Goal: Task Accomplishment & Management: Complete application form

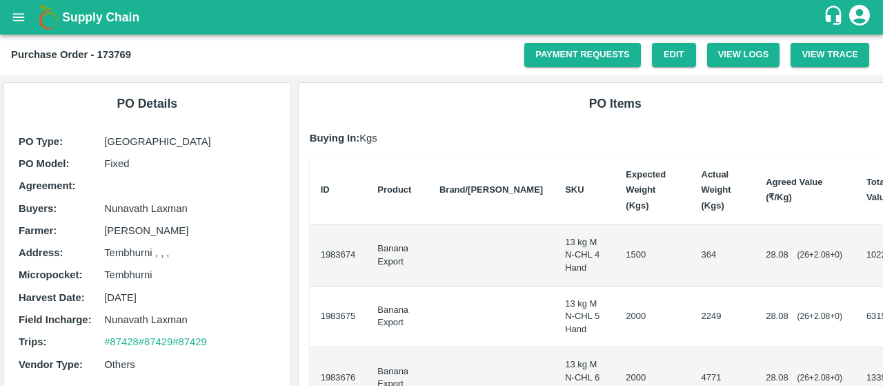
click at [22, 8] on button "open drawer" at bounding box center [19, 17] width 32 height 32
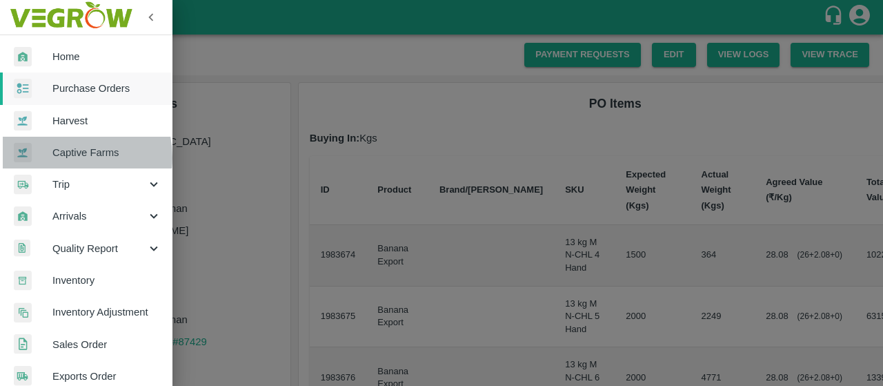
click at [63, 157] on span "Captive Farms" at bounding box center [106, 152] width 109 height 15
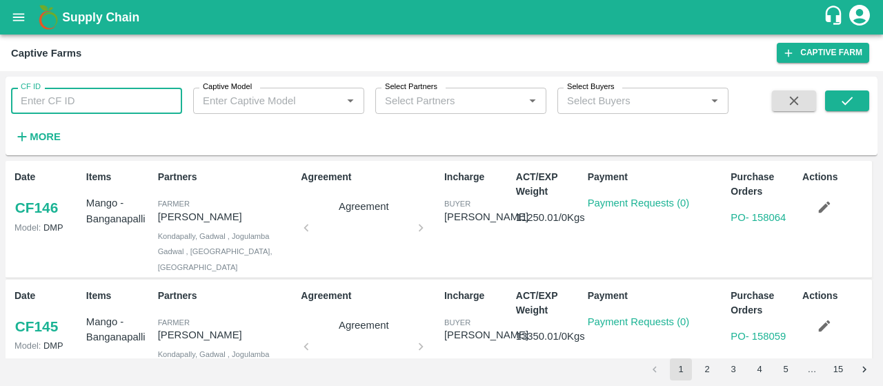
click at [59, 106] on input "CF ID" at bounding box center [96, 101] width 171 height 26
paste input "123"
type input "123"
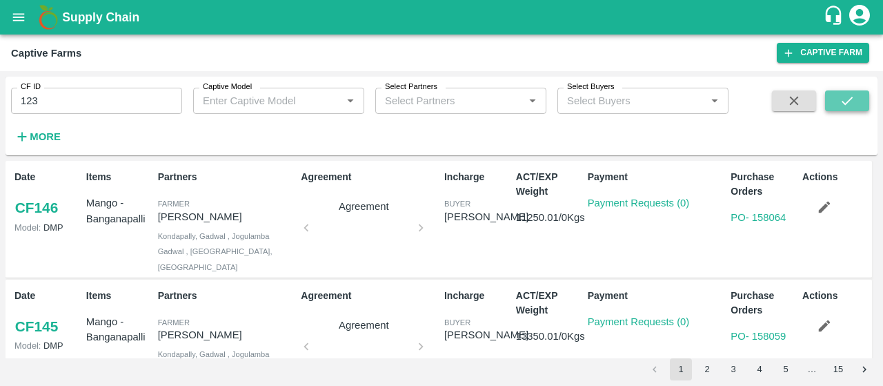
click at [836, 100] on button "submit" at bounding box center [847, 100] width 44 height 21
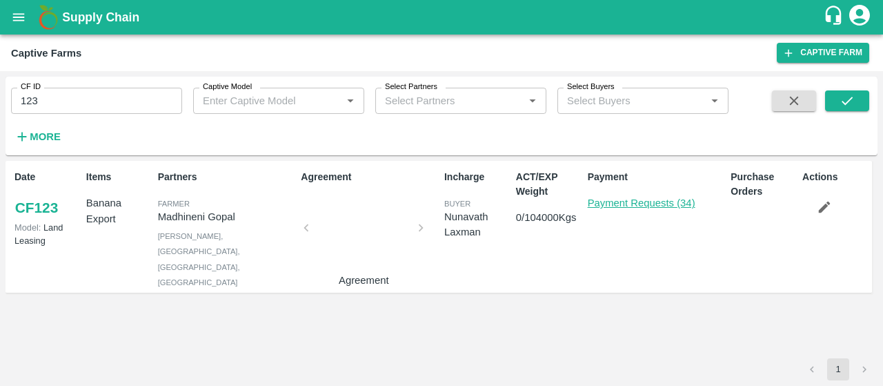
click at [603, 199] on link "Payment Requests (34)" at bounding box center [642, 202] width 108 height 11
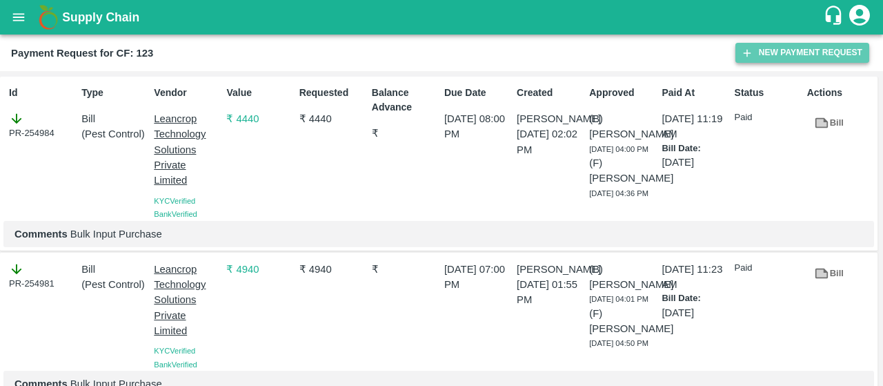
click at [745, 45] on button "New Payment Request" at bounding box center [803, 53] width 134 height 20
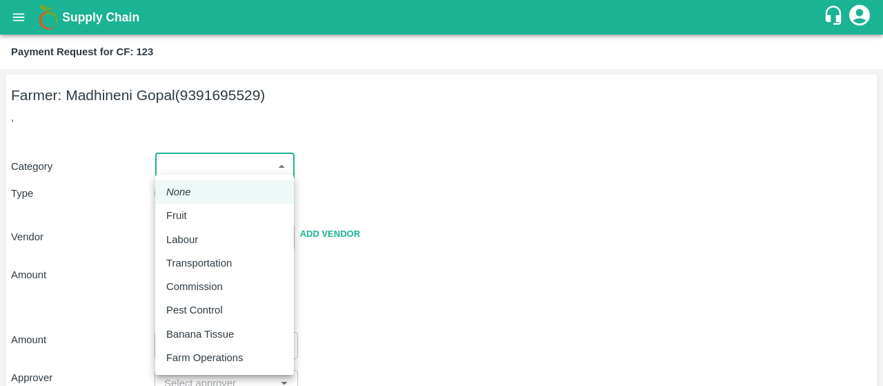
click at [217, 161] on body "Supply Chain Payment Request for CF: 123 Farmer: Madhineni Gopal (9391695529) ,…" at bounding box center [441, 193] width 883 height 386
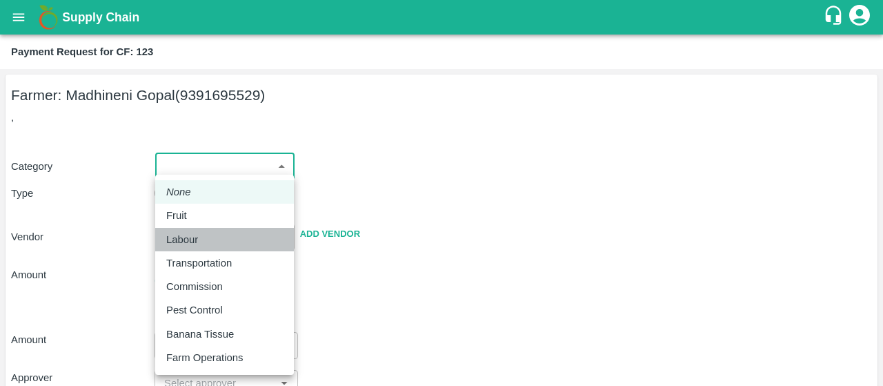
click at [186, 245] on p "Labour" at bounding box center [182, 239] width 32 height 15
type input "2"
radio input "false"
radio input "true"
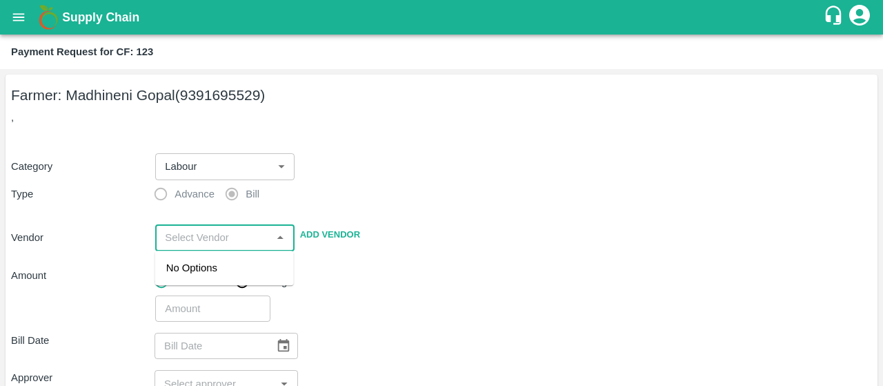
click at [220, 232] on input "input" at bounding box center [213, 237] width 108 height 18
click at [219, 275] on div "[PERSON_NAME] - 7893713437(Supplier)" at bounding box center [224, 275] width 117 height 31
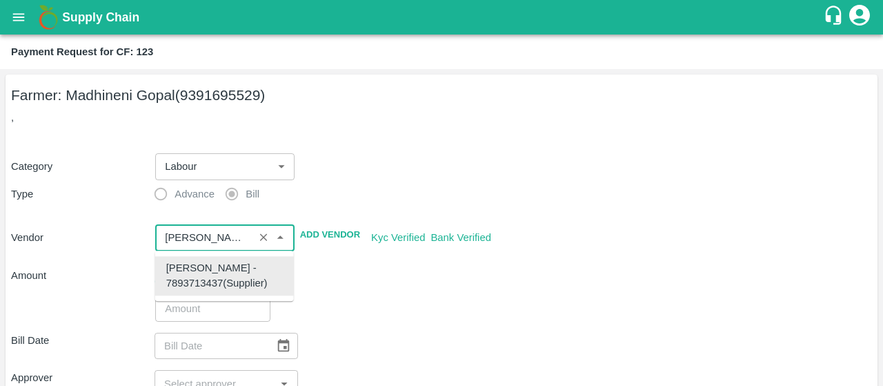
type input "[PERSON_NAME] - 7893713437(Supplier)"
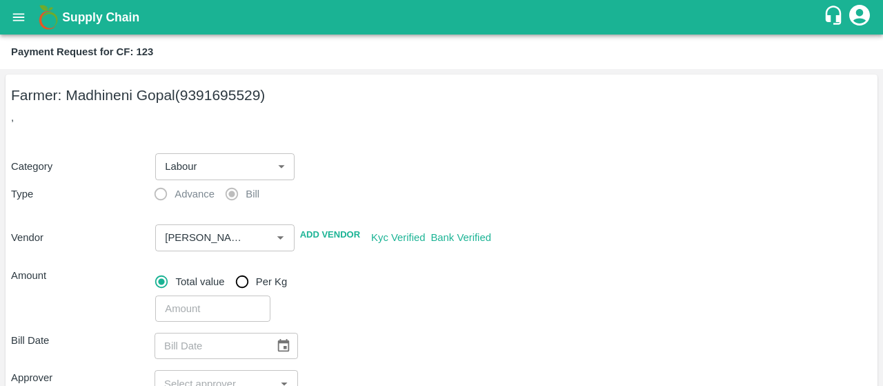
click at [379, 290] on div "​" at bounding box center [511, 306] width 722 height 32
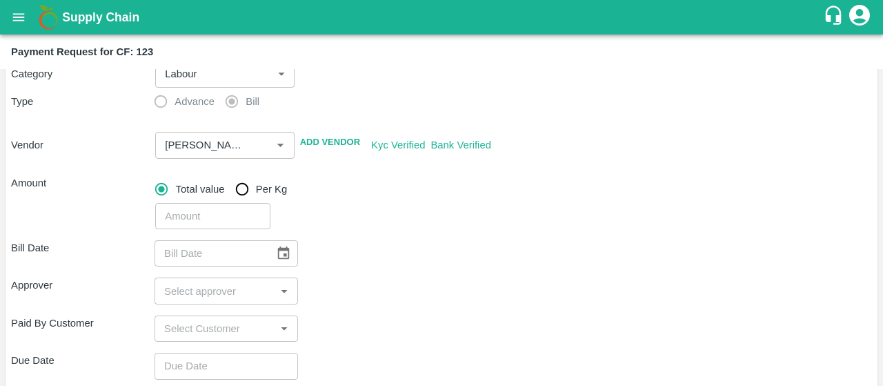
scroll to position [94, 0]
click at [218, 226] on input "number" at bounding box center [212, 214] width 115 height 26
type input "20604"
click at [281, 255] on icon "Choose date" at bounding box center [283, 251] width 15 height 15
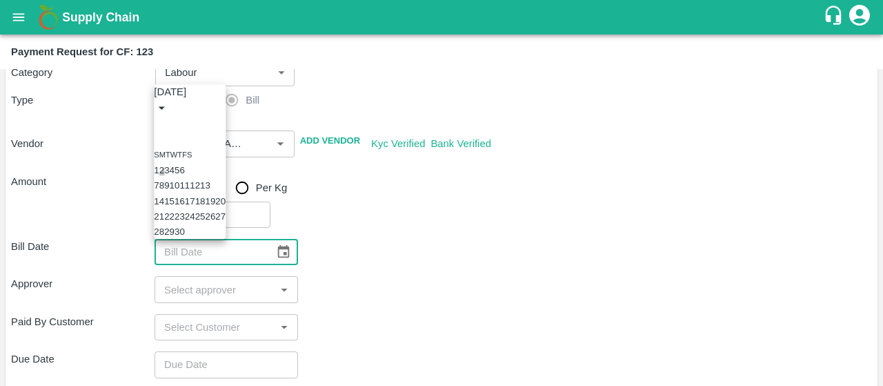
click at [164, 166] on button "2" at bounding box center [161, 171] width 5 height 10
type input "02/09/2025"
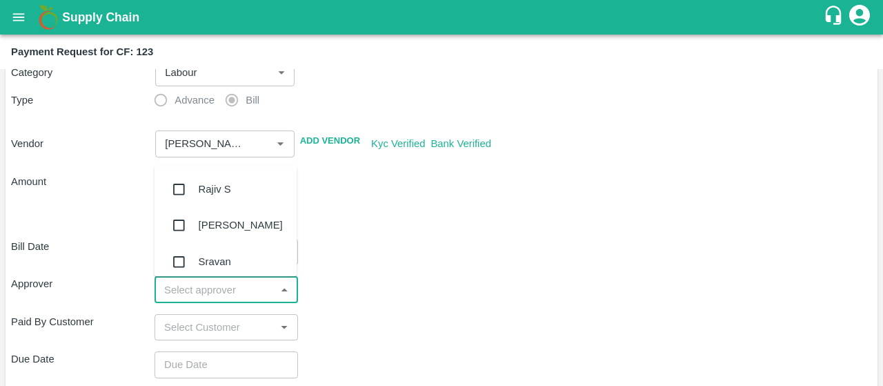
click at [215, 285] on input "input" at bounding box center [215, 289] width 112 height 18
type input "kir"
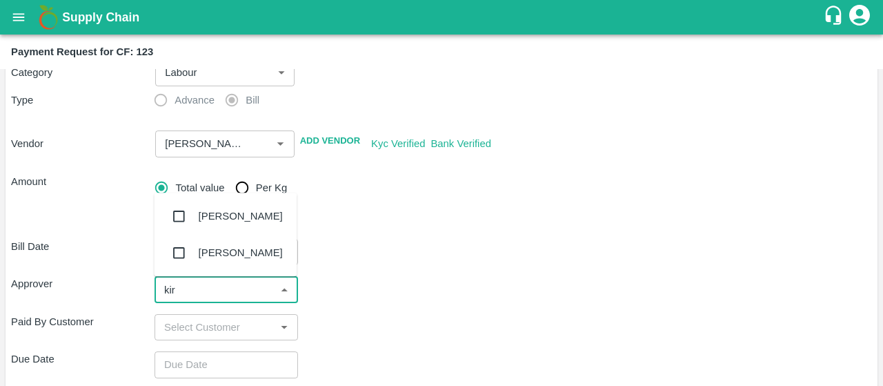
click at [182, 220] on input "checkbox" at bounding box center [179, 217] width 28 height 28
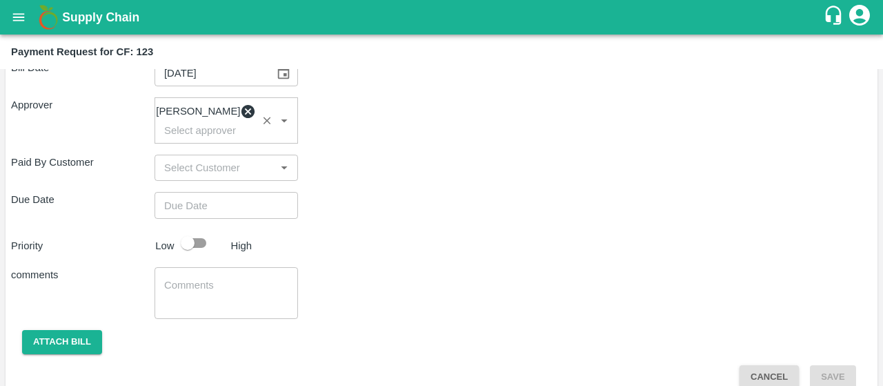
scroll to position [273, 0]
type input "DD/MM/YYYY hh:mm aa"
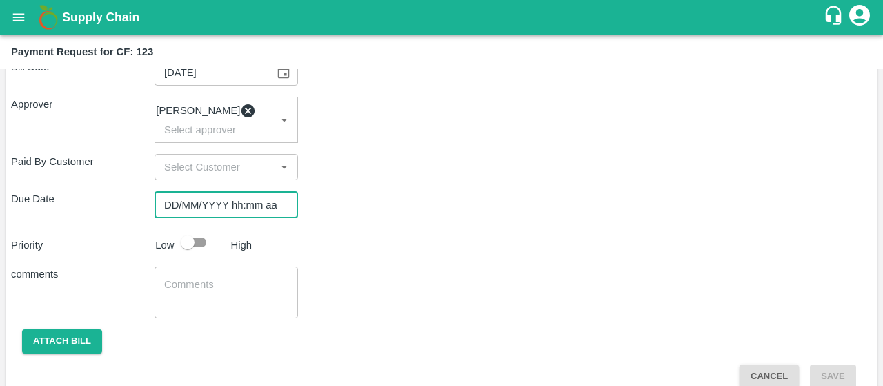
click at [234, 210] on input "DD/MM/YYYY hh:mm aa" at bounding box center [222, 204] width 134 height 26
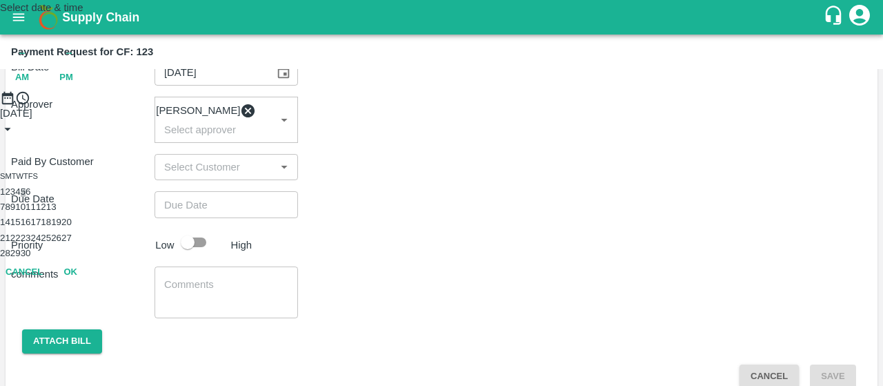
click at [26, 197] on button "5" at bounding box center [23, 191] width 5 height 10
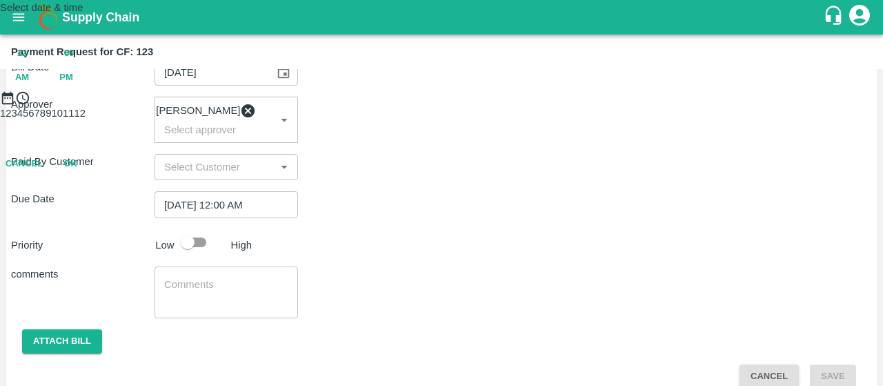
click at [73, 86] on span "PM" at bounding box center [66, 78] width 14 height 16
click at [443, 106] on div at bounding box center [441, 106] width 883 height 0
type input "05/09/2025 06:00 PM"
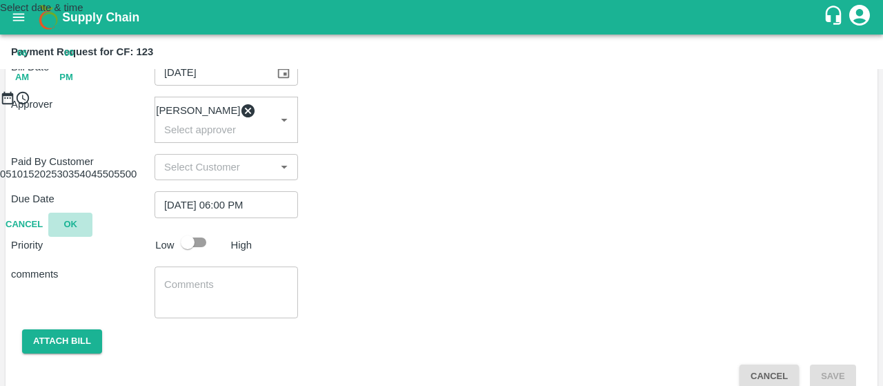
click at [92, 237] on button "OK" at bounding box center [70, 225] width 44 height 24
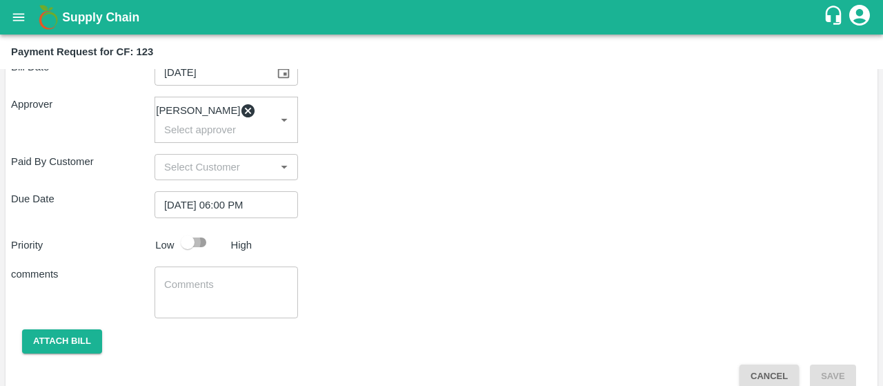
click at [190, 255] on input "checkbox" at bounding box center [187, 242] width 79 height 26
checkbox input "true"
click at [217, 306] on textarea at bounding box center [226, 291] width 124 height 29
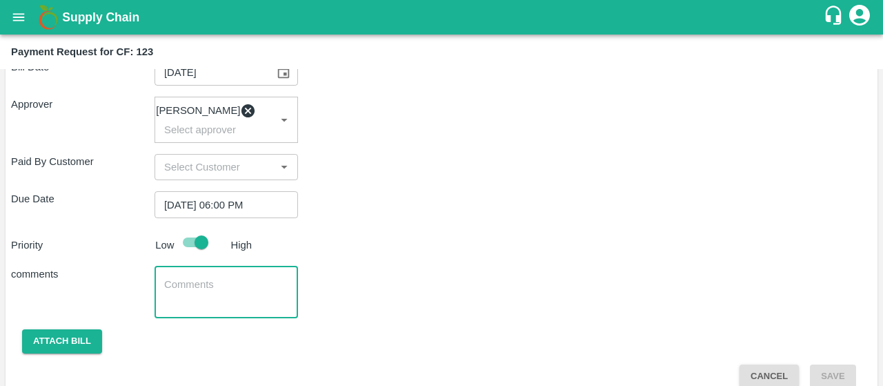
paste textarea "Activity bill of manual weeding , Desuckering and Labour Transport"
type textarea "Activity bill of manual weeding, Desuckering and Labour Transport"
click at [91, 341] on button "Attach bill" at bounding box center [62, 341] width 80 height 24
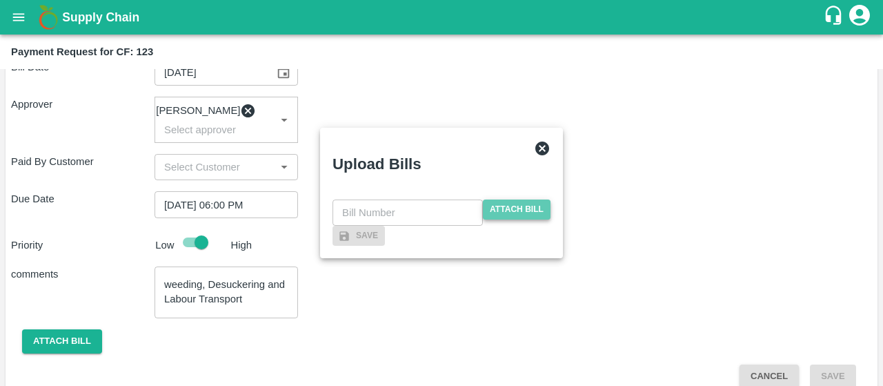
click at [512, 199] on span "Attach bill" at bounding box center [517, 209] width 68 height 20
click at [0, 0] on input "Attach bill" at bounding box center [0, 0] width 0 height 0
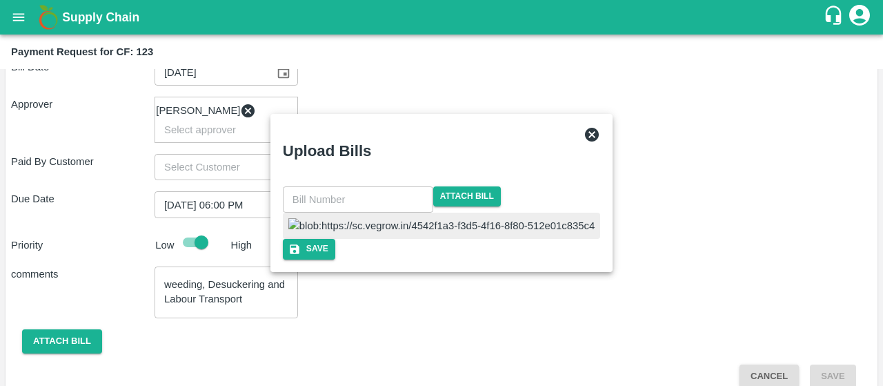
click at [364, 186] on input "text" at bounding box center [358, 199] width 150 height 26
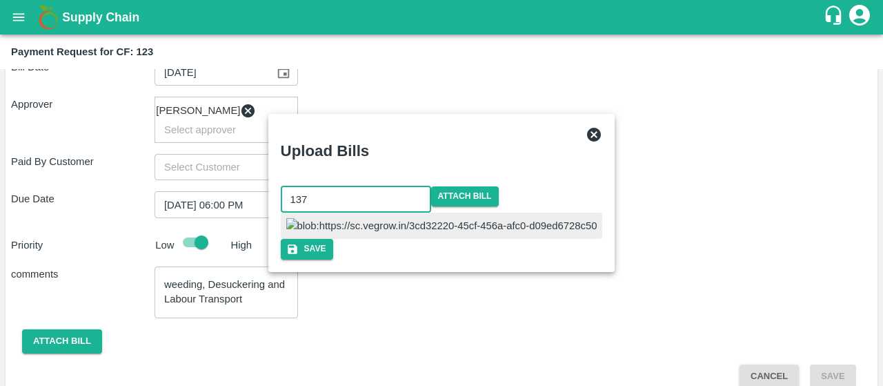
type input "137"
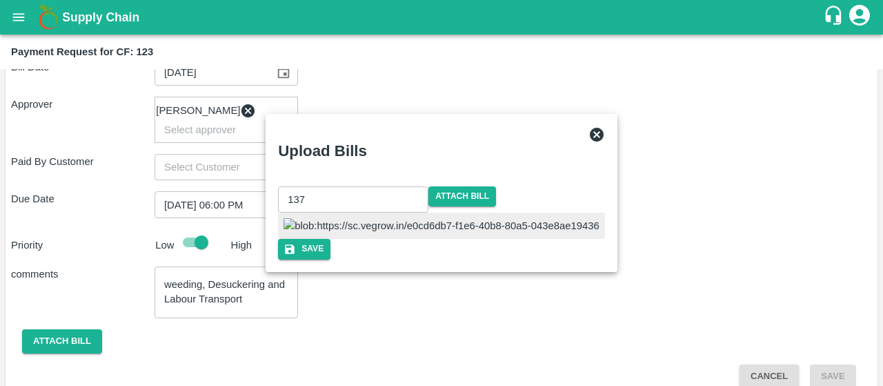
click at [518, 213] on div at bounding box center [441, 226] width 327 height 26
click at [331, 259] on button "Save" at bounding box center [304, 249] width 52 height 20
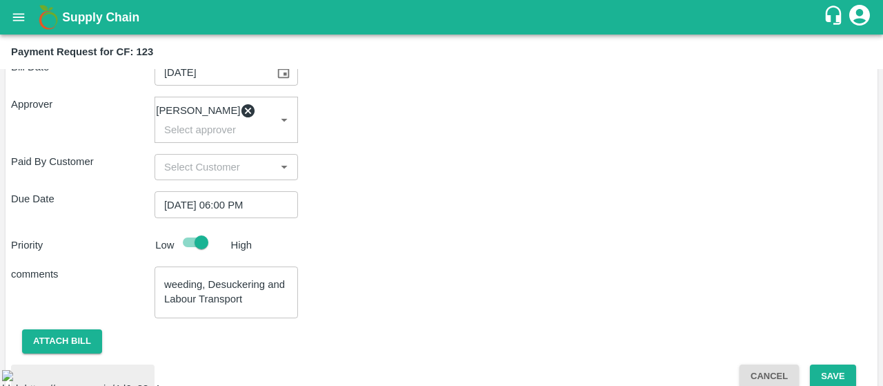
scroll to position [391, 0]
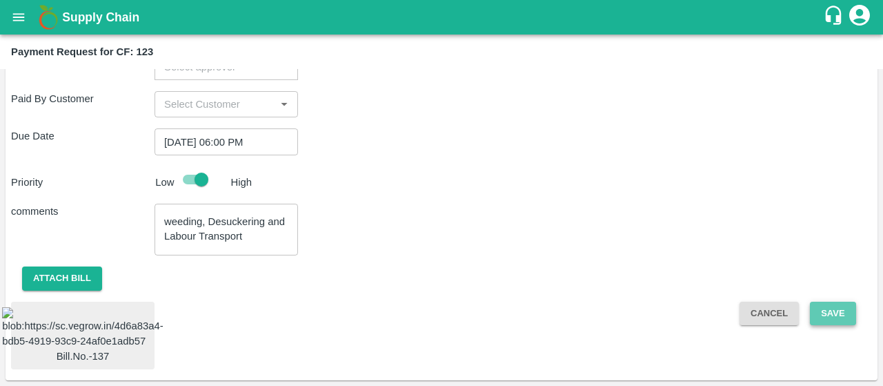
click at [829, 302] on button "Save" at bounding box center [833, 314] width 46 height 24
click at [834, 302] on button "Save" at bounding box center [833, 314] width 46 height 24
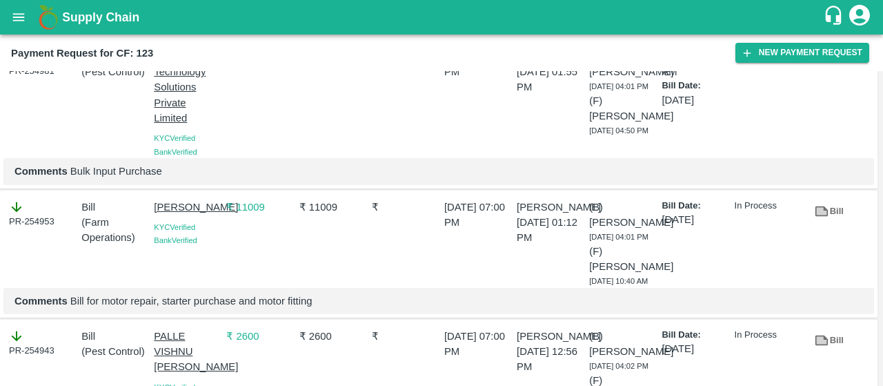
scroll to position [236, 0]
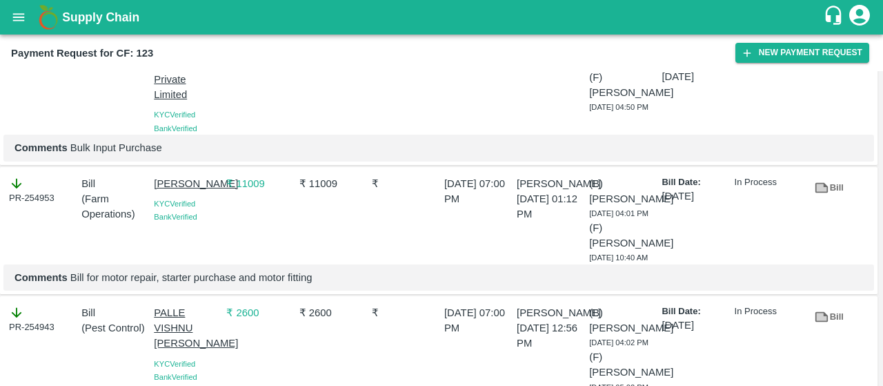
click at [814, 190] on icon at bounding box center [821, 187] width 15 height 15
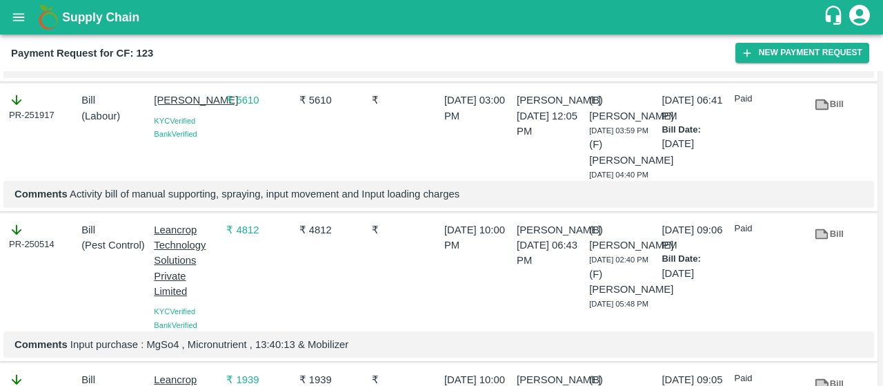
scroll to position [1225, 0]
click at [825, 111] on icon at bounding box center [821, 103] width 15 height 15
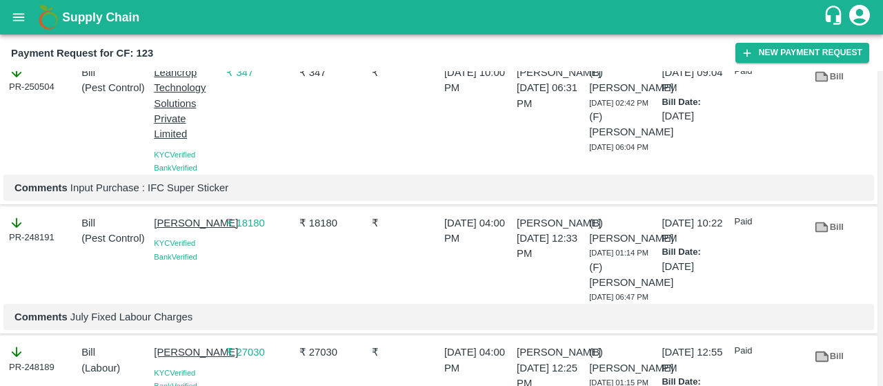
scroll to position [1681, 0]
click at [823, 235] on icon at bounding box center [821, 227] width 15 height 15
click at [822, 233] on icon at bounding box center [822, 228] width 13 height 10
click at [35, 245] on div "PR-248191" at bounding box center [42, 230] width 67 height 29
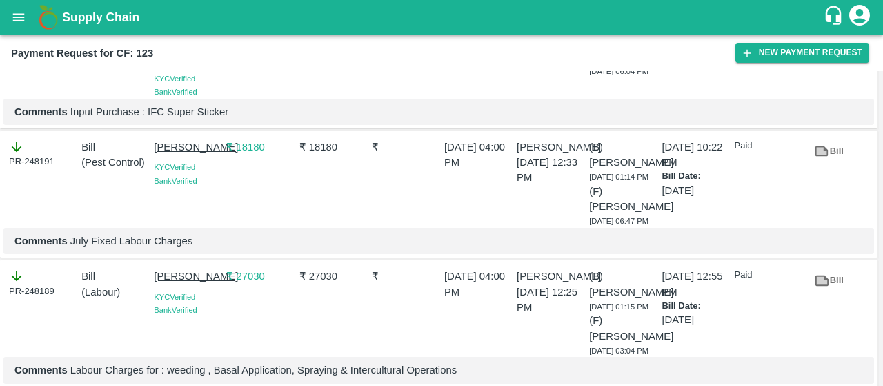
scroll to position [1763, 0]
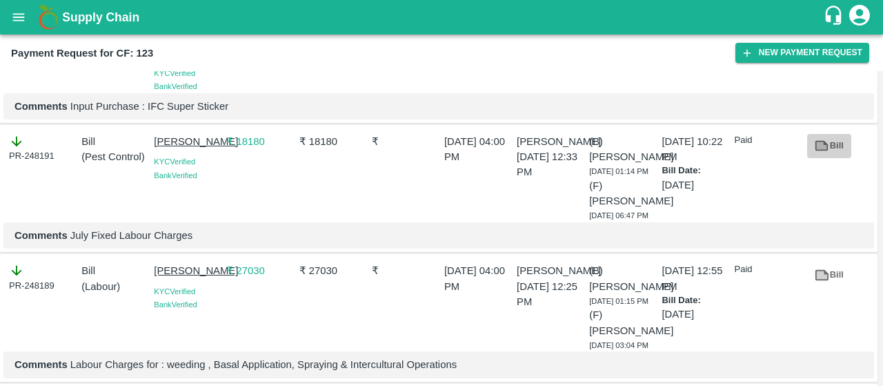
click at [816, 153] on icon at bounding box center [821, 145] width 15 height 15
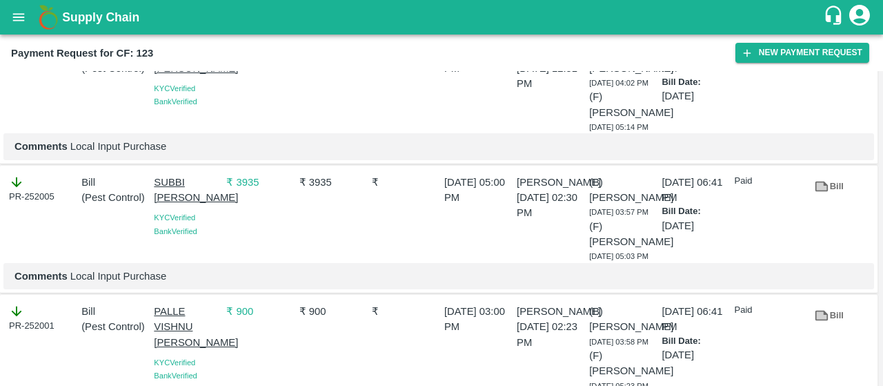
scroll to position [500, 0]
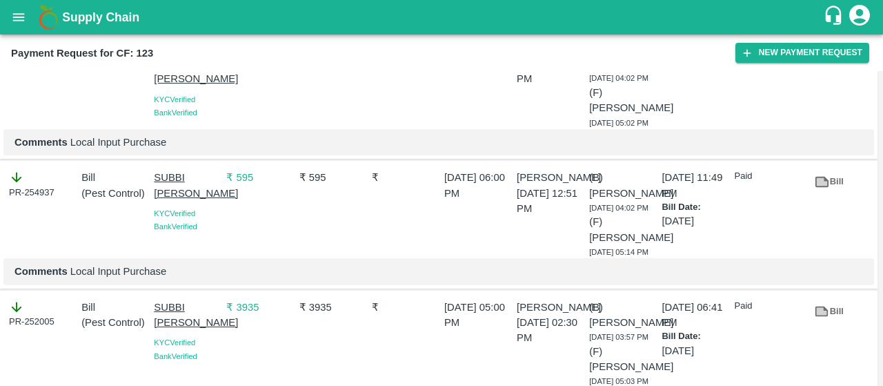
click at [806, 64] on div "Payment Request for CF: 123 New Payment Request" at bounding box center [441, 53] width 883 height 37
click at [796, 55] on button "New Payment Request" at bounding box center [803, 53] width 134 height 20
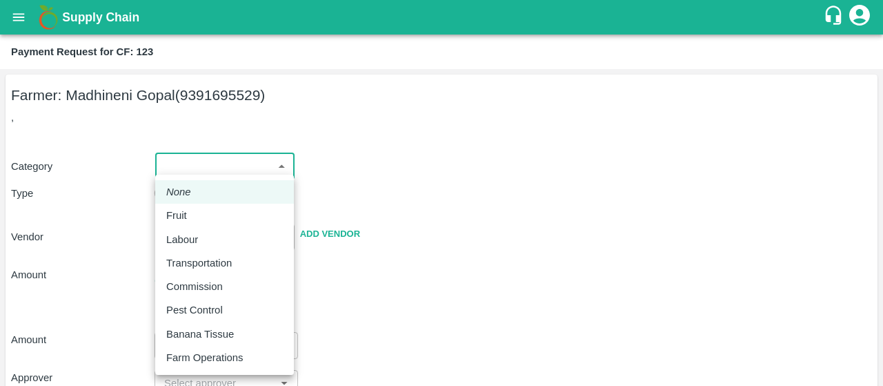
click at [226, 156] on body "Supply Chain Payment Request for CF: 123 Farmer: Madhineni Gopal (9391695529) ,…" at bounding box center [441, 193] width 883 height 386
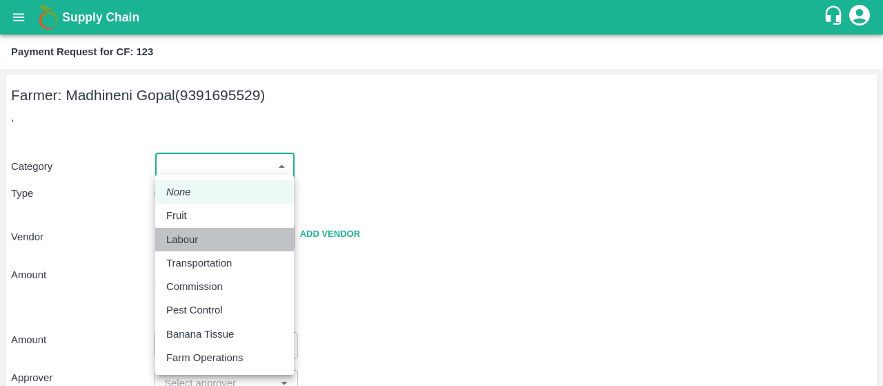
click at [186, 241] on p "Labour" at bounding box center [182, 239] width 32 height 15
type input "2"
radio input "false"
radio input "true"
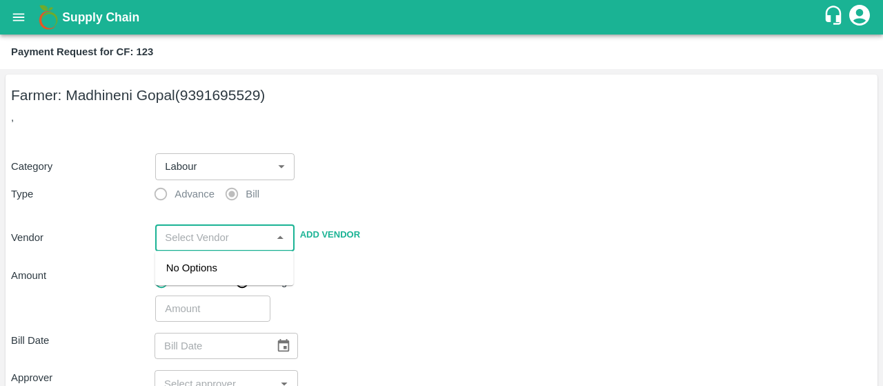
click at [186, 241] on input "input" at bounding box center [213, 237] width 108 height 18
click at [204, 257] on div "[PERSON_NAME] - 7893713437(Supplier)" at bounding box center [224, 275] width 139 height 39
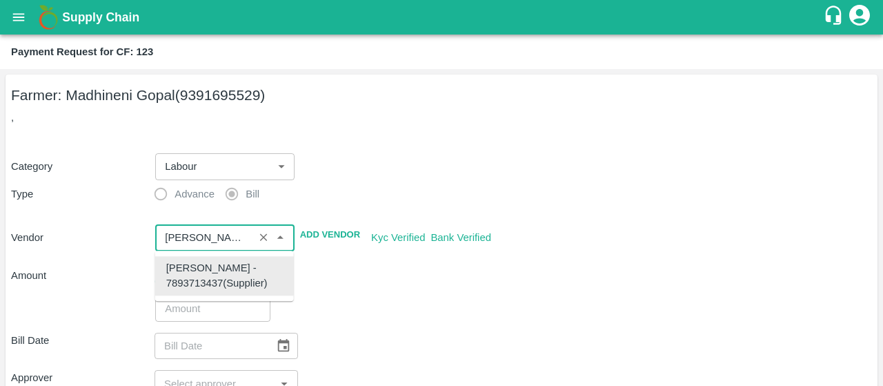
type input "[PERSON_NAME] - 7893713437(Supplier)"
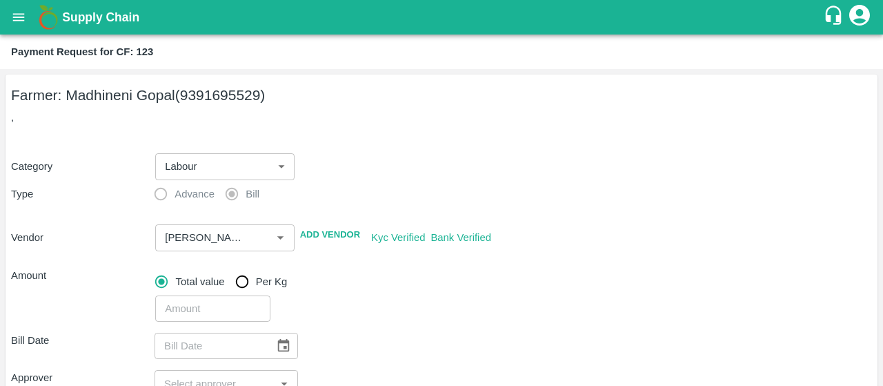
click at [355, 264] on div "Total value Per Kg ​" at bounding box center [511, 292] width 722 height 60
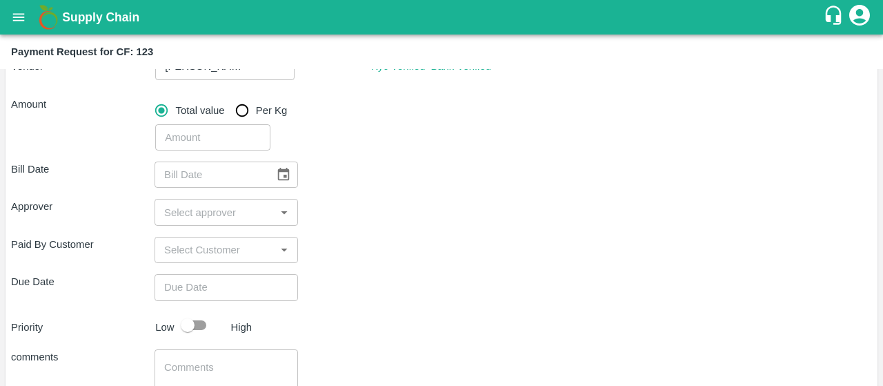
scroll to position [178, 0]
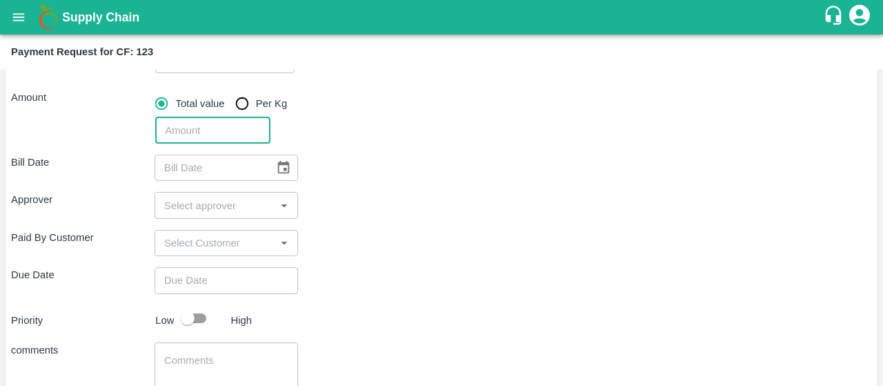
click at [213, 121] on input "number" at bounding box center [212, 130] width 115 height 26
type input "20604"
click at [286, 166] on icon "Choose date" at bounding box center [283, 167] width 15 height 15
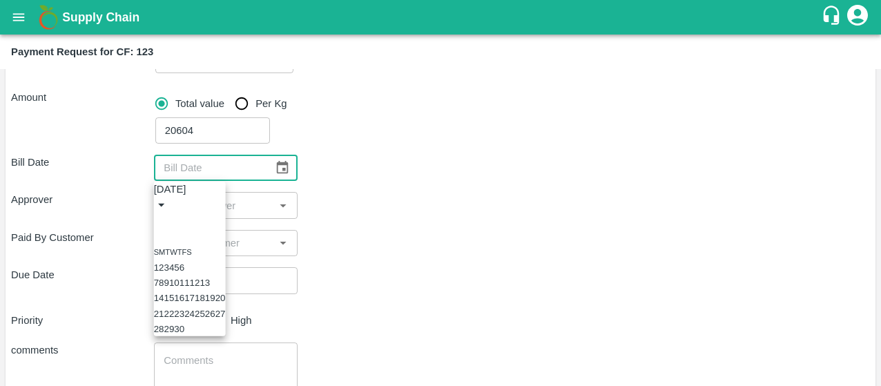
click at [164, 262] on button "2" at bounding box center [161, 267] width 5 height 10
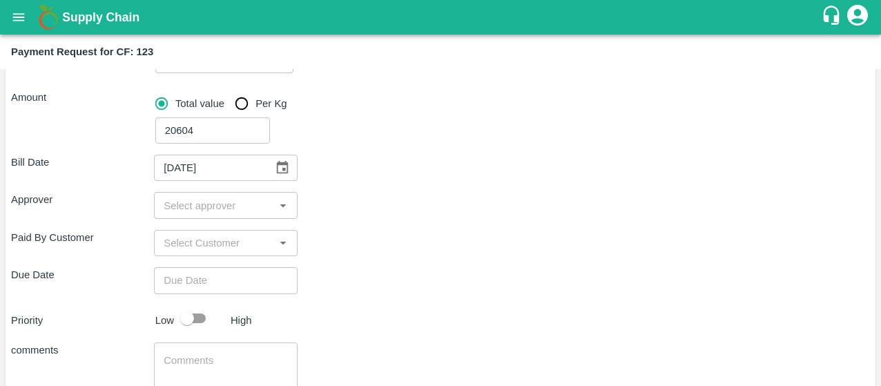
type input "02/09/2025"
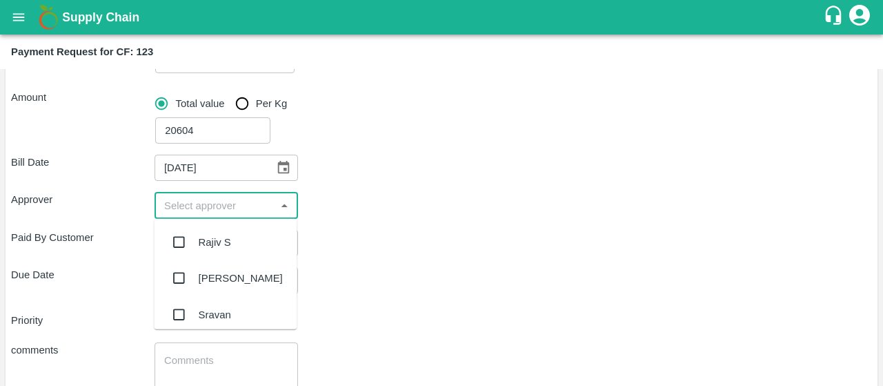
click at [191, 209] on input "input" at bounding box center [215, 205] width 112 height 18
type input "kira"
click at [181, 235] on input "checkbox" at bounding box center [179, 242] width 28 height 28
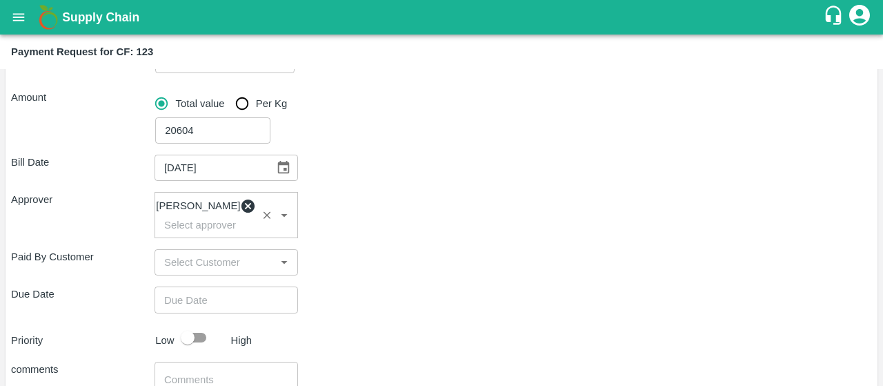
scroll to position [298, 0]
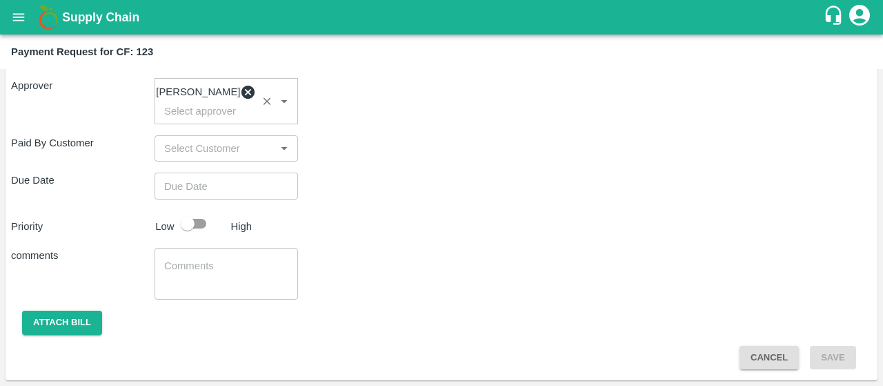
type input "DD/MM/YYYY hh:mm aa"
click at [219, 180] on input "DD/MM/YYYY hh:mm aa" at bounding box center [222, 186] width 134 height 26
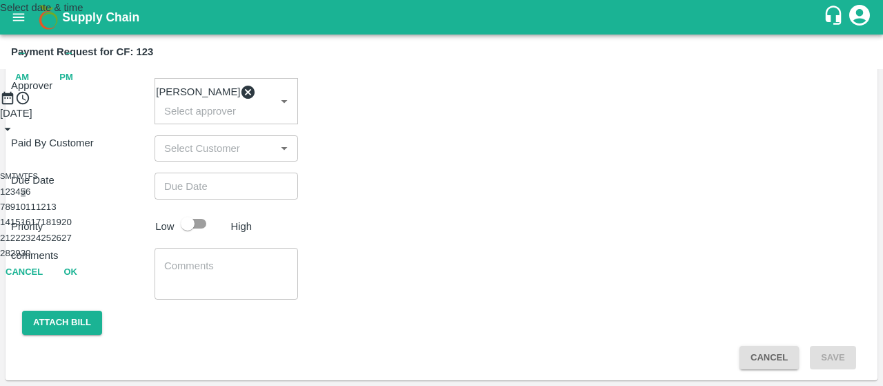
click at [26, 197] on button "5" at bounding box center [23, 191] width 5 height 10
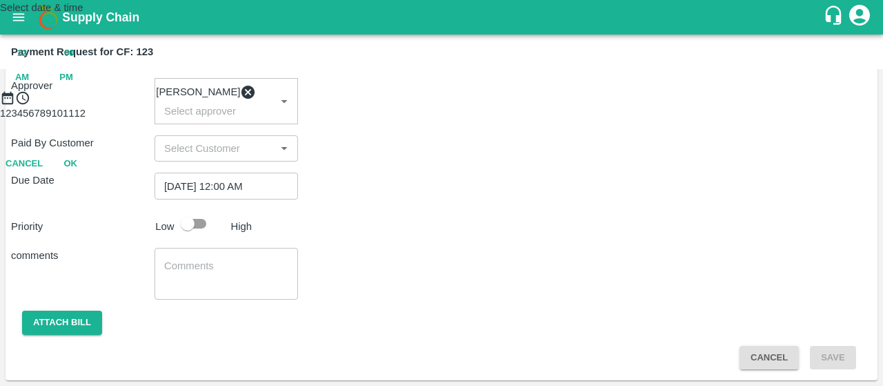
click at [519, 89] on div "12 : 00 AM PM" at bounding box center [441, 65] width 883 height 48
click at [73, 86] on span "PM" at bounding box center [66, 78] width 14 height 16
click at [444, 106] on div at bounding box center [441, 106] width 883 height 0
type input "05/09/2025 06:00 PM"
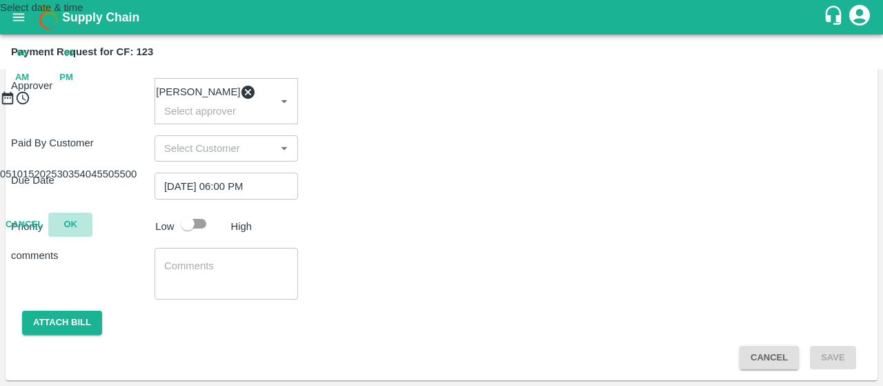
click at [92, 237] on button "OK" at bounding box center [70, 225] width 44 height 24
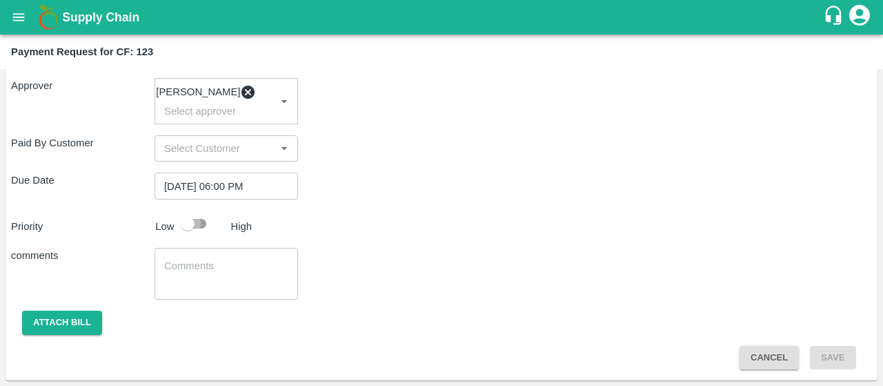
click at [196, 224] on input "checkbox" at bounding box center [187, 223] width 79 height 26
checkbox input "true"
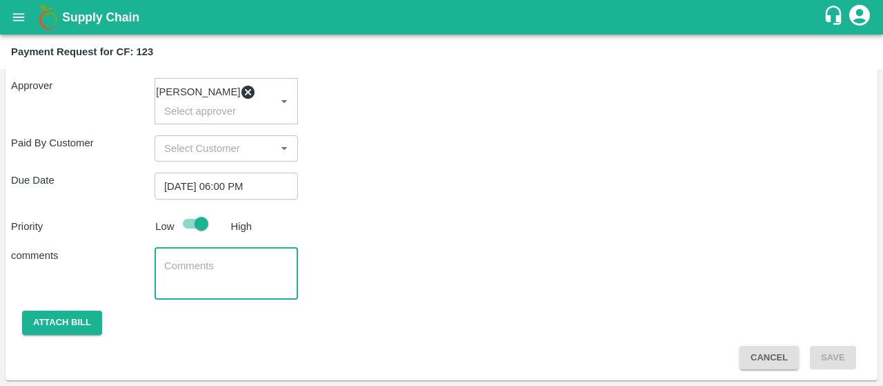
click at [166, 263] on textarea at bounding box center [226, 273] width 124 height 29
paste textarea "Activity bill of manual weeding , Desuckering and Labour Transport"
type textarea "Activity bill of manual weeding , Desuckering and Labour Transport"
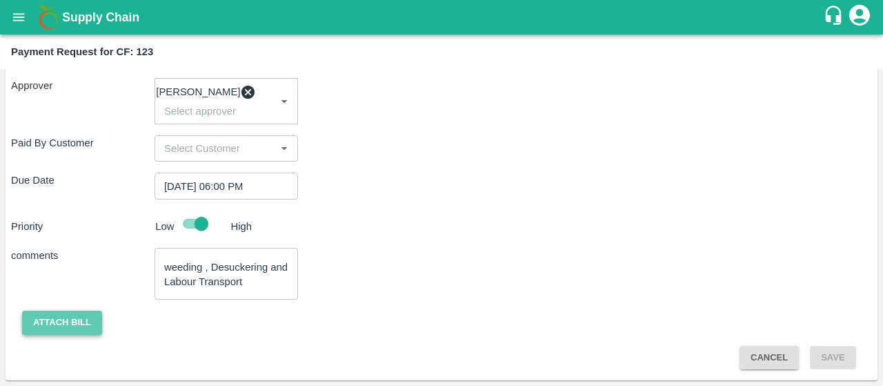
click at [71, 319] on button "Attach bill" at bounding box center [62, 323] width 80 height 24
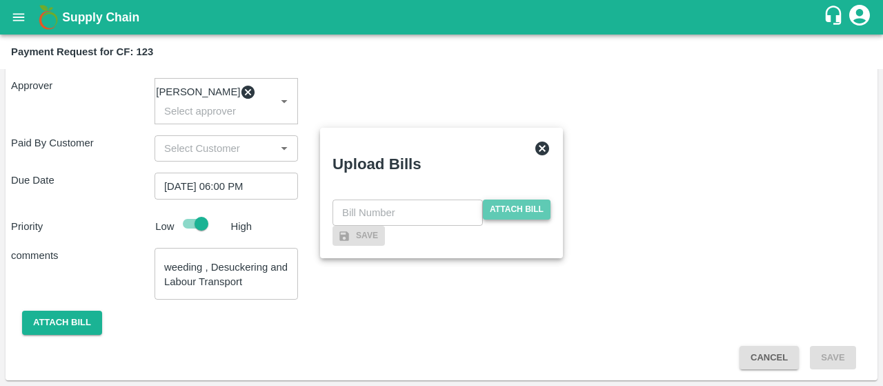
click at [525, 199] on span "Attach bill" at bounding box center [517, 209] width 68 height 20
click at [0, 0] on input "Attach bill" at bounding box center [0, 0] width 0 height 0
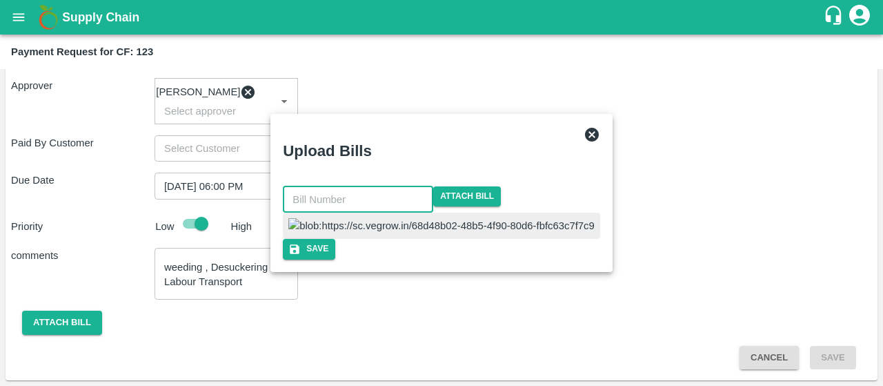
click at [418, 186] on input "text" at bounding box center [358, 199] width 150 height 26
type input "137"
click at [333, 259] on button "Save" at bounding box center [306, 249] width 52 height 20
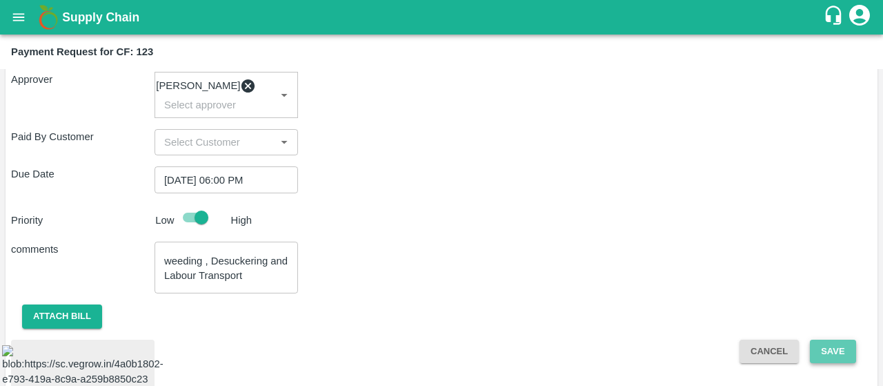
click at [821, 354] on button "Save" at bounding box center [833, 352] width 46 height 24
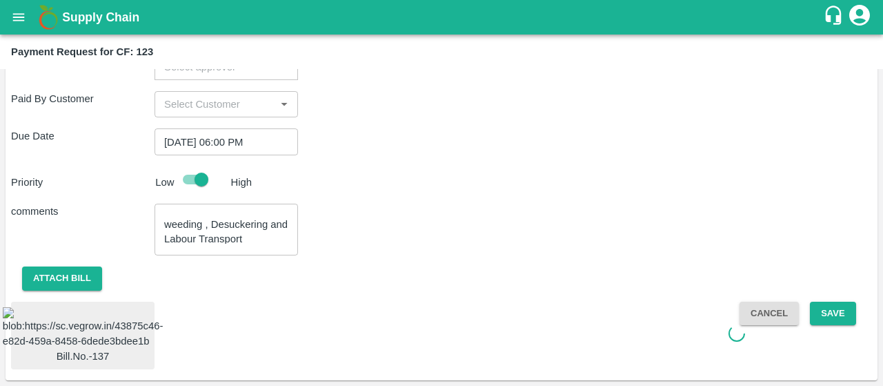
scroll to position [15, 0]
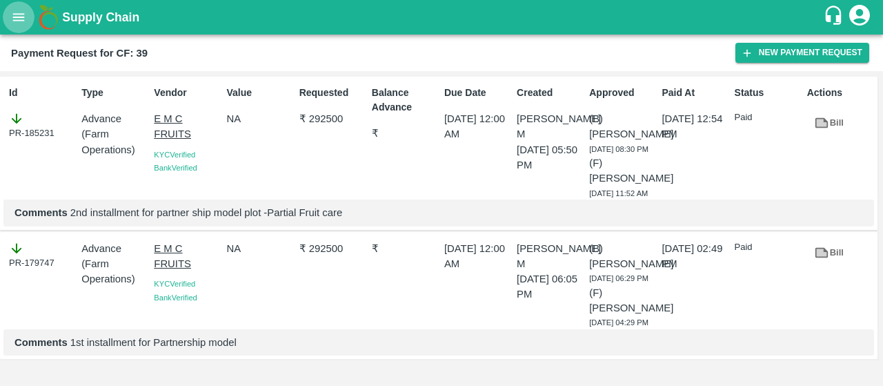
click at [26, 11] on icon "open drawer" at bounding box center [18, 17] width 15 height 15
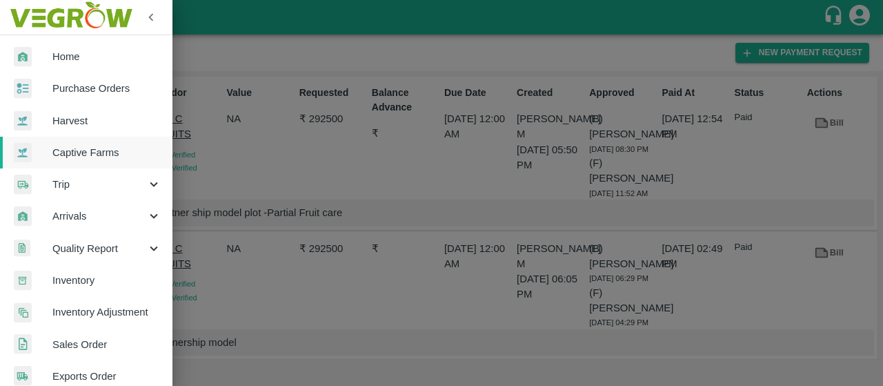
scroll to position [400, 0]
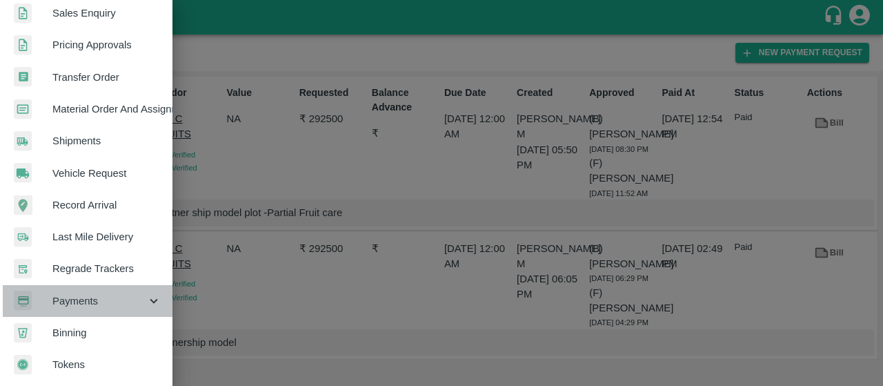
click at [114, 285] on div "Payments" at bounding box center [86, 301] width 173 height 32
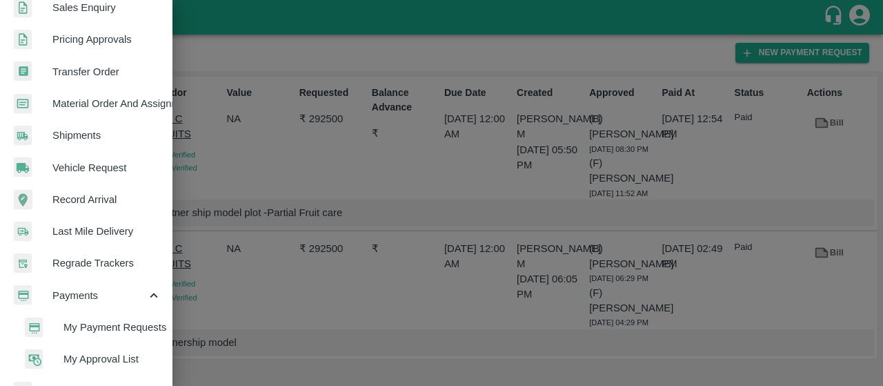
click at [75, 348] on li "My Approval List" at bounding box center [91, 359] width 161 height 32
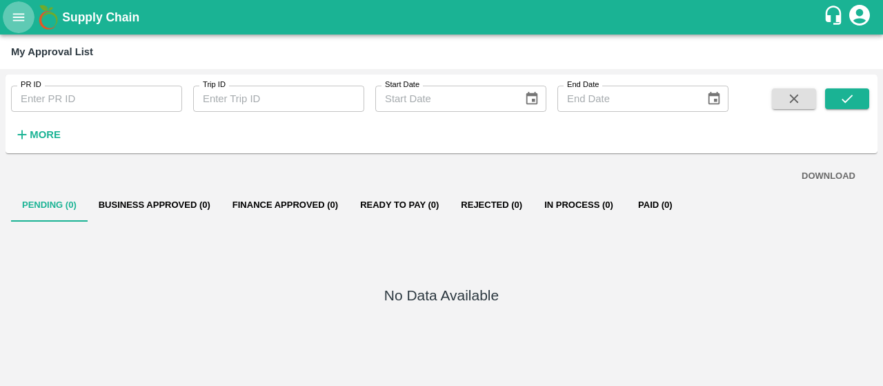
click at [14, 20] on icon "open drawer" at bounding box center [19, 17] width 12 height 8
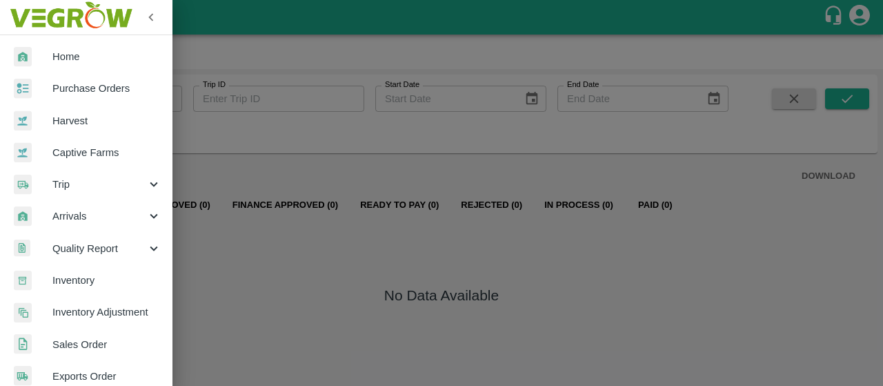
scroll to position [464, 0]
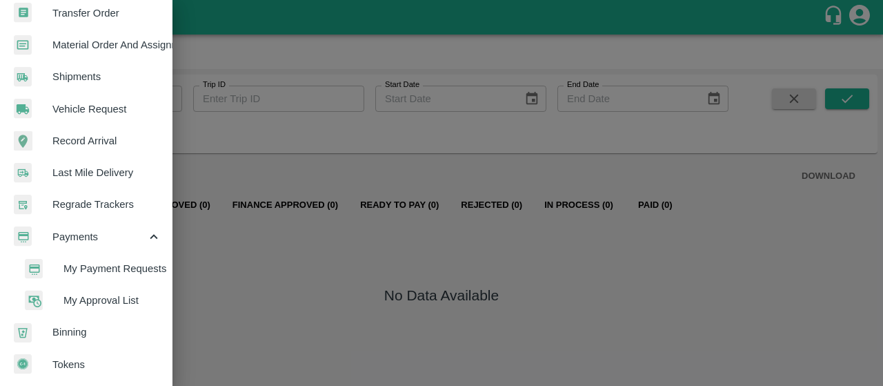
click at [68, 261] on span "My Payment Requests" at bounding box center [112, 268] width 98 height 15
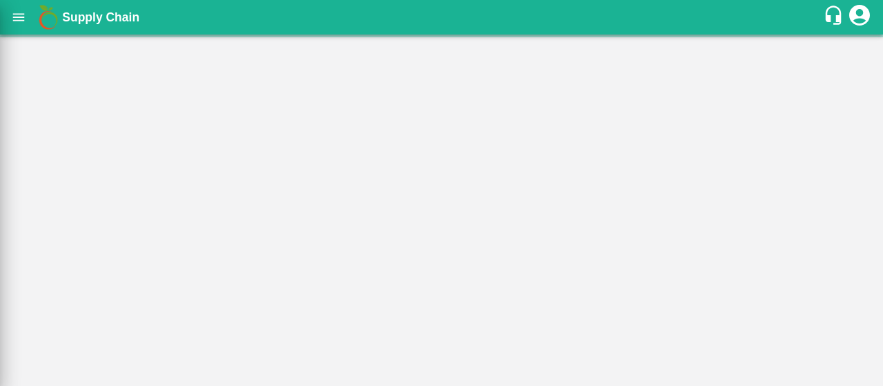
scroll to position [458, 0]
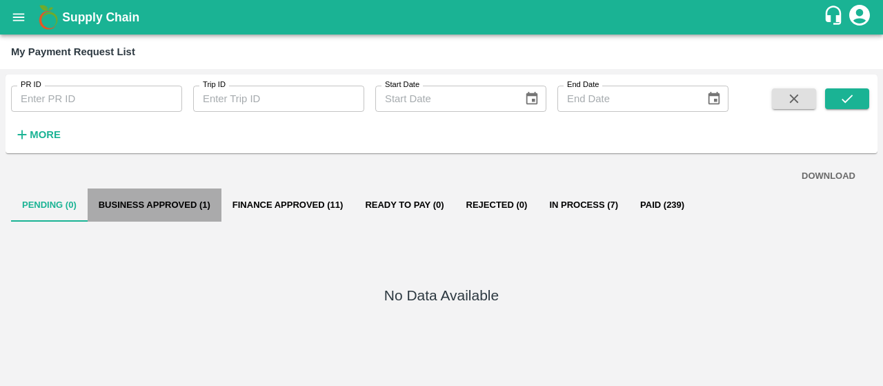
click at [111, 199] on button "Business Approved (1)" at bounding box center [155, 204] width 134 height 33
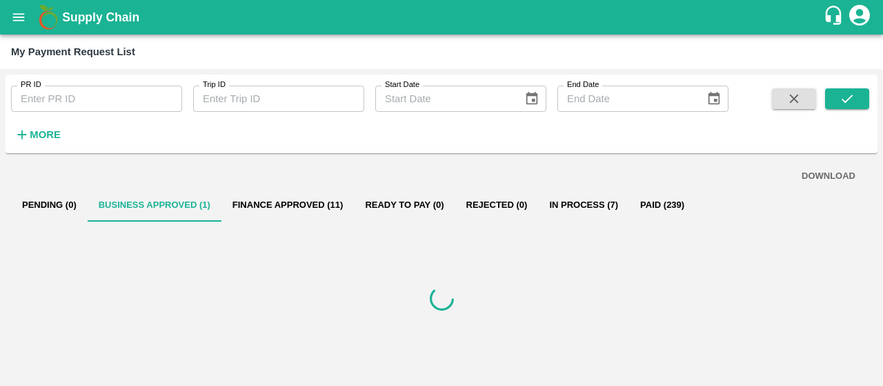
click at [40, 199] on button "Pending (0)" at bounding box center [49, 204] width 77 height 33
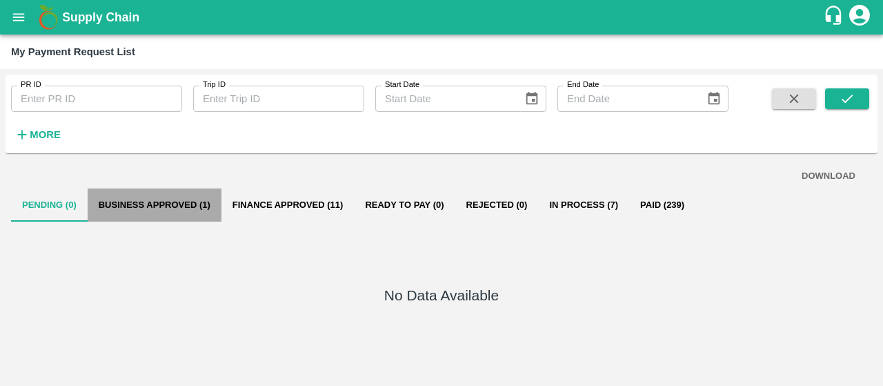
click at [110, 191] on button "Business Approved (1)" at bounding box center [155, 204] width 134 height 33
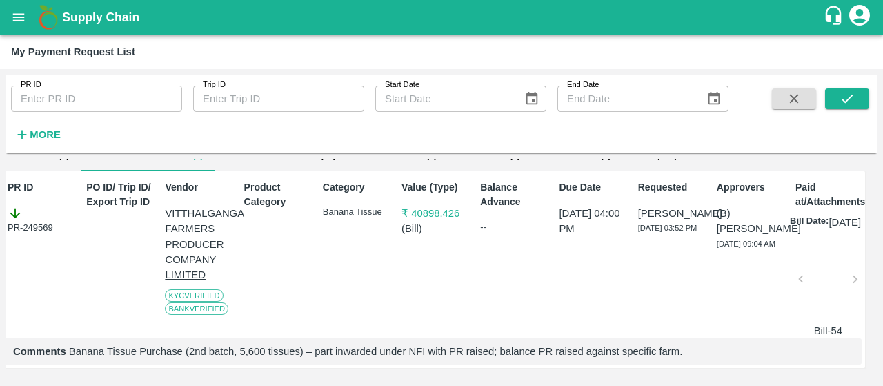
scroll to position [0, 7]
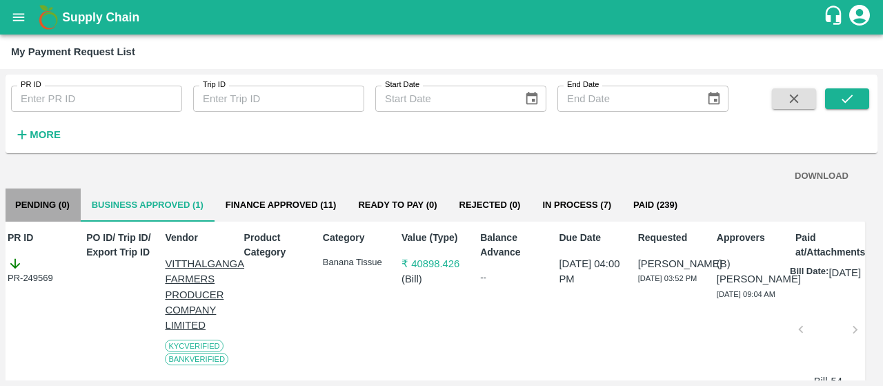
click at [42, 213] on button "Pending (0)" at bounding box center [42, 204] width 77 height 33
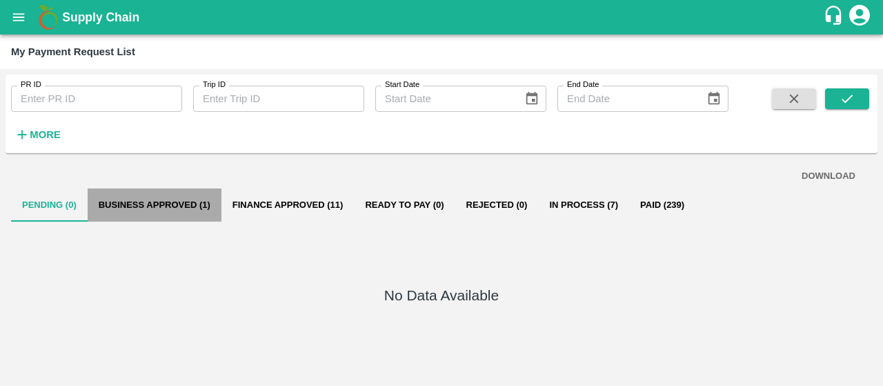
click at [101, 198] on button "Business Approved (1)" at bounding box center [155, 204] width 134 height 33
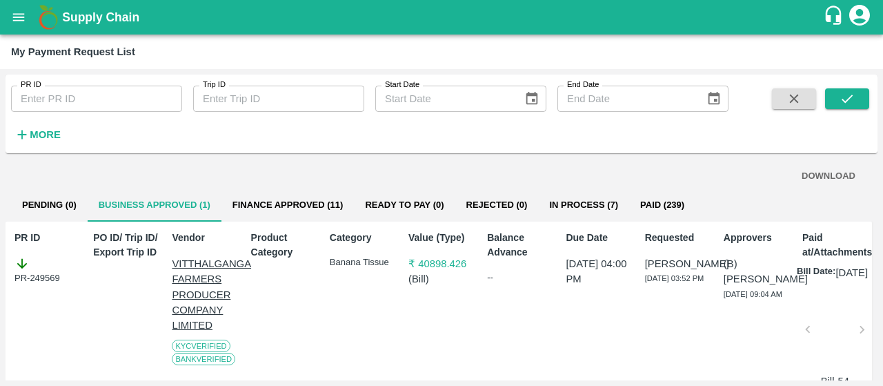
click at [55, 202] on button "Pending (0)" at bounding box center [49, 204] width 77 height 33
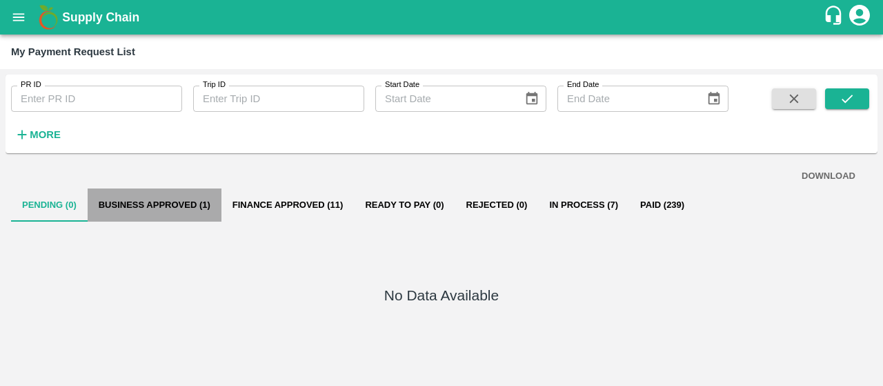
click at [147, 211] on button "Business Approved (1)" at bounding box center [155, 204] width 134 height 33
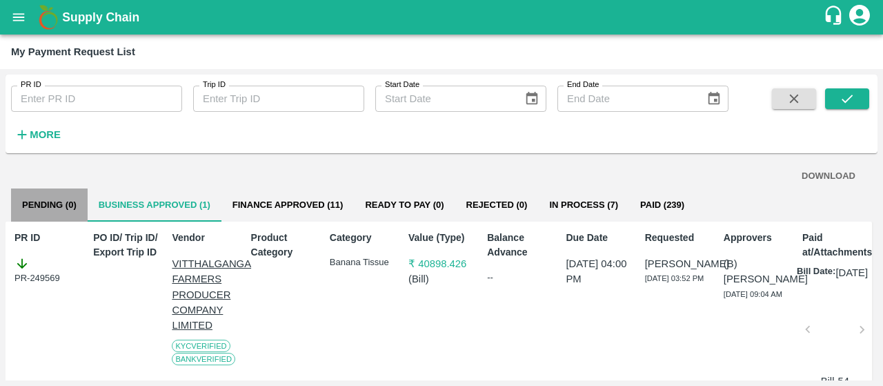
click at [39, 203] on button "Pending (0)" at bounding box center [49, 204] width 77 height 33
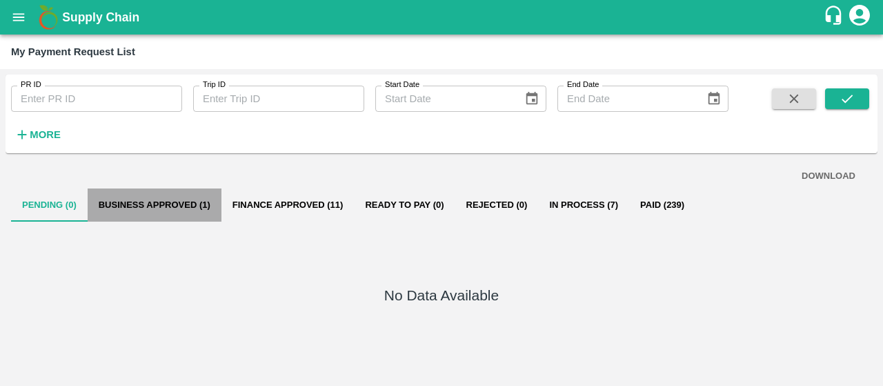
click at [118, 204] on button "Business Approved (1)" at bounding box center [155, 204] width 134 height 33
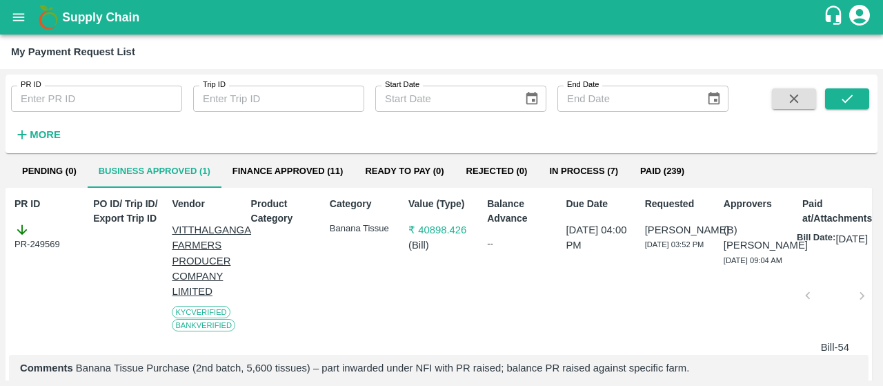
scroll to position [35, 0]
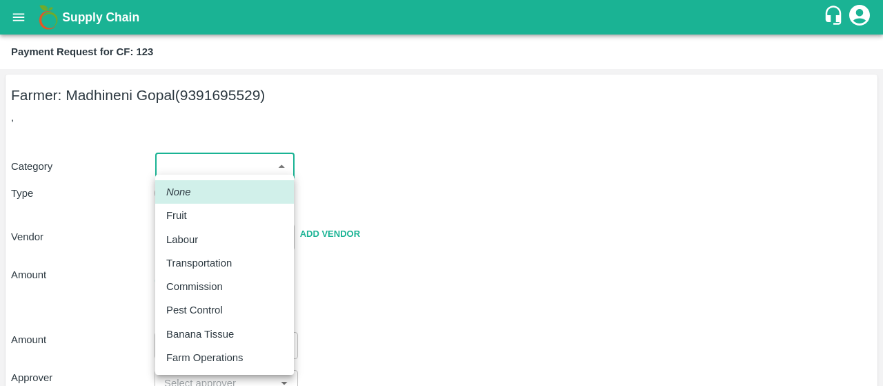
click at [209, 169] on body "Supply Chain Payment Request for CF: 123 Farmer: Madhineni Gopal (9391695529) ,…" at bounding box center [441, 193] width 883 height 386
click at [186, 238] on p "Labour" at bounding box center [182, 239] width 32 height 15
type input "2"
radio input "false"
radio input "true"
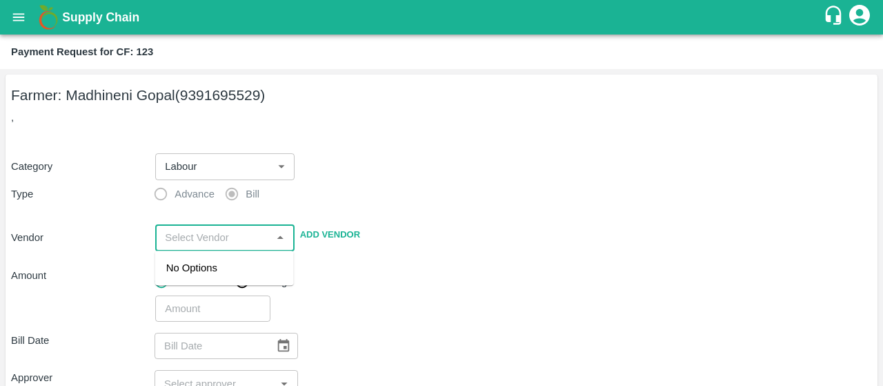
click at [186, 238] on input "input" at bounding box center [213, 237] width 108 height 18
click at [211, 282] on div "[PERSON_NAME] - 7893713437(Supplier)" at bounding box center [224, 275] width 117 height 31
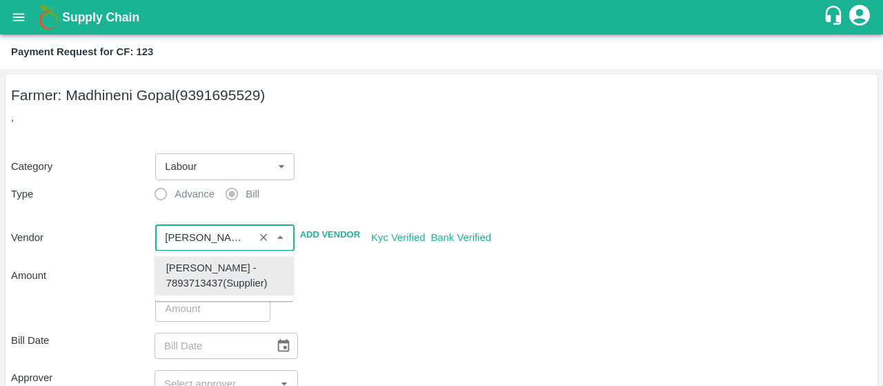
type input "[PERSON_NAME] - 7893713437(Supplier)"
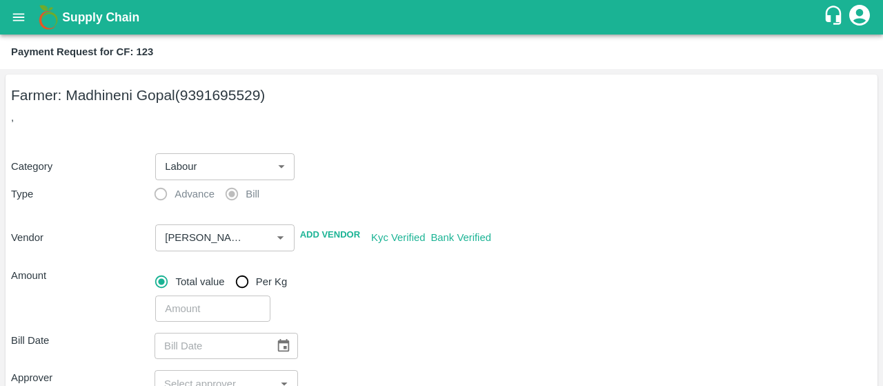
click at [394, 286] on div "Total value Per Kg" at bounding box center [513, 282] width 717 height 28
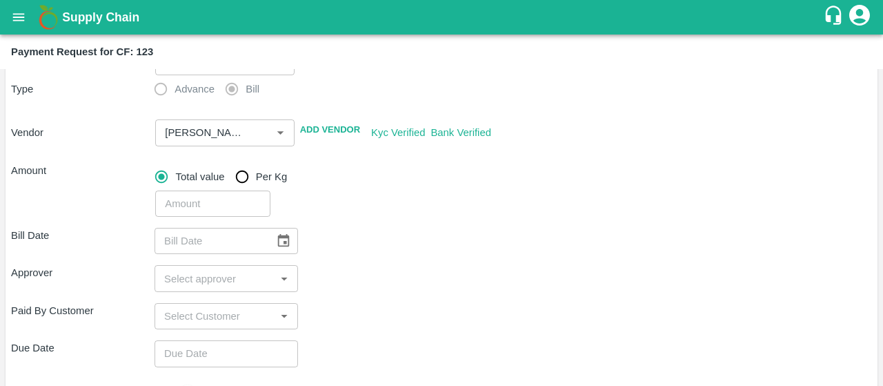
scroll to position [106, 0]
click at [210, 205] on input "number" at bounding box center [212, 203] width 115 height 26
type input "20604"
click at [288, 242] on icon "Choose date" at bounding box center [284, 239] width 12 height 13
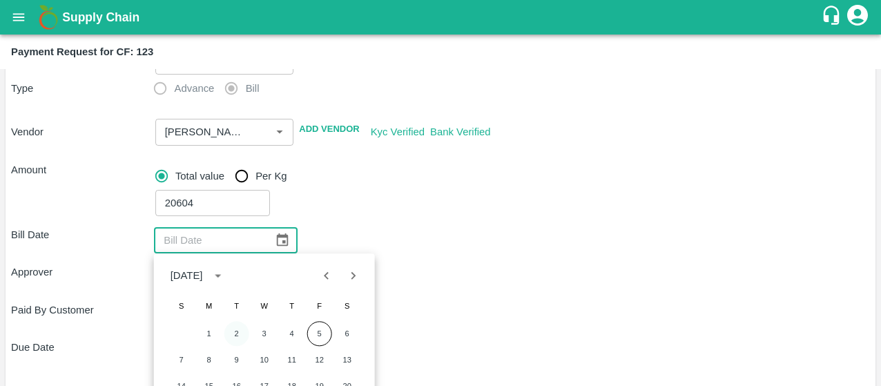
click at [242, 325] on button "2" at bounding box center [236, 333] width 25 height 25
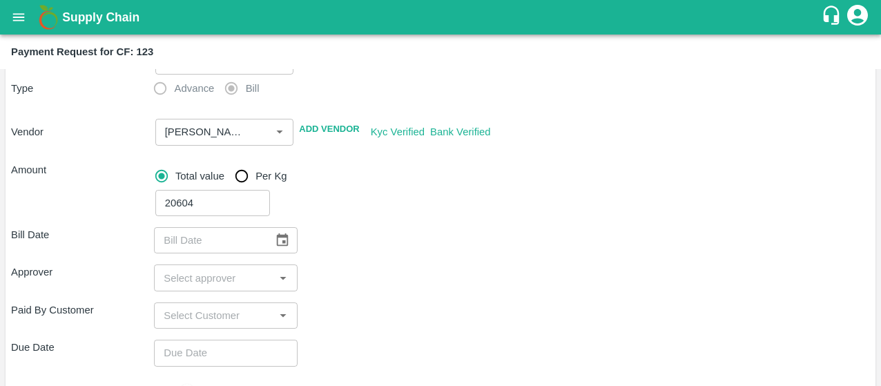
type input "02/09/2025"
click at [204, 284] on input "input" at bounding box center [215, 277] width 112 height 18
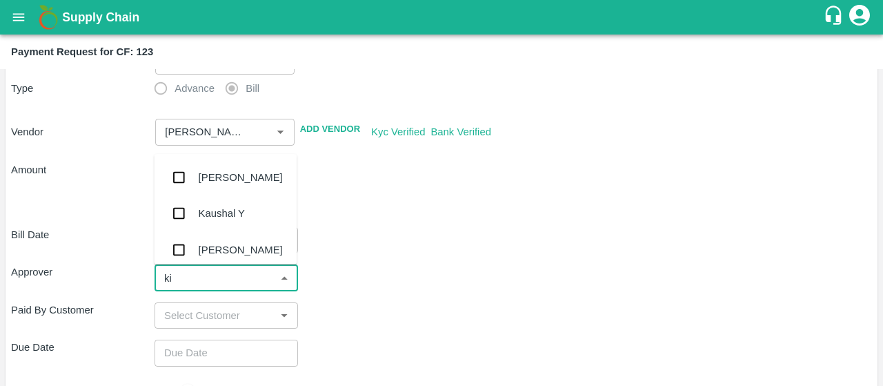
type input "kir"
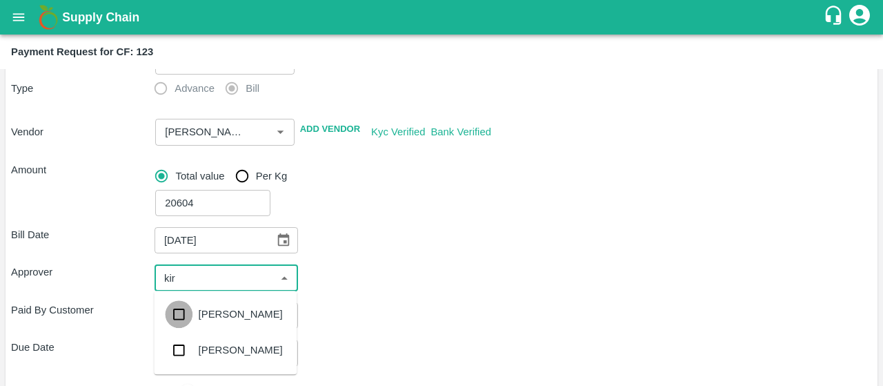
click at [171, 320] on input "checkbox" at bounding box center [179, 314] width 28 height 28
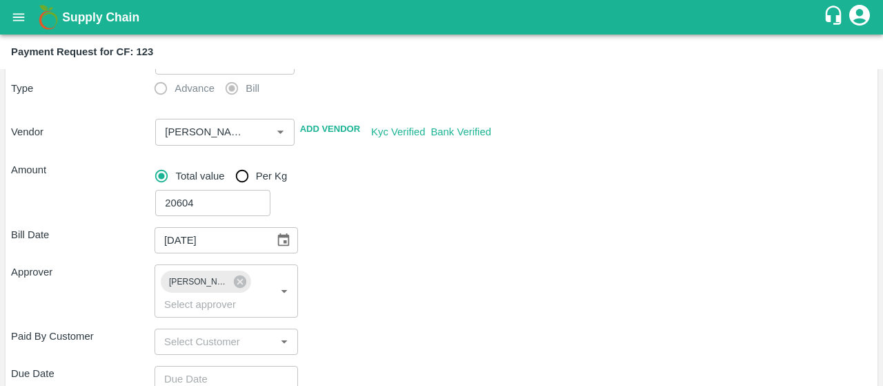
click at [395, 296] on div "Approver Kiran Naik ​" at bounding box center [441, 290] width 861 height 52
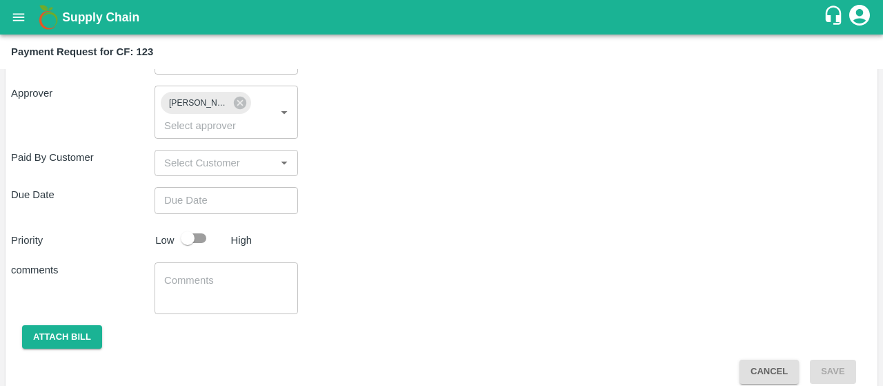
scroll to position [298, 0]
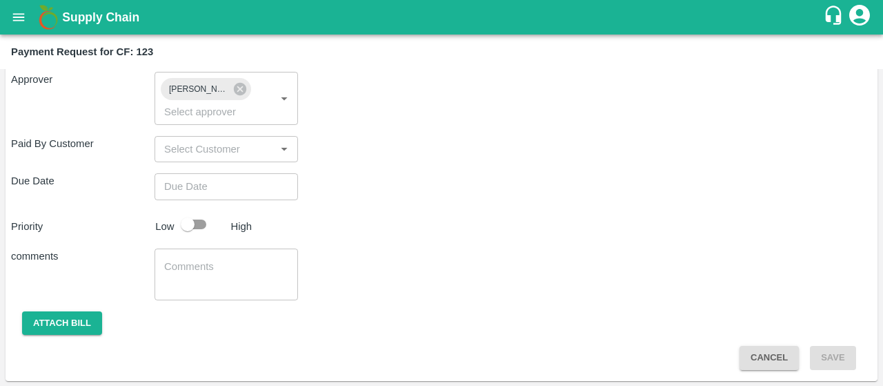
type input "DD/MM/YYYY hh:mm aa"
click at [213, 183] on input "DD/MM/YYYY hh:mm aa" at bounding box center [222, 186] width 134 height 26
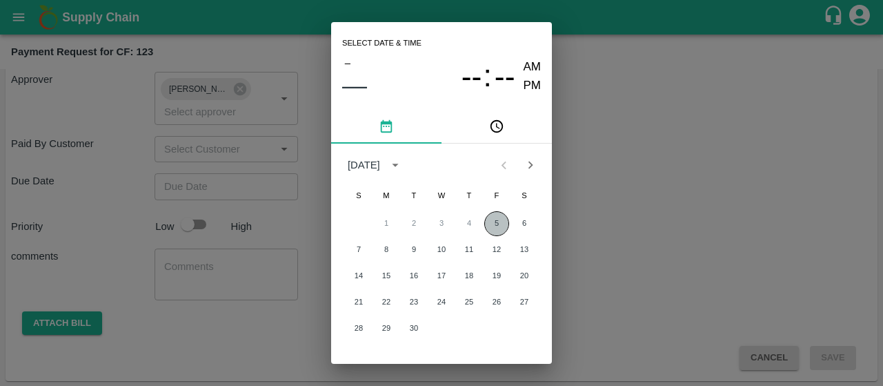
click at [498, 226] on button "5" at bounding box center [496, 223] width 25 height 25
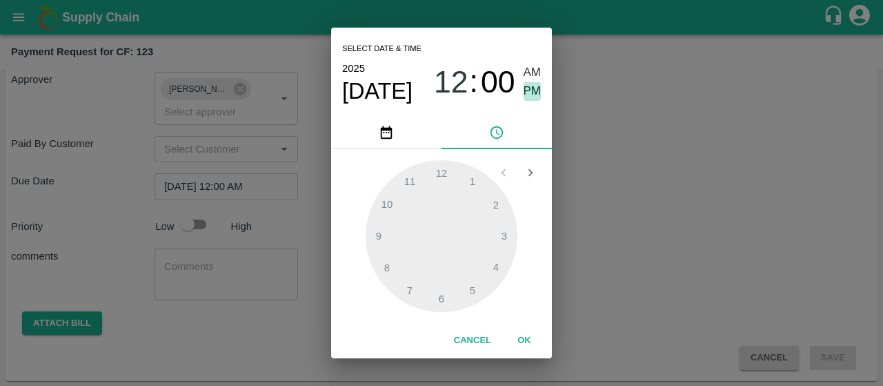
click at [524, 95] on span "PM" at bounding box center [533, 91] width 18 height 19
type input "05/09/2025 12:00 PM"
click at [527, 340] on button "OK" at bounding box center [524, 340] width 44 height 24
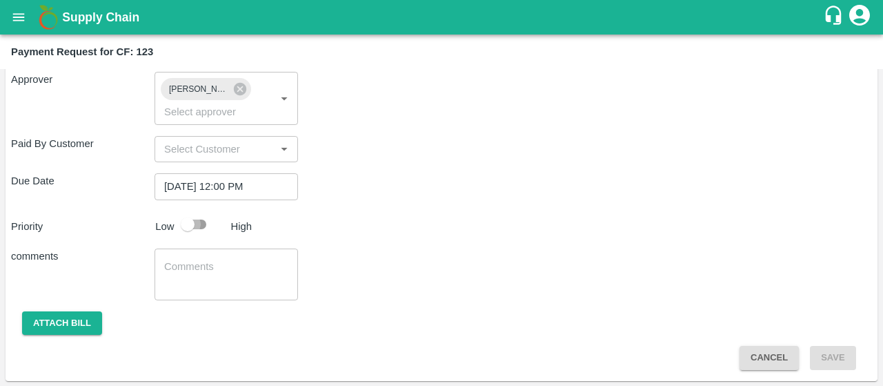
click at [197, 228] on input "checkbox" at bounding box center [187, 224] width 79 height 26
checkbox input "true"
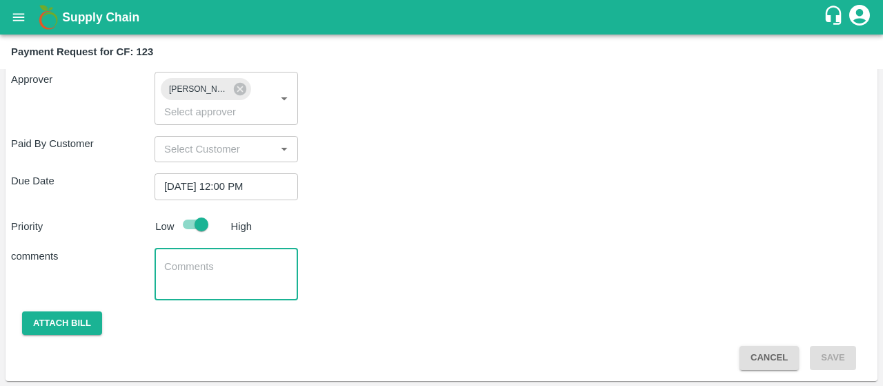
click at [237, 285] on textarea at bounding box center [226, 273] width 124 height 29
paste textarea "Activity bill of manual weeding , Desuckering and Labour Transport"
type textarea "Activity bill of manual weeding , Desuckering and Labour Transport"
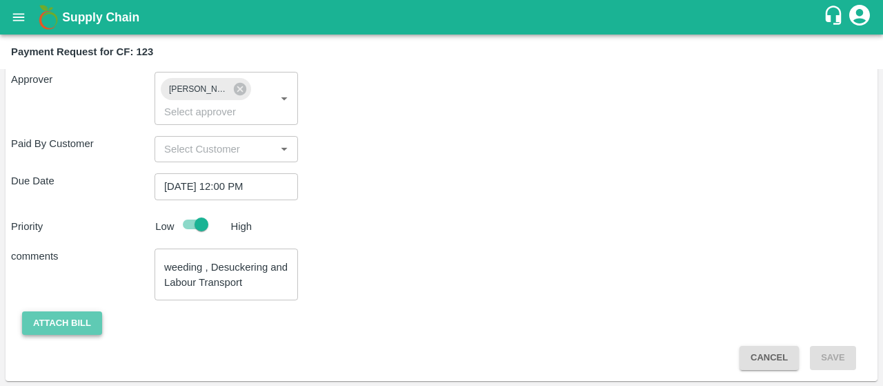
click at [85, 314] on button "Attach bill" at bounding box center [62, 323] width 80 height 24
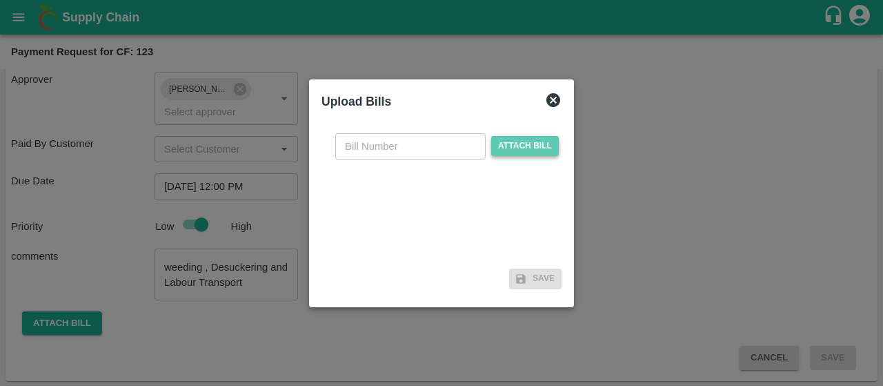
click at [512, 144] on span "Attach bill" at bounding box center [525, 146] width 68 height 20
click at [0, 0] on input "Attach bill" at bounding box center [0, 0] width 0 height 0
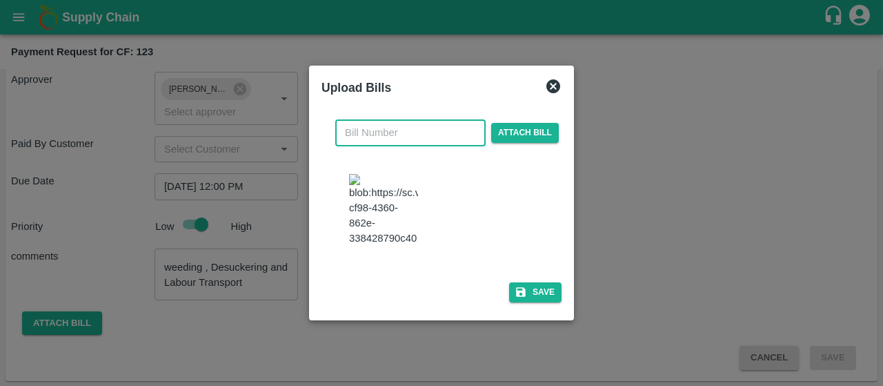
click at [384, 121] on input "text" at bounding box center [410, 132] width 150 height 26
type input "137"
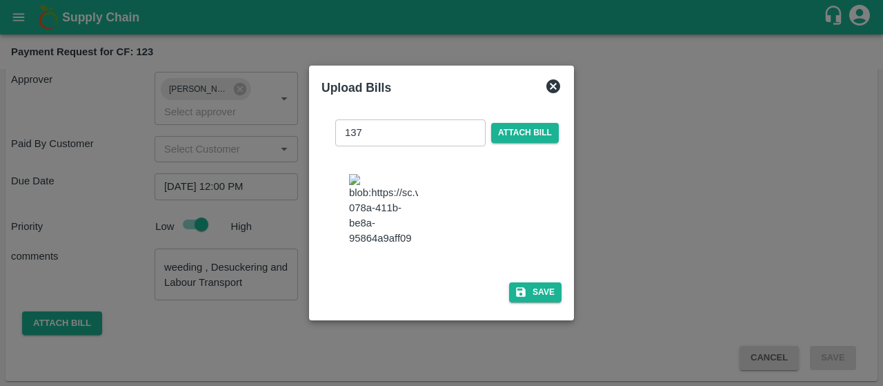
click at [552, 207] on div at bounding box center [447, 211] width 229 height 108
click at [533, 299] on button "Save" at bounding box center [535, 292] width 52 height 20
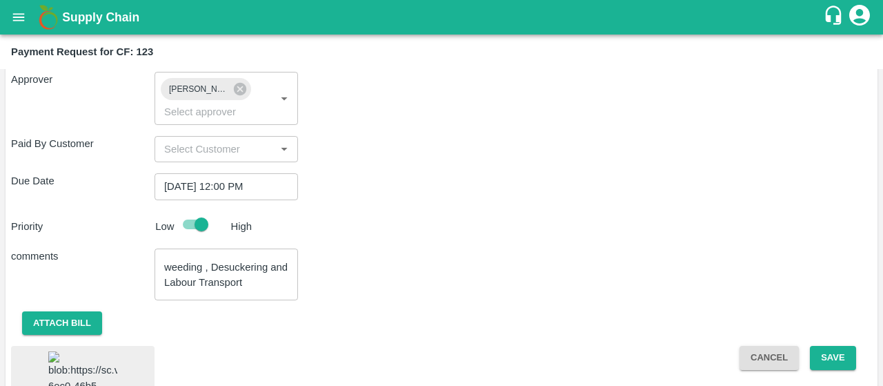
scroll to position [391, 0]
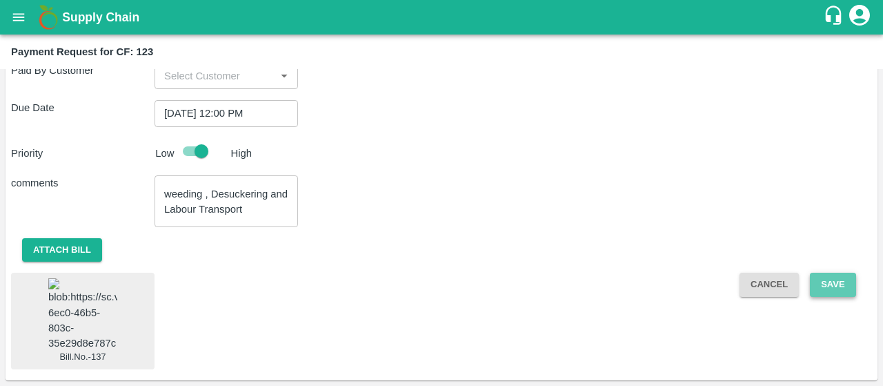
click at [828, 273] on button "Save" at bounding box center [833, 285] width 46 height 24
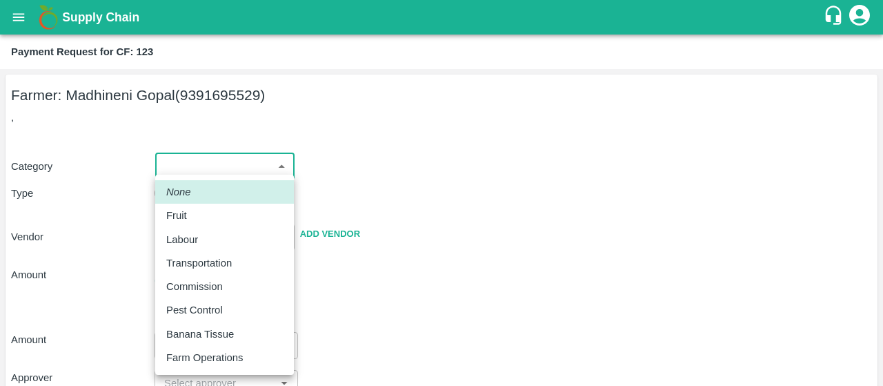
click at [193, 165] on body "Supply Chain Payment Request for CF: 123 Farmer: Madhineni Gopal (9391695529) ,…" at bounding box center [441, 193] width 883 height 386
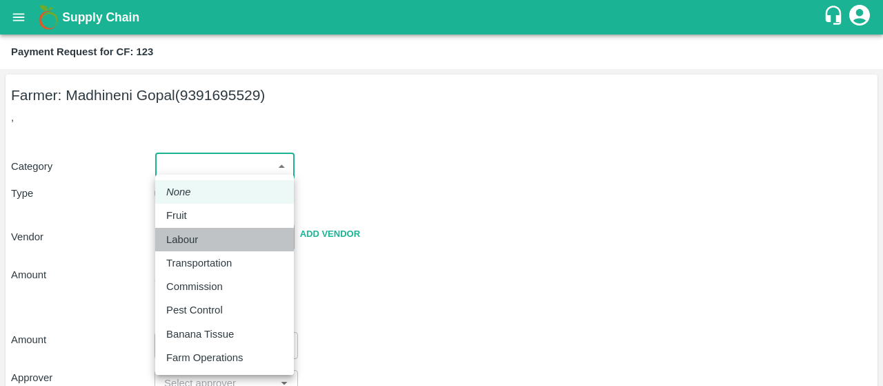
click at [195, 245] on p "Labour" at bounding box center [182, 239] width 32 height 15
type input "2"
radio input "false"
radio input "true"
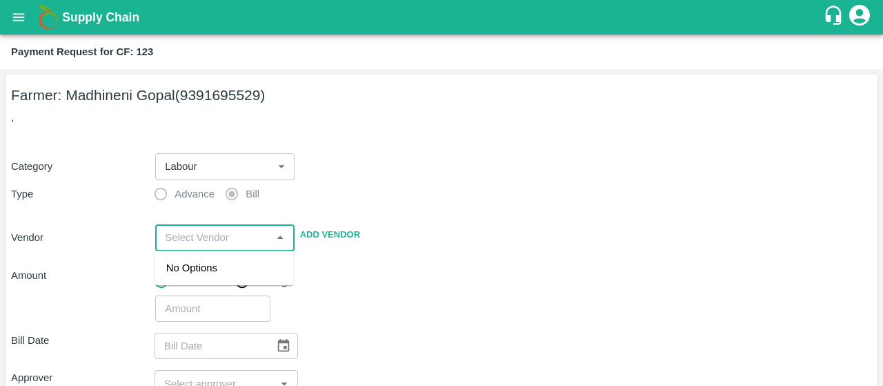
click at [201, 235] on input "input" at bounding box center [213, 237] width 108 height 18
type input "g"
type input "b"
click at [395, 194] on div "Category Labour 2 ​ Type Advance Bill Vendor ​ Add Vendor Amount Total value Pe…" at bounding box center [441, 230] width 861 height 186
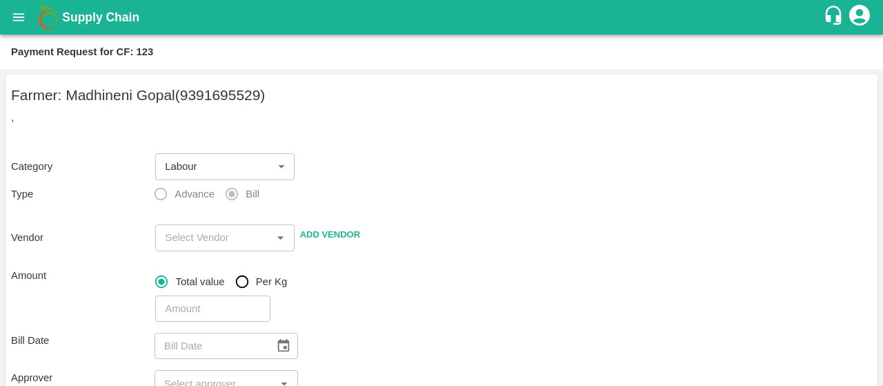
click at [253, 246] on div "​" at bounding box center [224, 237] width 139 height 26
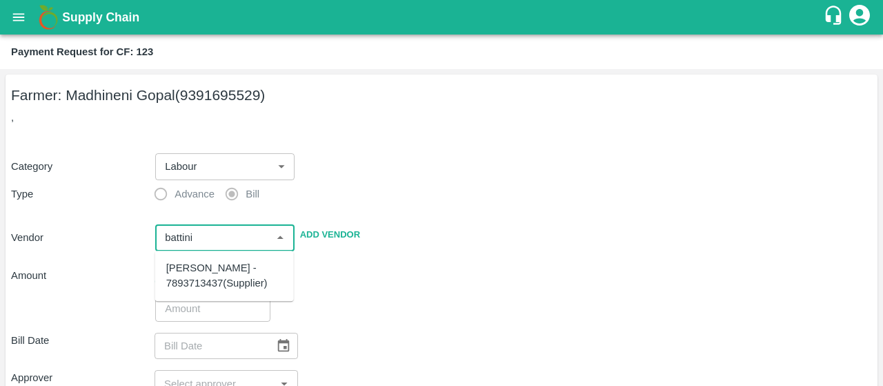
click at [218, 279] on div "[PERSON_NAME] - 7893713437(Supplier)" at bounding box center [224, 275] width 117 height 31
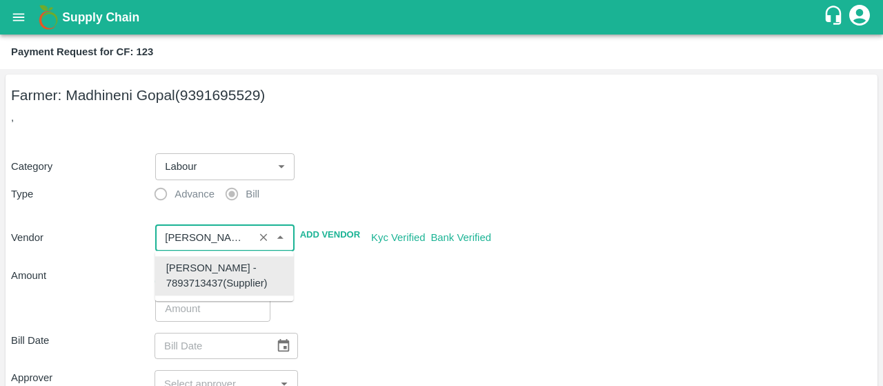
type input "[PERSON_NAME] - 7893713437(Supplier)"
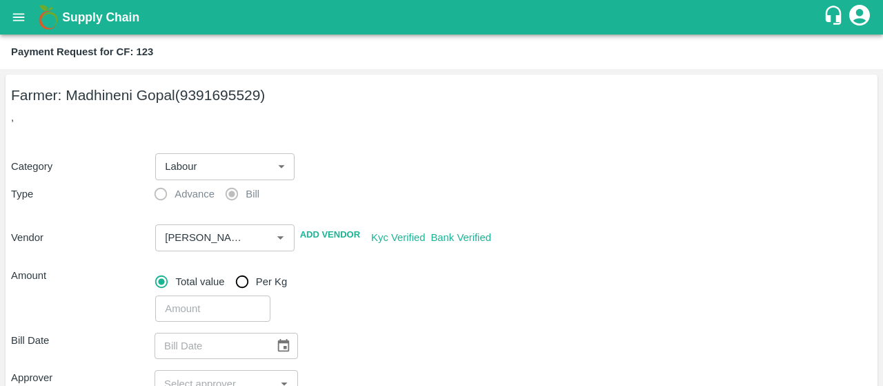
click at [377, 276] on div "Total value Per Kg" at bounding box center [513, 282] width 717 height 28
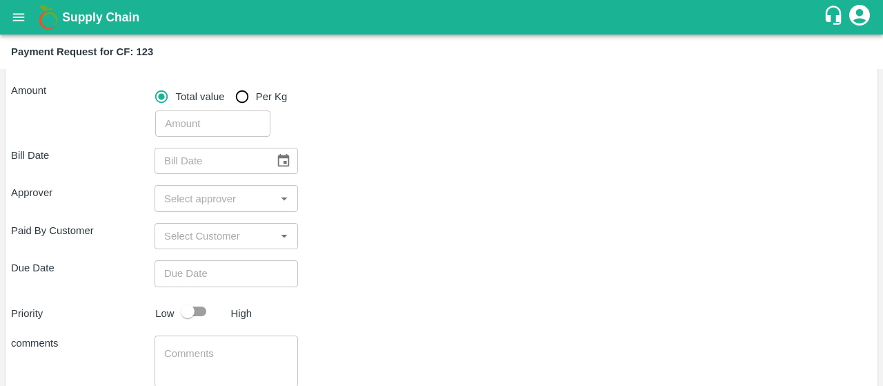
scroll to position [186, 0]
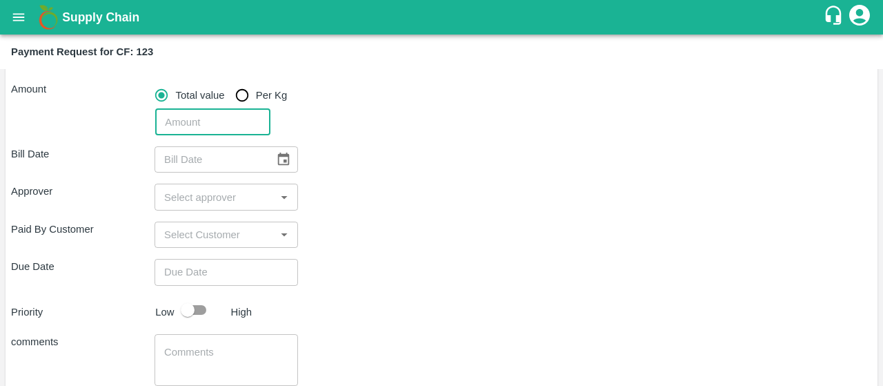
click at [193, 120] on input "number" at bounding box center [212, 122] width 115 height 26
type input "20604"
click at [317, 135] on div "Bill Date ​ Approver ​ Paid By Customer ​ Due Date ​ Priority Low High comments…" at bounding box center [441, 295] width 861 height 320
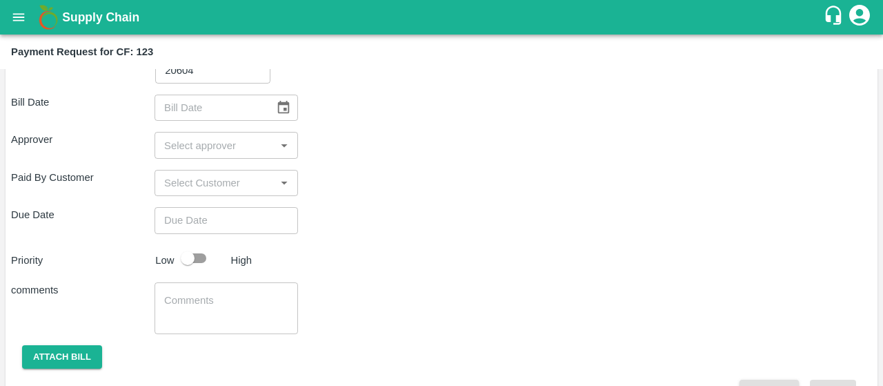
scroll to position [239, 0]
click at [276, 110] on icon "Choose date" at bounding box center [283, 106] width 15 height 15
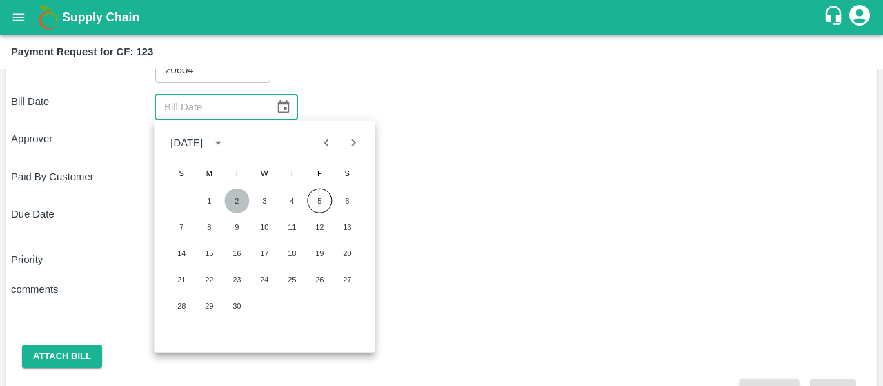
click at [233, 202] on button "2" at bounding box center [236, 200] width 25 height 25
type input "[DATE]"
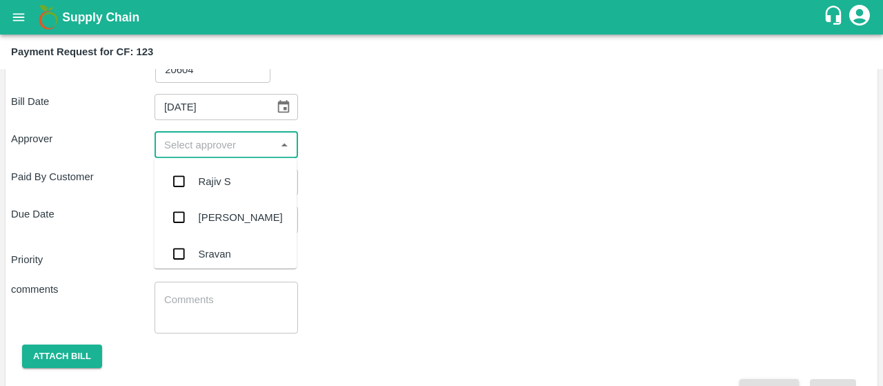
click at [199, 139] on input "input" at bounding box center [215, 144] width 112 height 18
type input "kira"
click at [175, 181] on input "checkbox" at bounding box center [179, 182] width 28 height 28
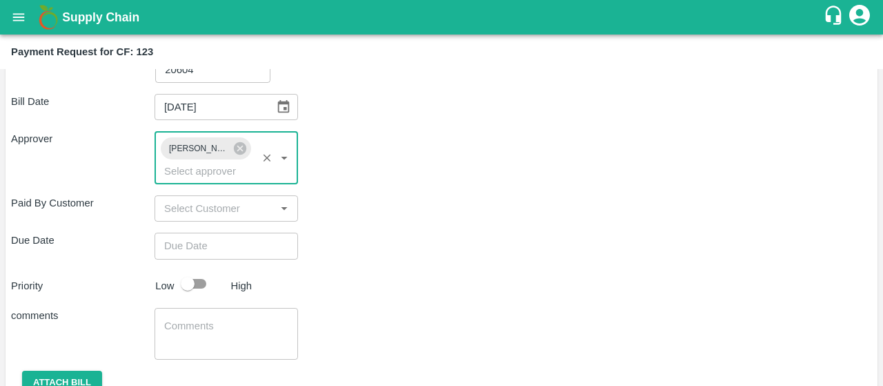
type input "DD/MM/YYYY hh:mm aa"
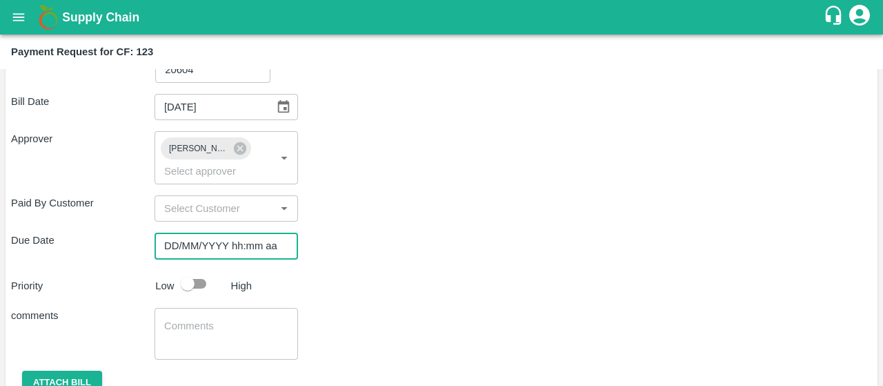
click at [176, 251] on input "DD/MM/YYYY hh:mm aa" at bounding box center [222, 246] width 134 height 26
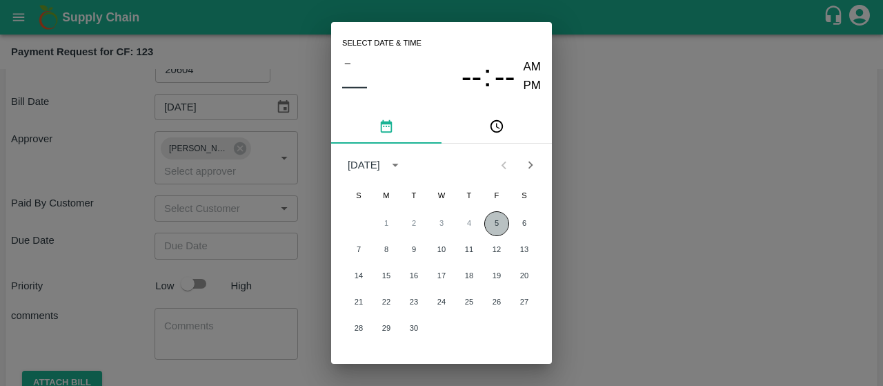
click at [501, 224] on button "5" at bounding box center [496, 223] width 25 height 25
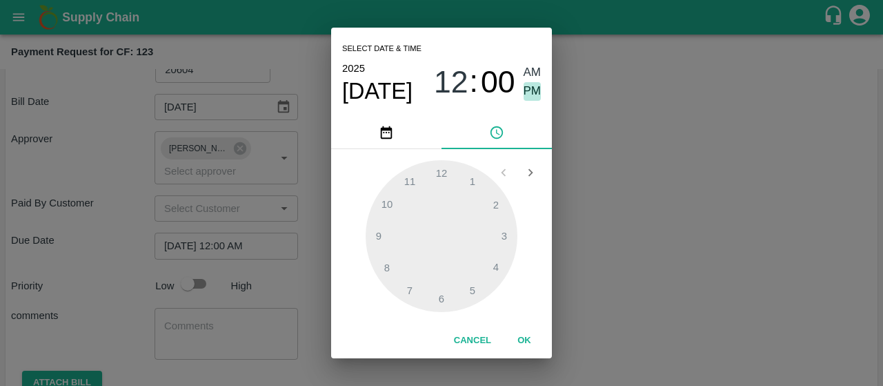
click at [534, 92] on span "PM" at bounding box center [533, 91] width 18 height 19
click at [413, 293] on div at bounding box center [442, 236] width 152 height 152
type input "[DATE] 07:00 PM"
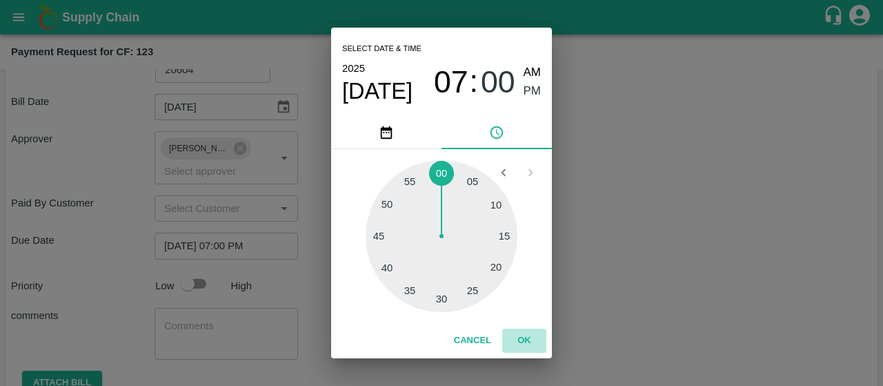
click at [526, 342] on button "OK" at bounding box center [524, 340] width 44 height 24
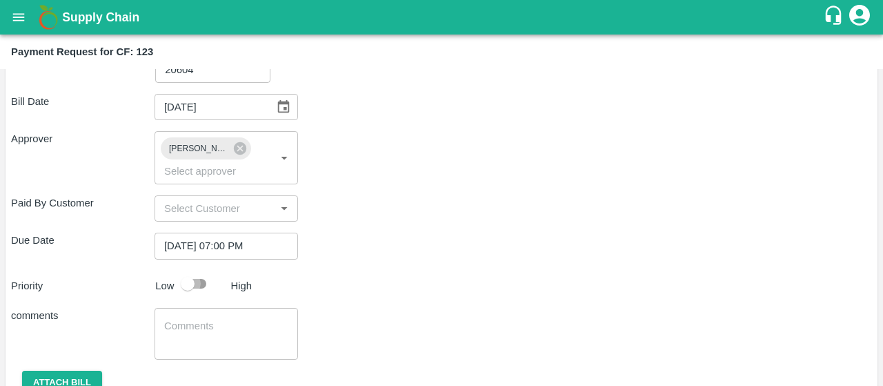
click at [199, 284] on input "checkbox" at bounding box center [187, 284] width 79 height 26
checkbox input "true"
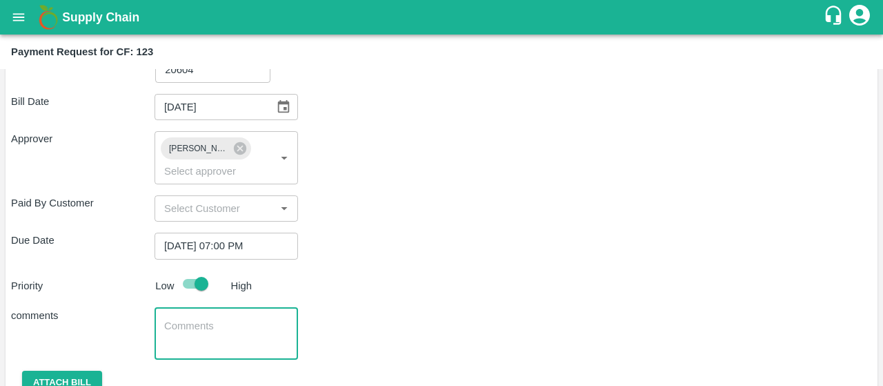
click at [225, 324] on textarea at bounding box center [226, 333] width 124 height 29
paste textarea "Activity bill of manual weeding , Desuckering and Labour Transport"
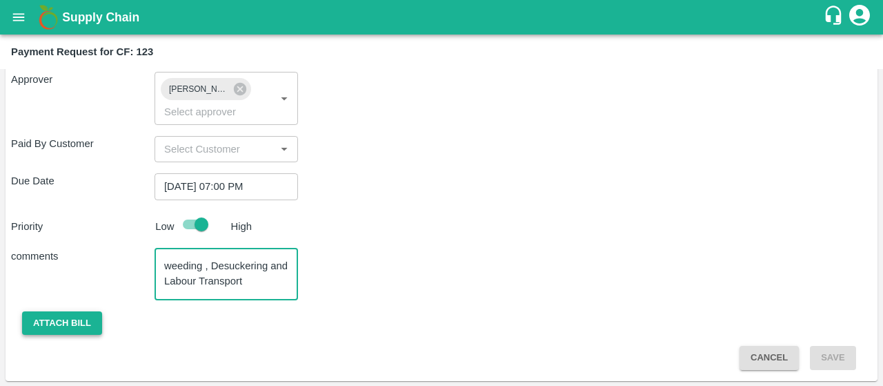
type textarea "Activity bill of manual weeding , Desuckering and Labour Transport"
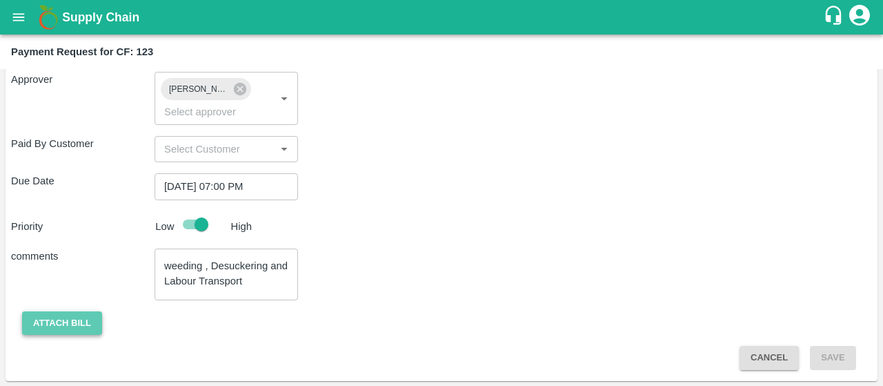
click at [44, 331] on button "Attach bill" at bounding box center [62, 323] width 80 height 24
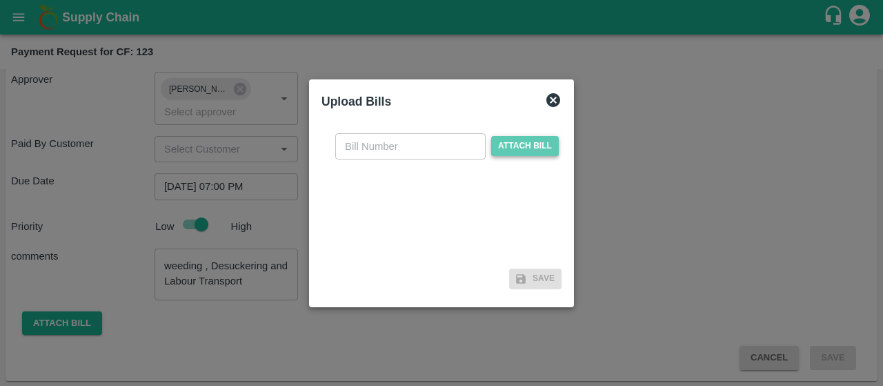
click at [522, 136] on span "Attach bill" at bounding box center [525, 146] width 68 height 20
click at [0, 0] on input "Attach bill" at bounding box center [0, 0] width 0 height 0
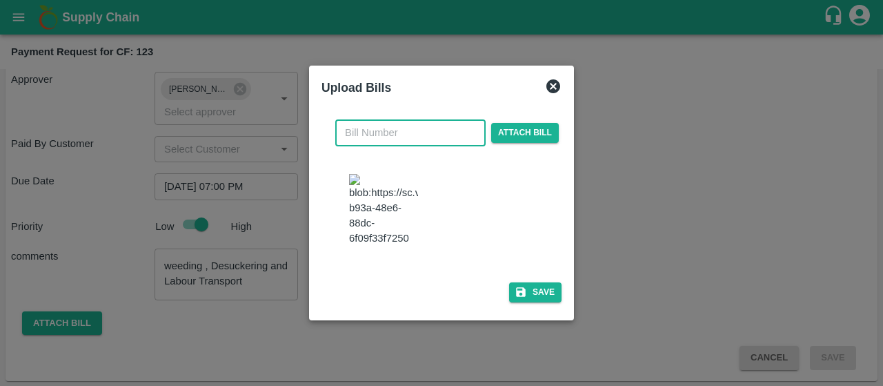
click at [425, 129] on input "text" at bounding box center [410, 132] width 150 height 26
type input "137"
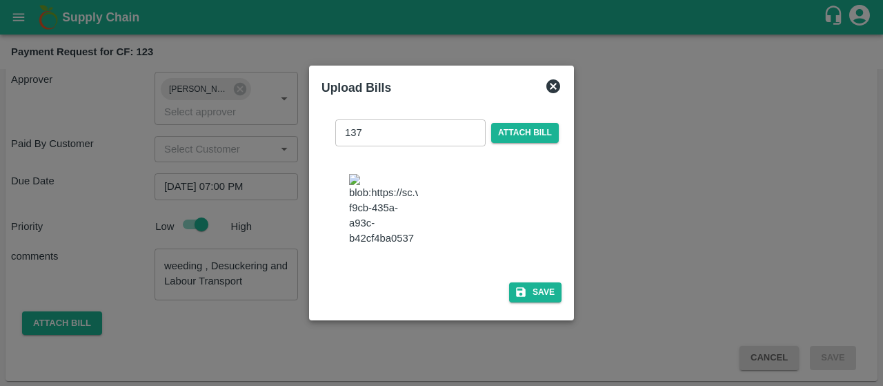
click at [507, 170] on div at bounding box center [447, 211] width 207 height 86
click at [540, 302] on button "Save" at bounding box center [535, 292] width 52 height 20
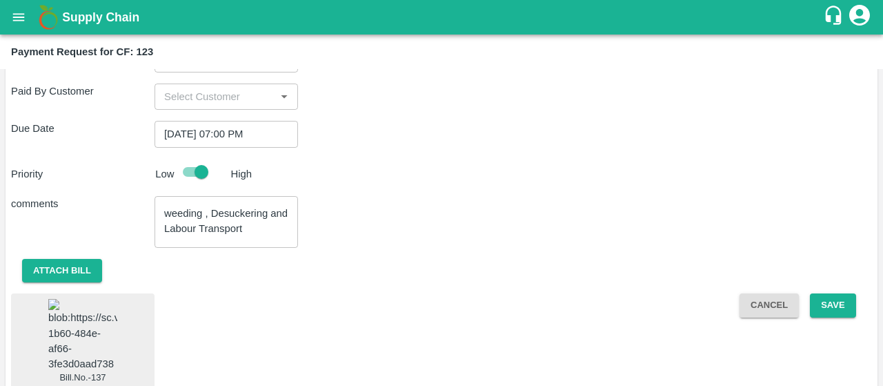
scroll to position [391, 0]
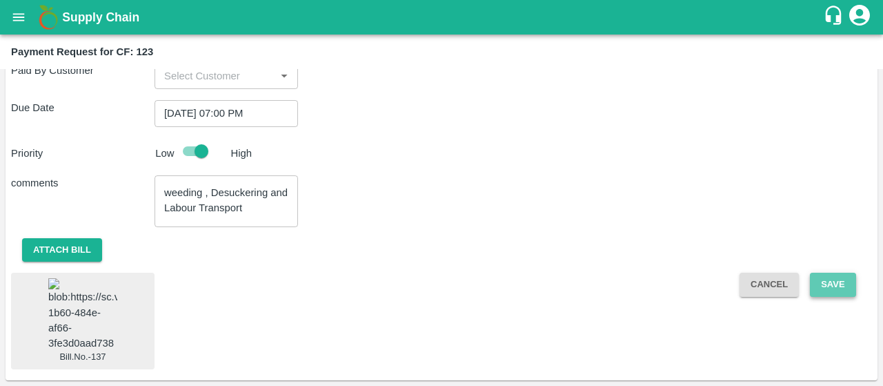
click at [829, 273] on button "Save" at bounding box center [833, 285] width 46 height 24
click at [829, 276] on icon at bounding box center [833, 284] width 17 height 17
click at [827, 276] on icon at bounding box center [833, 284] width 17 height 17
click at [820, 277] on div "Cancel Save" at bounding box center [801, 321] width 144 height 97
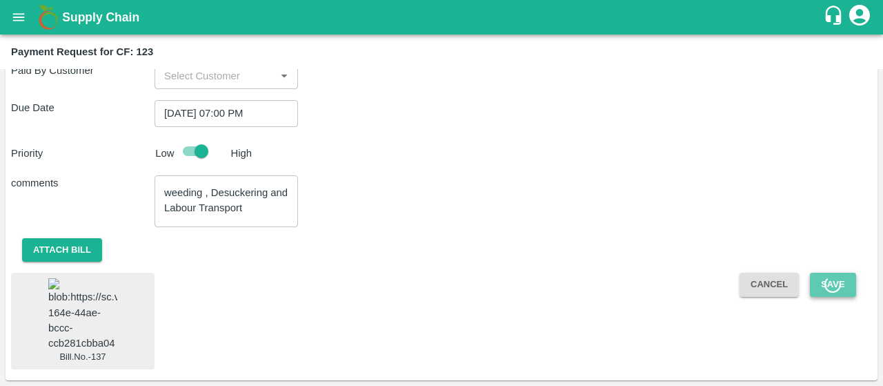
click at [823, 273] on button "Save" at bounding box center [833, 285] width 46 height 24
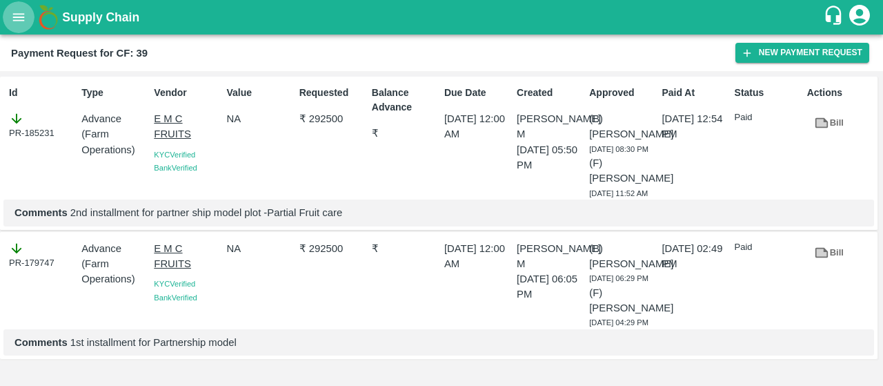
click at [14, 21] on icon "open drawer" at bounding box center [19, 17] width 12 height 8
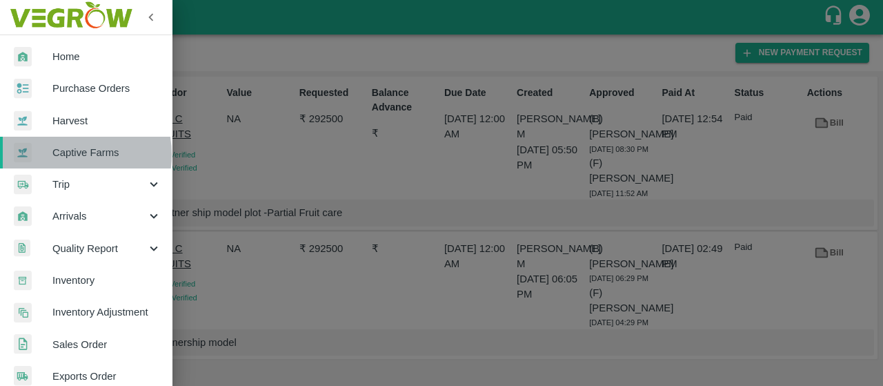
click at [64, 155] on span "Captive Farms" at bounding box center [106, 152] width 109 height 15
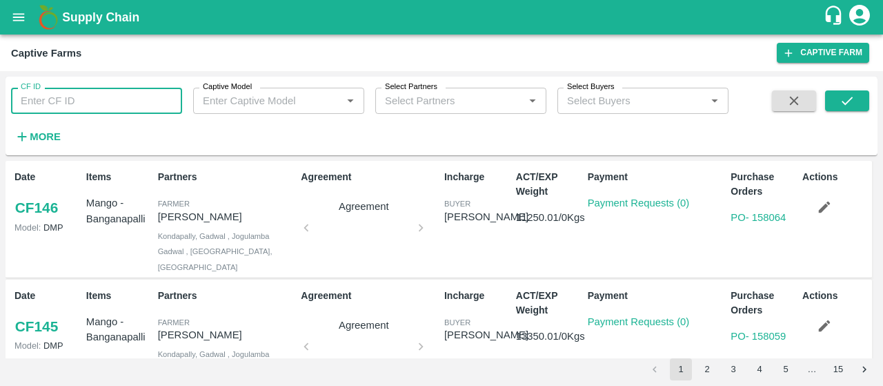
click at [129, 108] on input "CF ID" at bounding box center [96, 101] width 171 height 26
paste input "123"
type input "123"
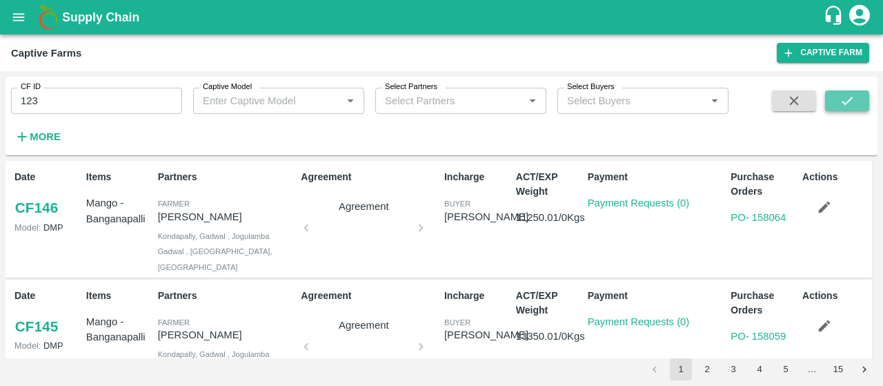
click at [844, 99] on icon "submit" at bounding box center [847, 100] width 15 height 15
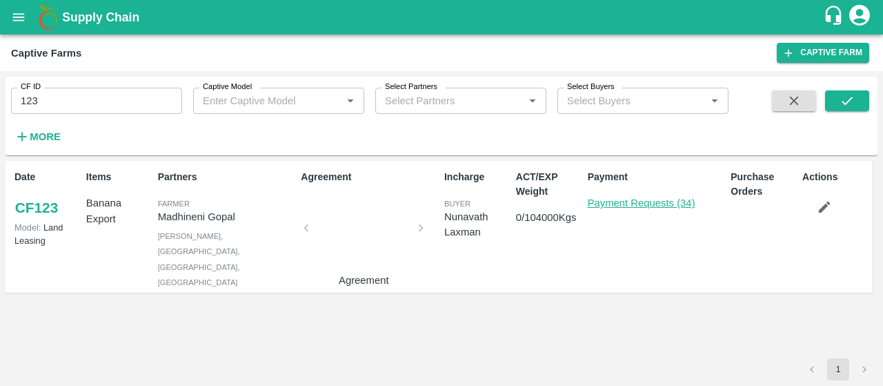
click at [640, 199] on link "Payment Requests (34)" at bounding box center [642, 202] width 108 height 11
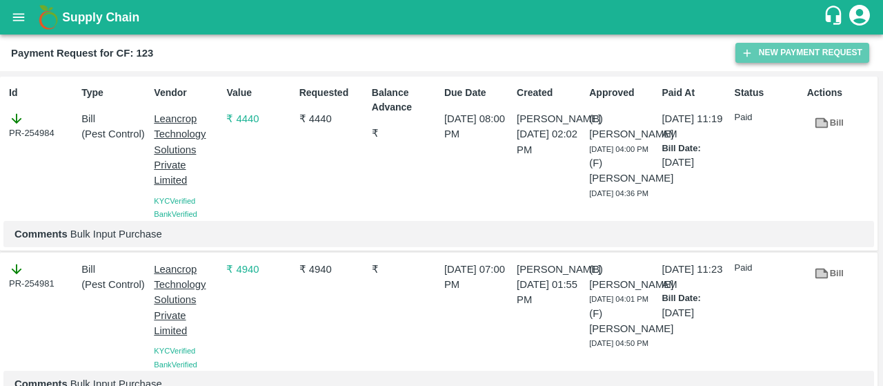
click at [745, 48] on icon "button" at bounding box center [747, 53] width 12 height 12
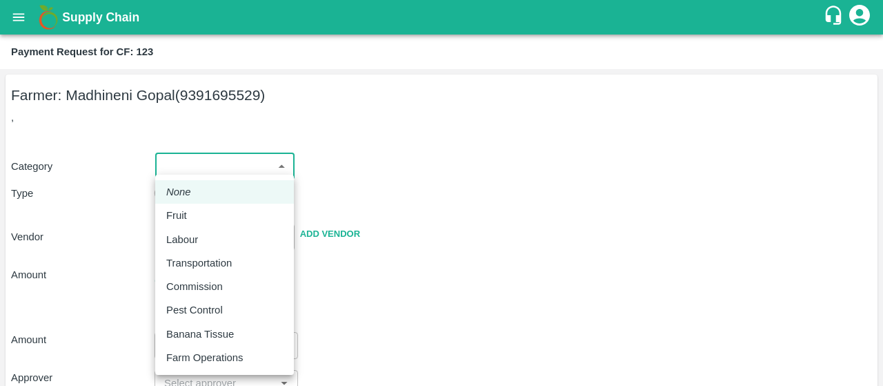
click at [242, 163] on body "Supply Chain Payment Request for CF: 123 Farmer: Madhineni Gopal (9391695529) ,…" at bounding box center [441, 193] width 883 height 386
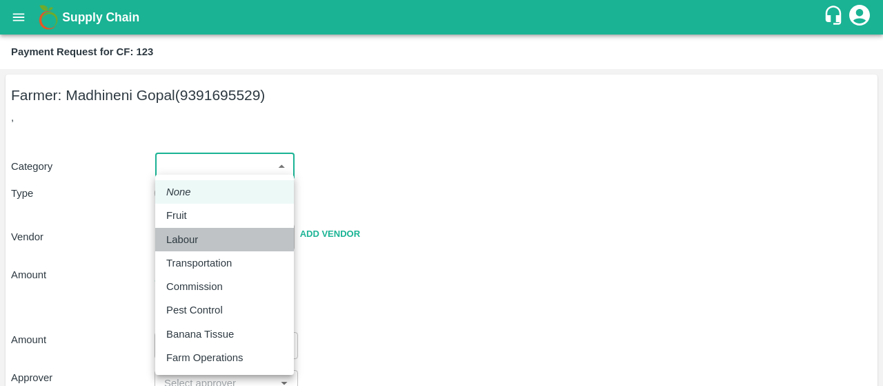
click at [210, 238] on div "Labour" at bounding box center [224, 239] width 117 height 15
type input "2"
radio input "false"
radio input "true"
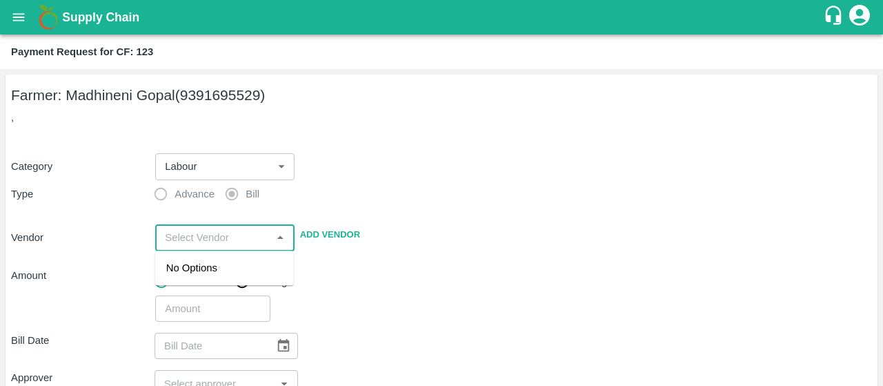
click at [210, 238] on input "input" at bounding box center [213, 237] width 108 height 18
click at [222, 283] on div "Battini Gangireddy - 7893713437(Supplier)" at bounding box center [224, 275] width 117 height 31
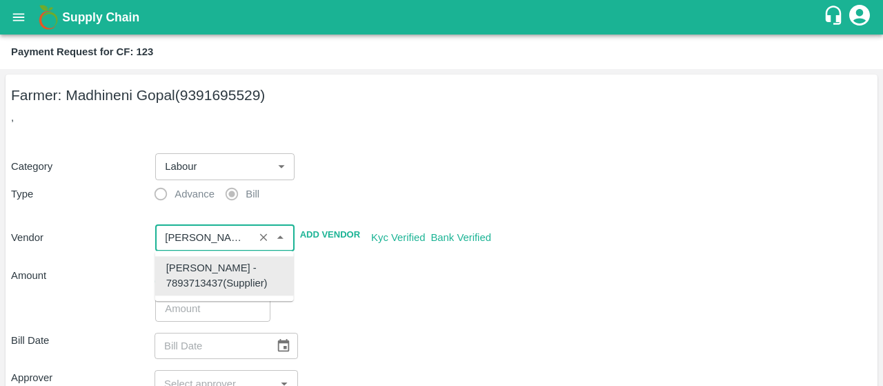
type input "Battini Gangireddy - 7893713437(Supplier)"
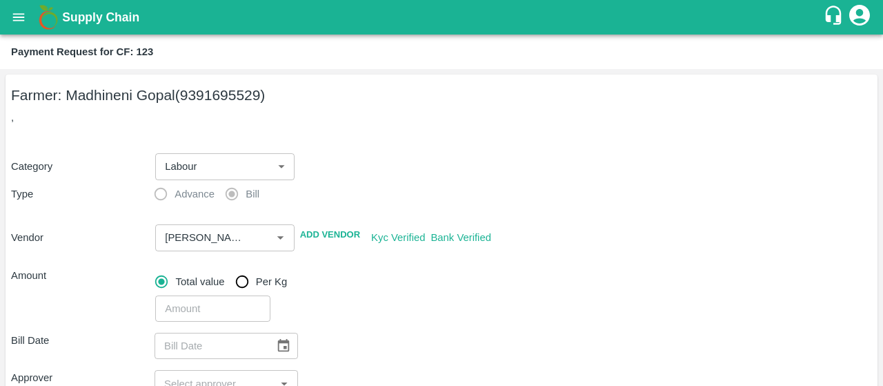
click at [433, 259] on div "Category Labour 2 ​ Type Advance Bill Vendor ​ Add Vendor Kyc Verified Bank Ver…" at bounding box center [441, 230] width 861 height 186
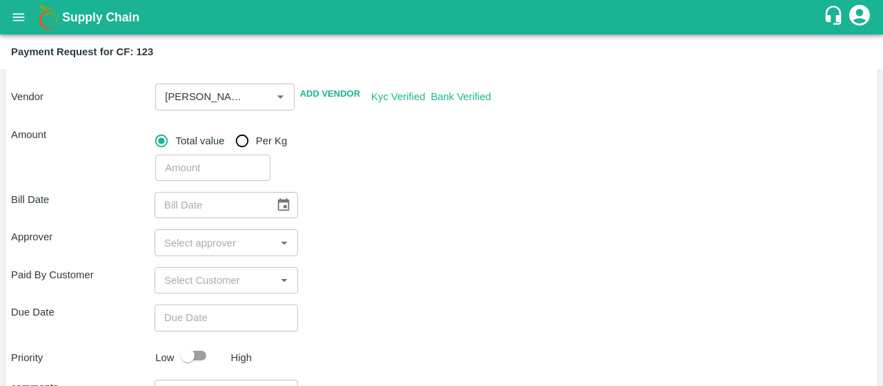
scroll to position [141, 0]
click at [193, 153] on label "Total value" at bounding box center [186, 140] width 77 height 28
click at [175, 153] on input "Total value" at bounding box center [162, 140] width 28 height 28
click at [181, 166] on input "number" at bounding box center [212, 167] width 115 height 26
type input "20604"
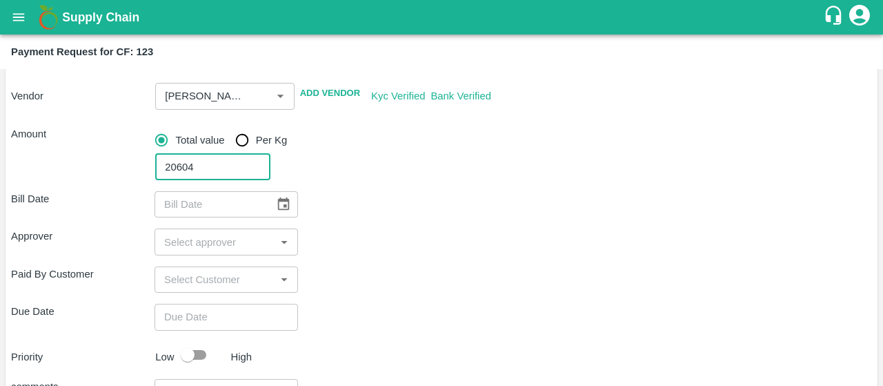
click at [346, 164] on div "20604 ​" at bounding box center [511, 164] width 722 height 32
click at [273, 201] on button "Choose date" at bounding box center [284, 204] width 26 height 26
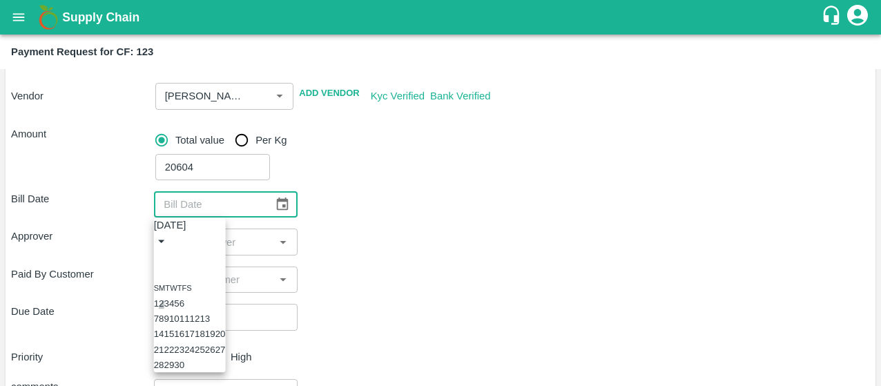
click at [164, 298] on button "2" at bounding box center [161, 303] width 5 height 10
type input "02/09/2025"
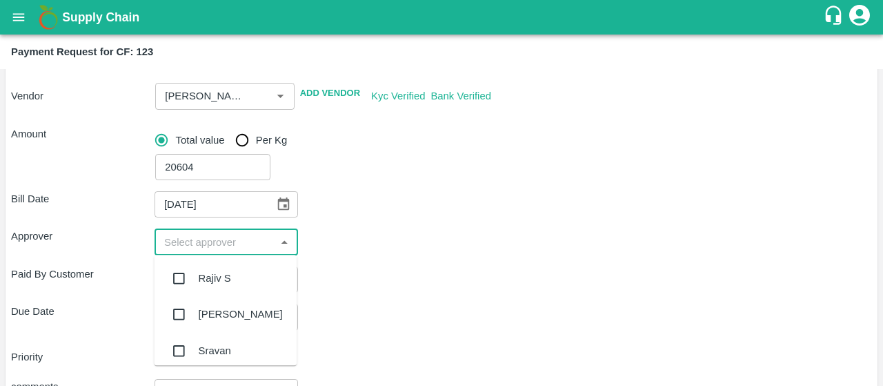
click at [239, 247] on input "input" at bounding box center [215, 242] width 112 height 18
type input "kir"
click at [174, 278] on input "checkbox" at bounding box center [179, 278] width 28 height 28
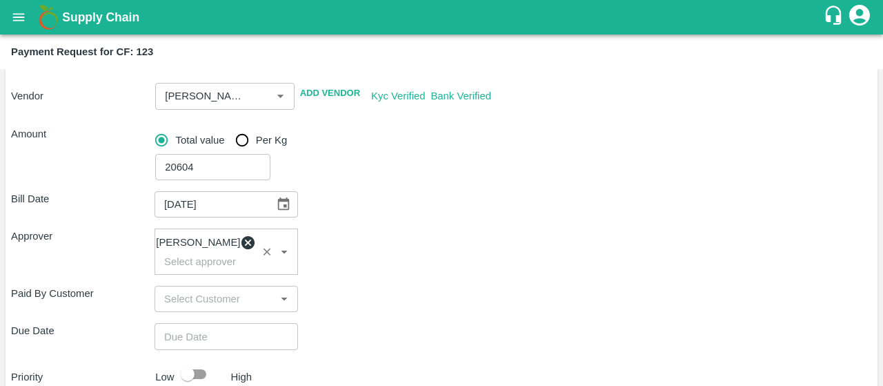
scroll to position [298, 0]
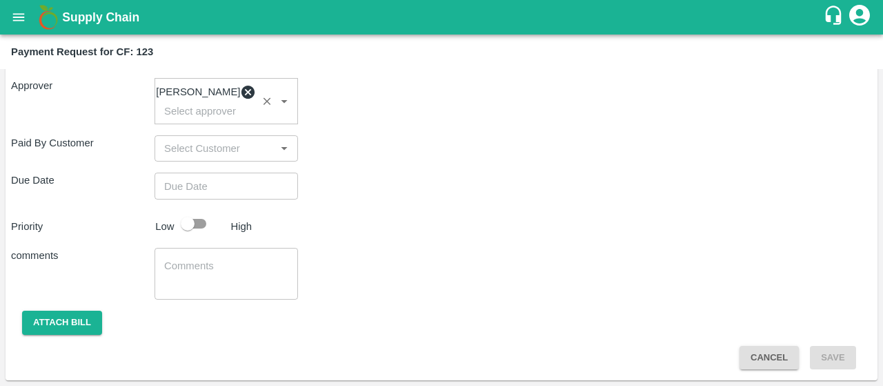
type input "DD/MM/YYYY hh:mm aa"
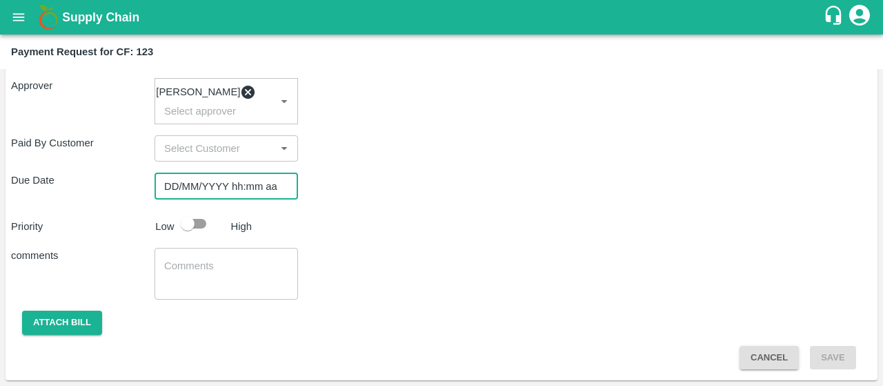
click at [181, 190] on input "DD/MM/YYYY hh:mm aa" at bounding box center [222, 186] width 134 height 26
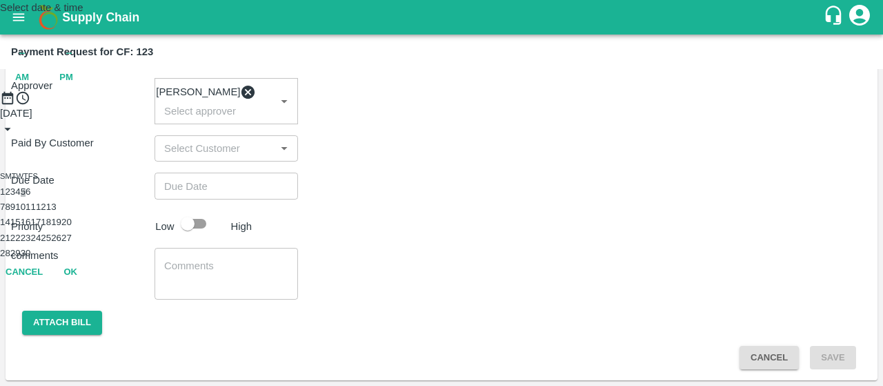
click at [26, 197] on button "5" at bounding box center [23, 191] width 5 height 10
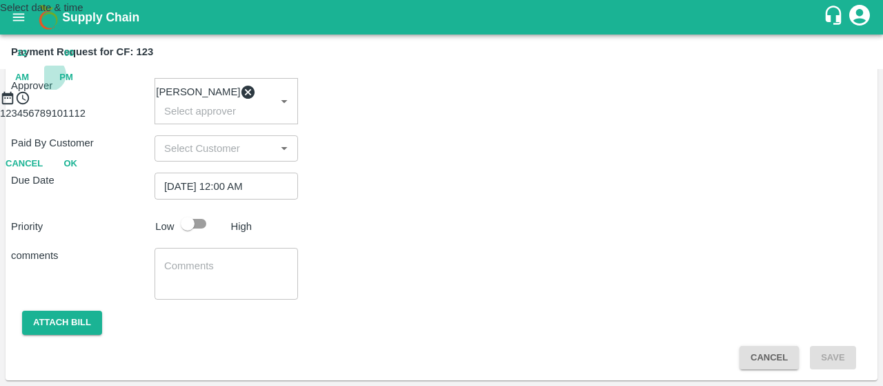
click at [73, 86] on span "PM" at bounding box center [66, 78] width 14 height 16
click at [436, 106] on div at bounding box center [441, 106] width 883 height 0
type input "[DATE] 06:00 PM"
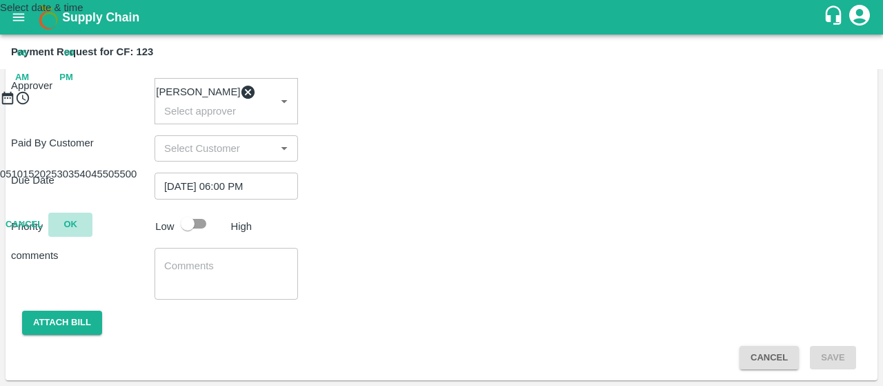
click at [92, 237] on button "OK" at bounding box center [70, 225] width 44 height 24
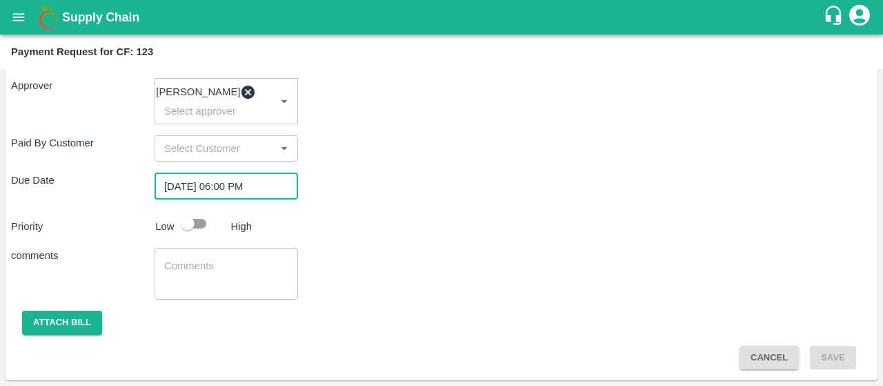
click at [185, 227] on input "checkbox" at bounding box center [187, 223] width 79 height 26
checkbox input "true"
click at [173, 270] on textarea at bounding box center [226, 273] width 124 height 29
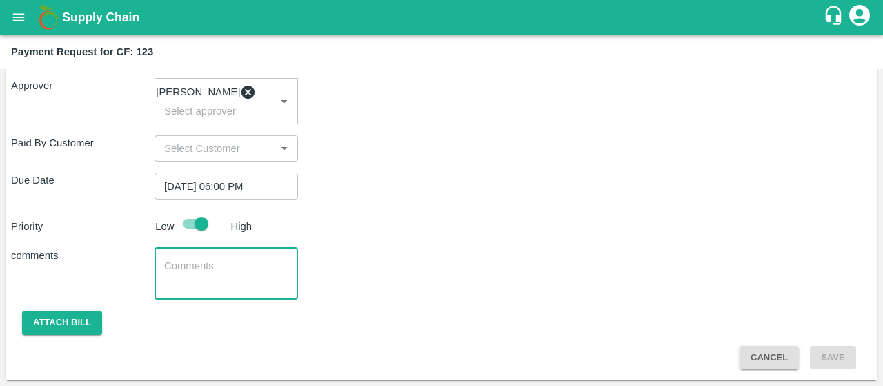
paste textarea "Activity bill of manual weeding , Desuckering and Labour Transport"
type textarea "Activity bill of manual weeding , Desuckering and Labour Transport"
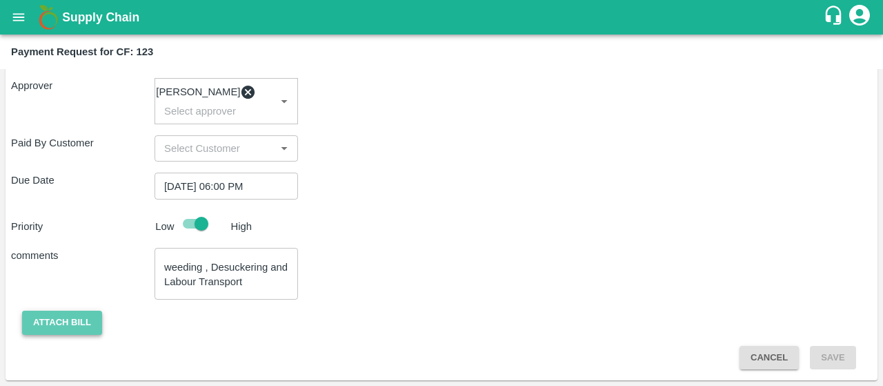
click at [88, 313] on button "Attach bill" at bounding box center [62, 323] width 80 height 24
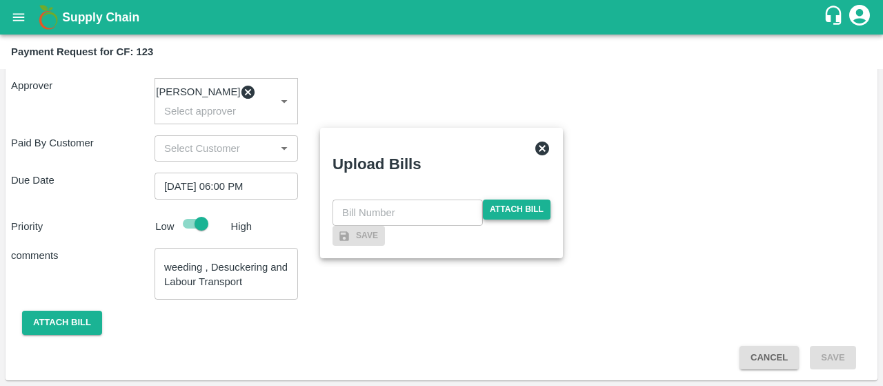
click at [538, 199] on span "Attach bill" at bounding box center [517, 209] width 68 height 20
click at [0, 0] on input "Attach bill" at bounding box center [0, 0] width 0 height 0
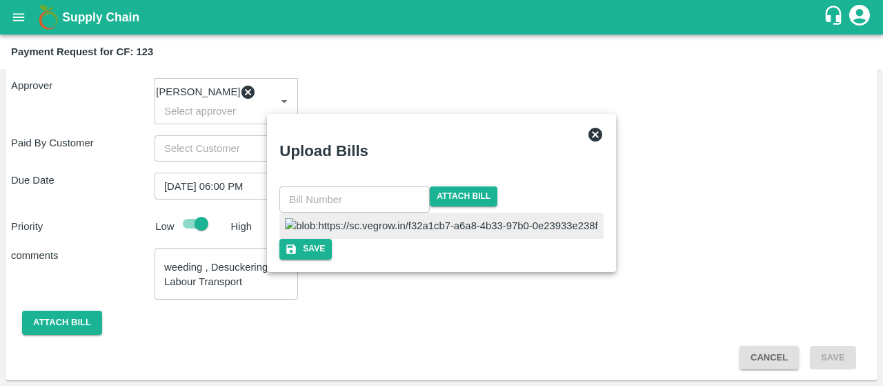
click at [393, 228] on img at bounding box center [441, 225] width 313 height 15
click at [375, 186] on input "text" at bounding box center [354, 199] width 150 height 26
type input "137"
click at [504, 213] on div at bounding box center [441, 226] width 321 height 26
click at [333, 259] on button "Save" at bounding box center [307, 249] width 52 height 20
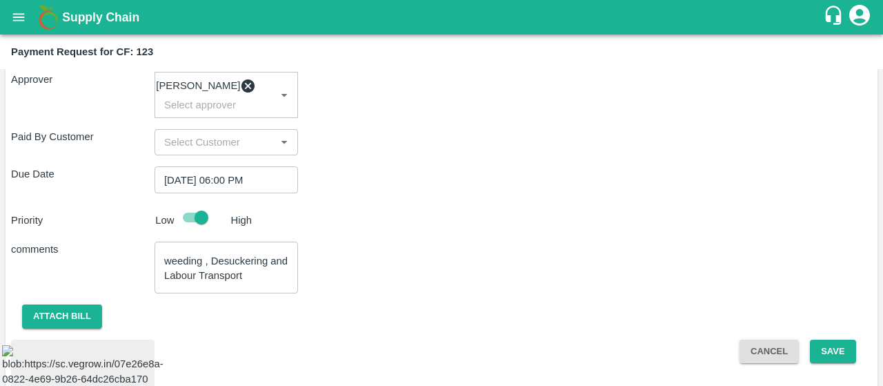
scroll to position [391, 0]
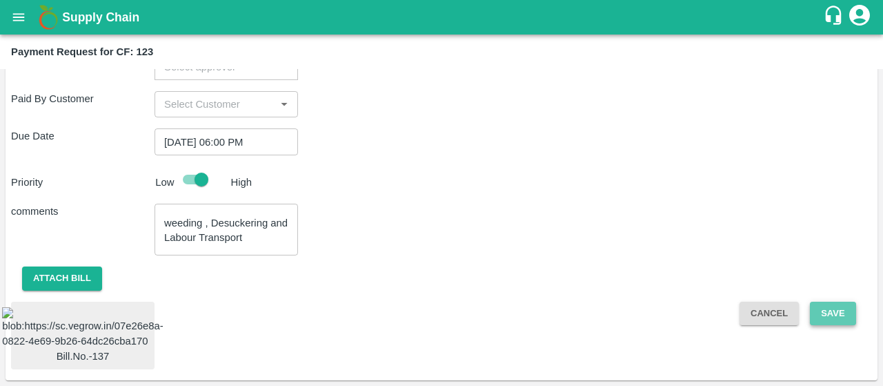
click at [830, 302] on button "Save" at bounding box center [833, 314] width 46 height 24
click at [823, 302] on button "Save" at bounding box center [833, 314] width 46 height 24
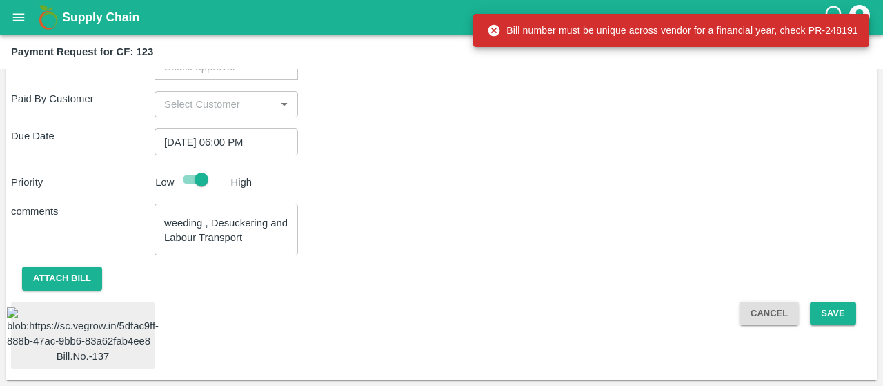
checkbox input "false"
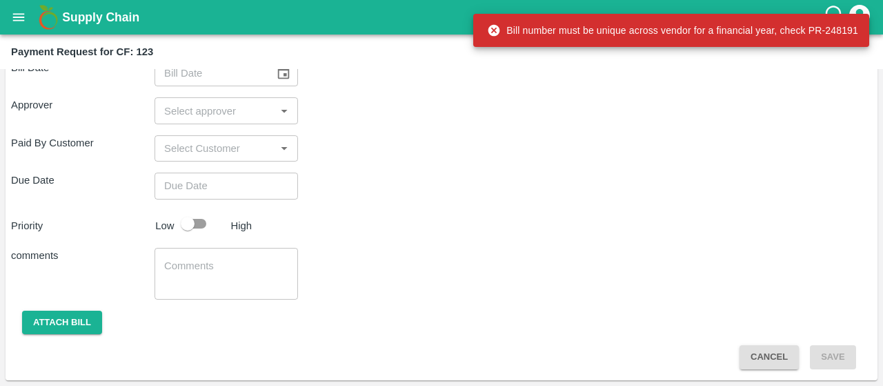
scroll to position [272, 0]
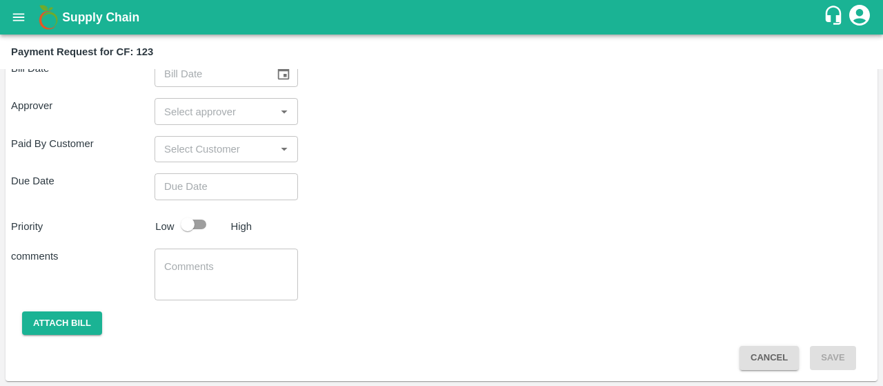
click at [467, 186] on div "Due Date ​" at bounding box center [441, 186] width 861 height 26
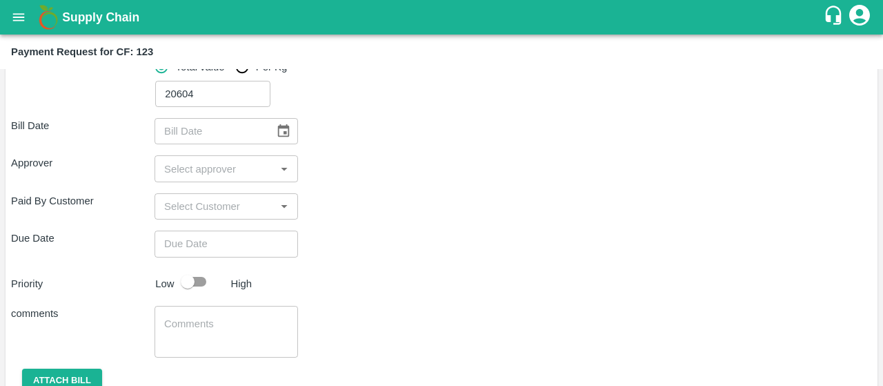
scroll to position [215, 0]
click at [280, 128] on icon "Choose date" at bounding box center [284, 130] width 12 height 13
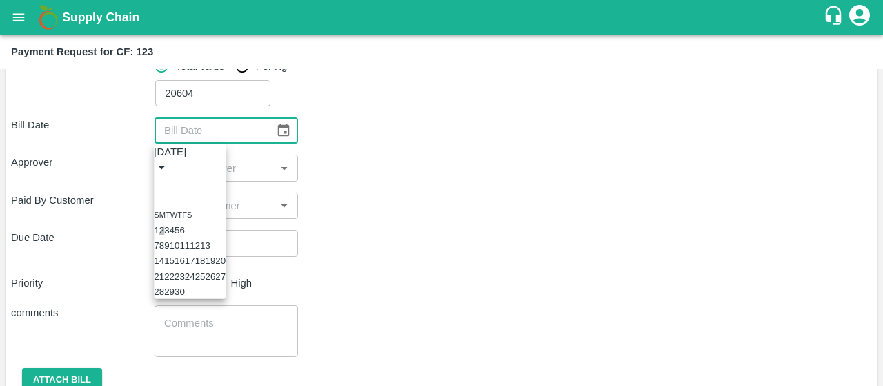
click at [164, 226] on button "2" at bounding box center [161, 230] width 5 height 10
type input "02/09/2025"
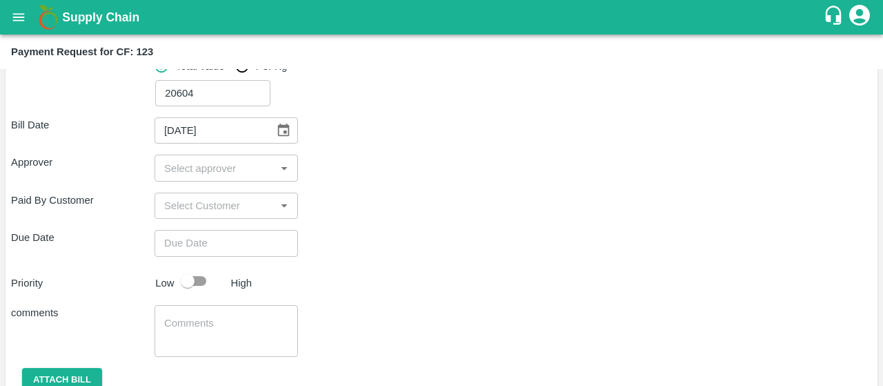
click at [200, 178] on div "​" at bounding box center [227, 168] width 144 height 26
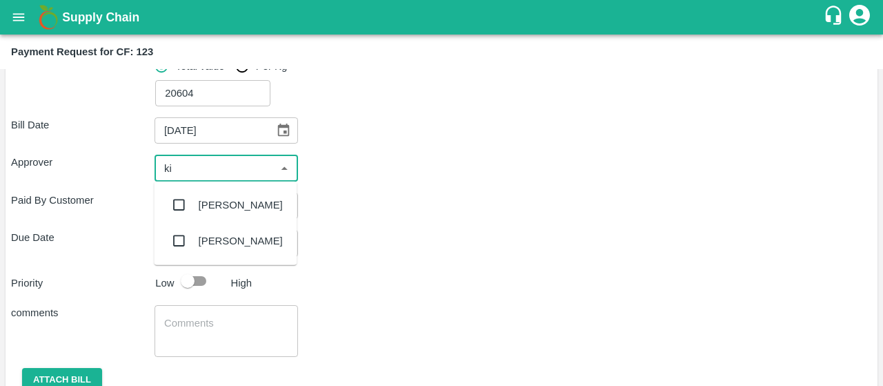
type input "kir"
click at [181, 199] on input "checkbox" at bounding box center [179, 205] width 28 height 28
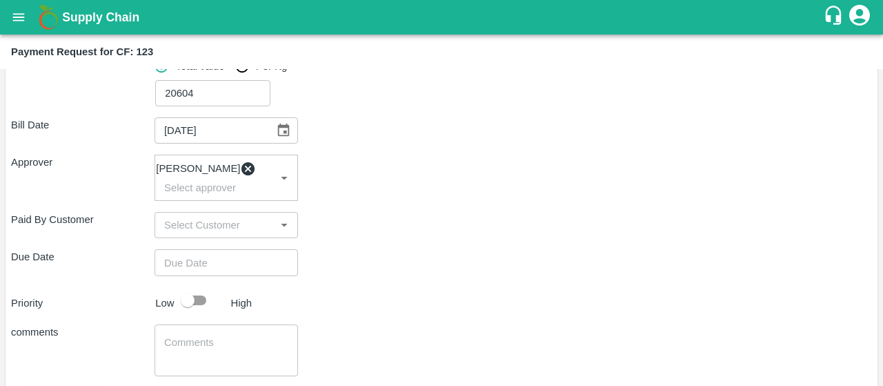
click at [374, 227] on div "Paid By Customer ​" at bounding box center [441, 225] width 861 height 26
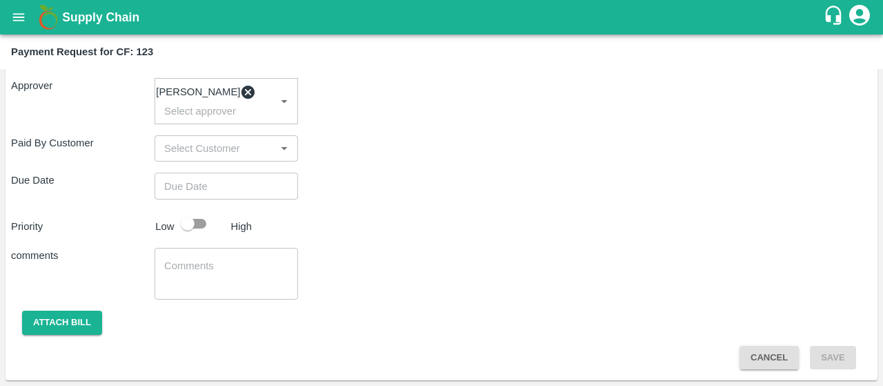
type input "DD/MM/YYYY hh:mm aa"
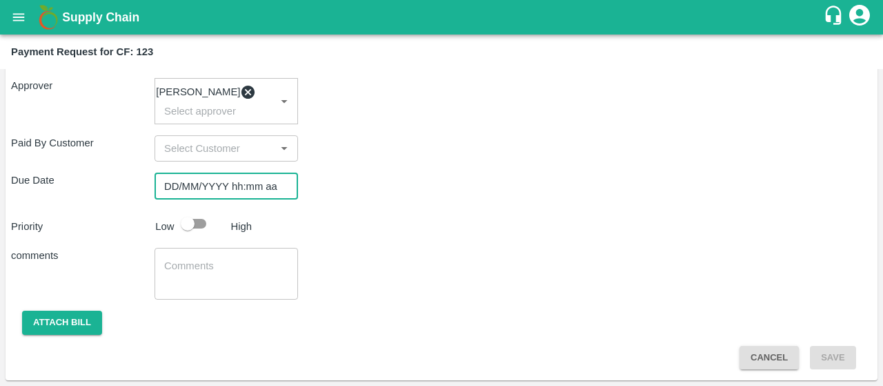
click at [221, 177] on input "DD/MM/YYYY hh:mm aa" at bounding box center [222, 186] width 134 height 26
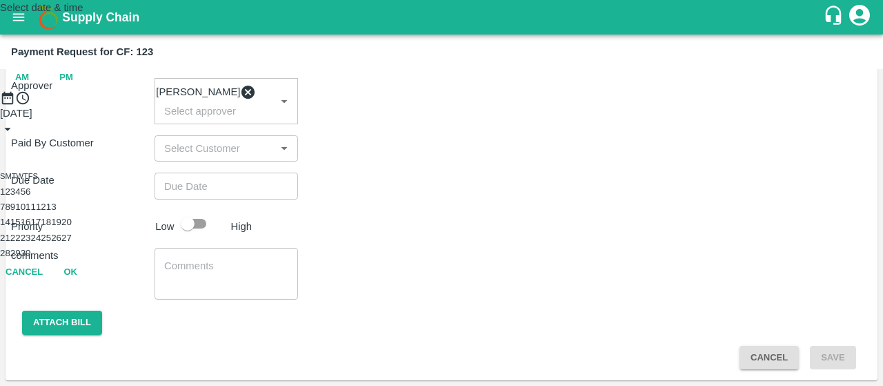
click at [26, 197] on button "5" at bounding box center [23, 191] width 5 height 10
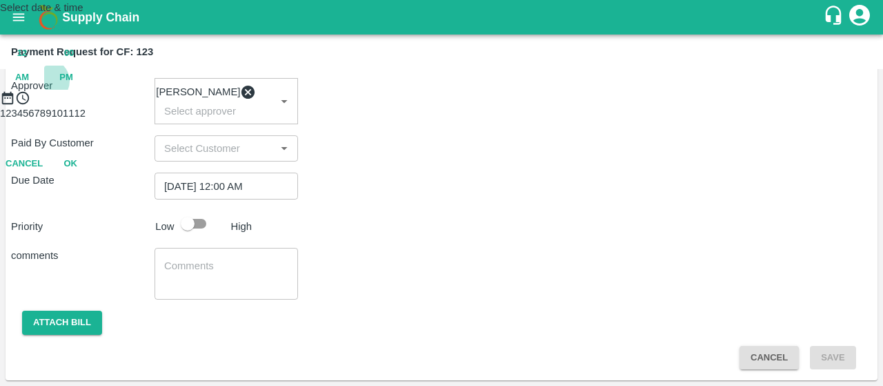
click at [73, 86] on span "PM" at bounding box center [66, 78] width 14 height 16
click at [418, 106] on div at bounding box center [441, 106] width 883 height 0
type input "05/09/2025 07:00 PM"
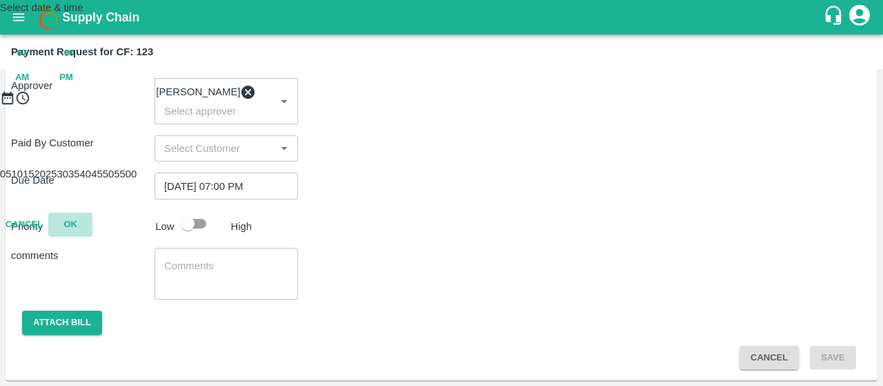
click at [92, 237] on button "OK" at bounding box center [70, 225] width 44 height 24
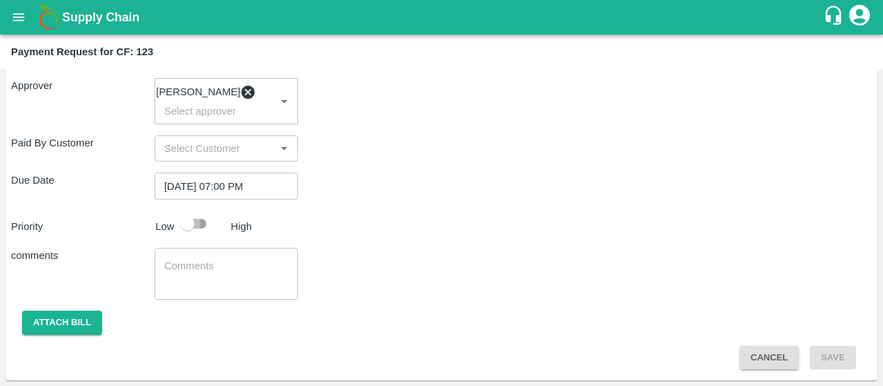
click at [208, 227] on input "checkbox" at bounding box center [187, 223] width 79 height 26
checkbox input "true"
click at [195, 257] on div "x ​" at bounding box center [227, 274] width 144 height 52
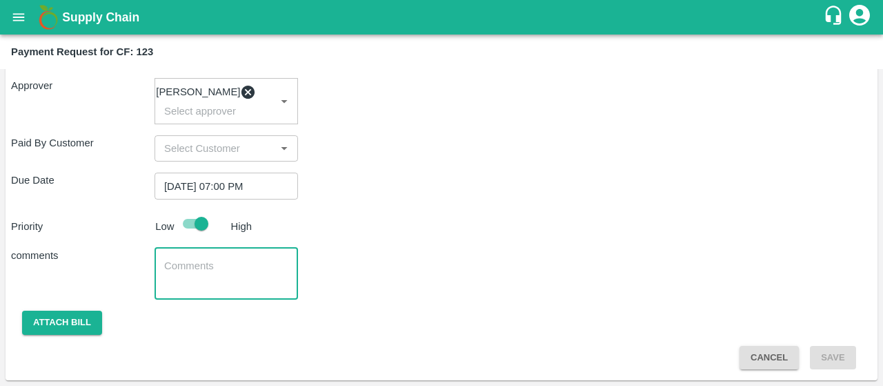
paste textarea "Activity bill of manual weeding , Desuckering and Labour Transport"
type textarea "Activity bill of manual weeding , Desuckering and Labour Transport"
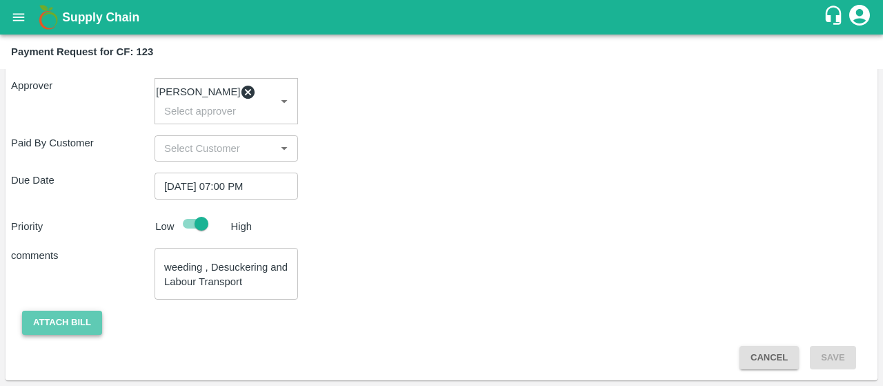
click at [71, 329] on button "Attach bill" at bounding box center [62, 323] width 80 height 24
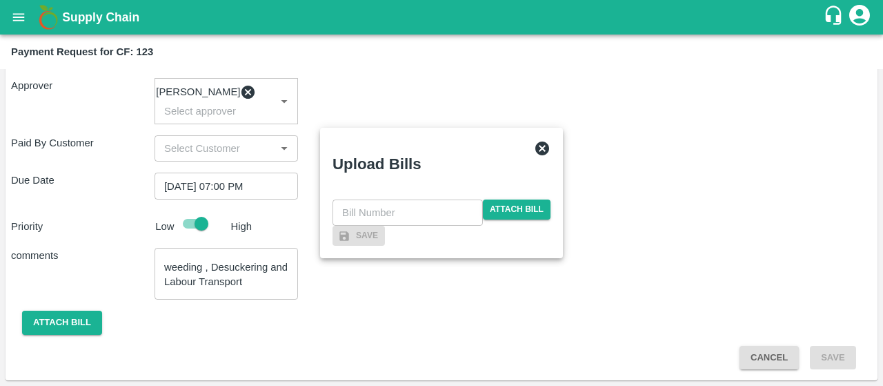
click at [507, 199] on div "​ Attach bill" at bounding box center [442, 212] width 218 height 26
click at [514, 199] on span "Attach bill" at bounding box center [517, 209] width 68 height 20
click at [0, 0] on input "Attach bill" at bounding box center [0, 0] width 0 height 0
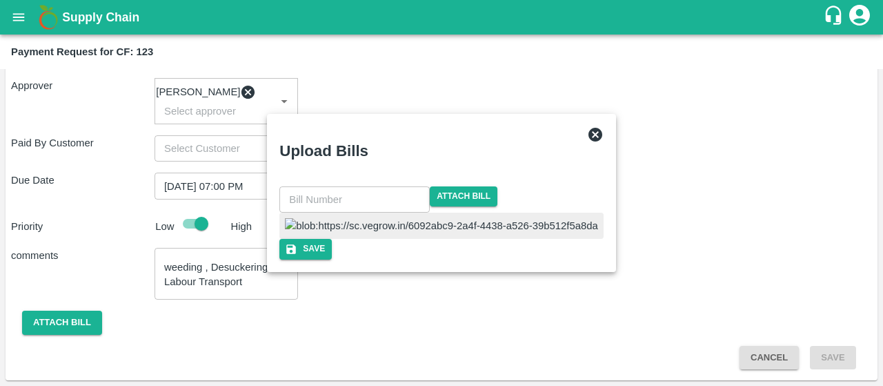
click at [383, 218] on img at bounding box center [441, 225] width 313 height 15
click at [376, 186] on input "text" at bounding box center [354, 199] width 150 height 26
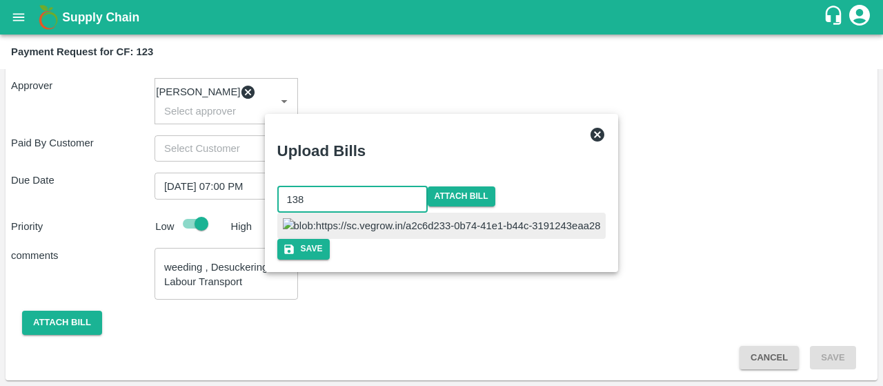
type input "138"
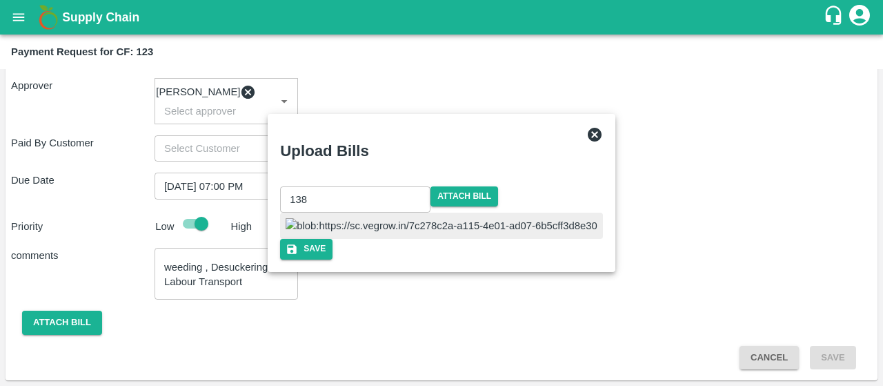
click at [558, 213] on div at bounding box center [441, 226] width 322 height 26
click at [333, 259] on button "Save" at bounding box center [306, 249] width 52 height 20
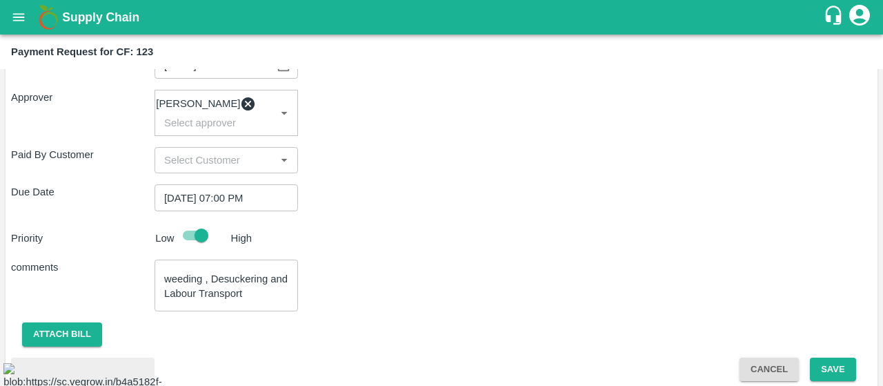
scroll to position [391, 0]
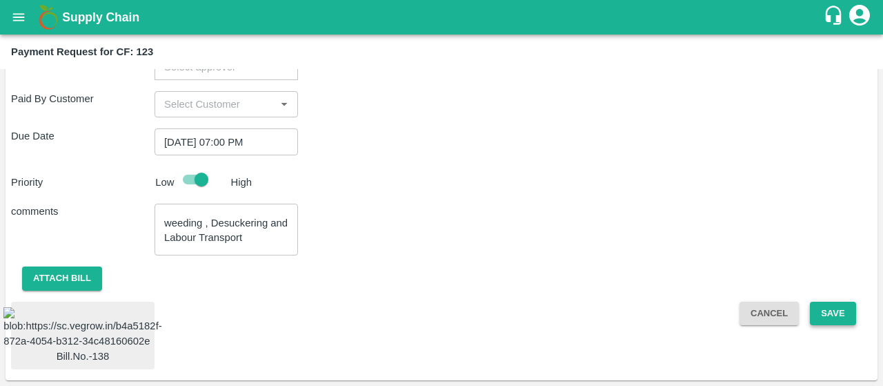
click at [832, 302] on button "Save" at bounding box center [833, 314] width 46 height 24
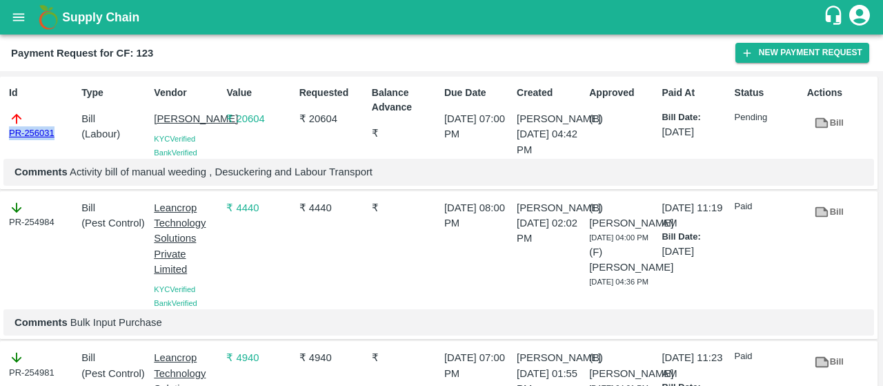
drag, startPoint x: 56, startPoint y: 134, endPoint x: 10, endPoint y: 135, distance: 46.2
click at [10, 135] on div "PR-256031" at bounding box center [42, 125] width 67 height 29
copy link "PR-256031"
click at [15, 0] on div "Supply Chain" at bounding box center [441, 17] width 883 height 35
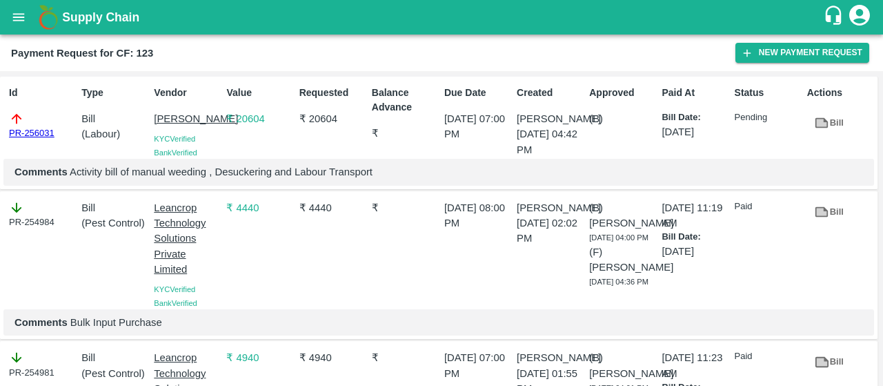
click at [15, 4] on button "open drawer" at bounding box center [19, 17] width 32 height 32
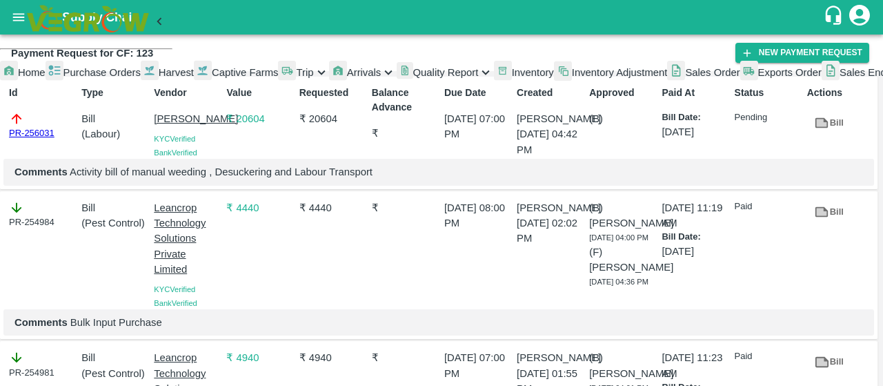
click at [212, 78] on span "Captive Farms" at bounding box center [245, 72] width 67 height 11
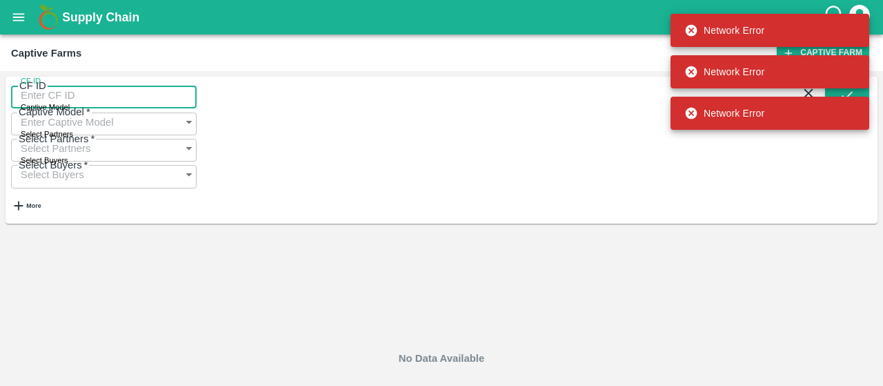
click at [90, 103] on input "CF ID" at bounding box center [104, 95] width 186 height 26
paste input "126"
type input "126"
click at [840, 92] on div "Network Error" at bounding box center [770, 112] width 199 height 41
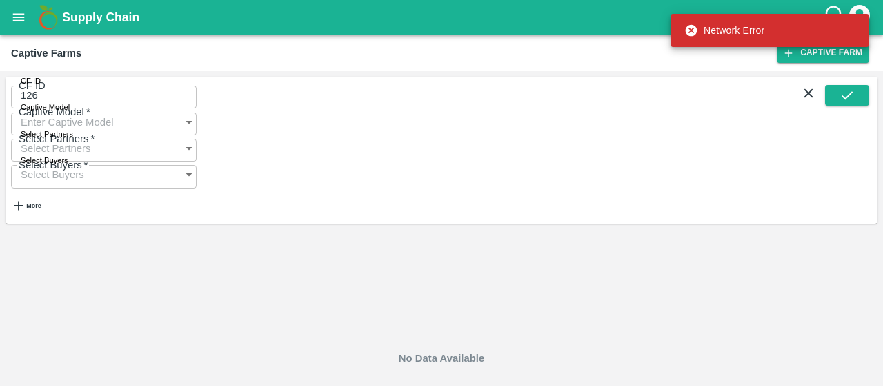
click at [854, 92] on div "Supply Chain Captive Farms Captive Farm CF ID 126 CF ID Captive Model Captive M…" at bounding box center [441, 193] width 883 height 386
click at [854, 92] on button "submit" at bounding box center [847, 95] width 44 height 21
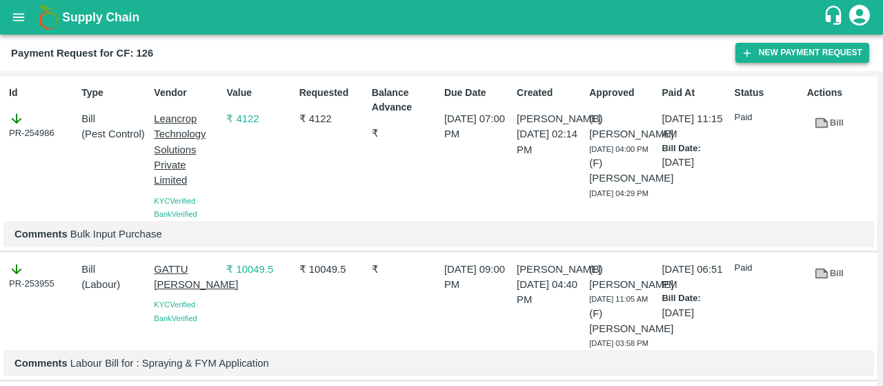
click at [770, 49] on button "New Payment Request" at bounding box center [803, 53] width 134 height 20
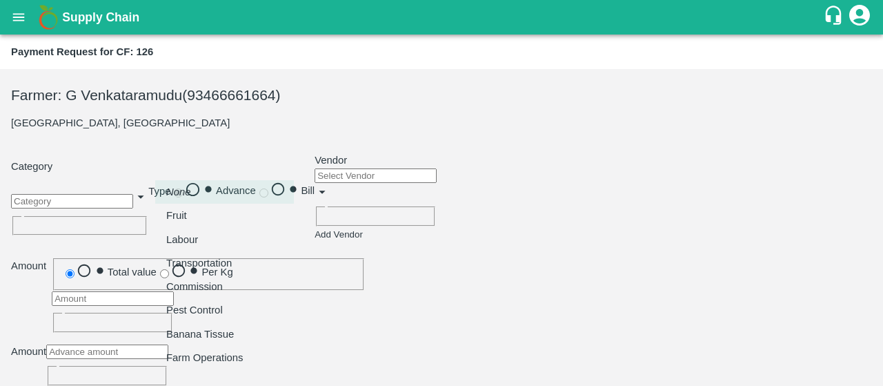
click at [210, 169] on body "Supply Chain Payment Request for CF: 126 Farmer: G Venkataramudu (93466661664) …" at bounding box center [441, 193] width 883 height 386
click at [177, 312] on p "Pest Control" at bounding box center [194, 309] width 57 height 15
type input "21"
radio input "false"
radio input "true"
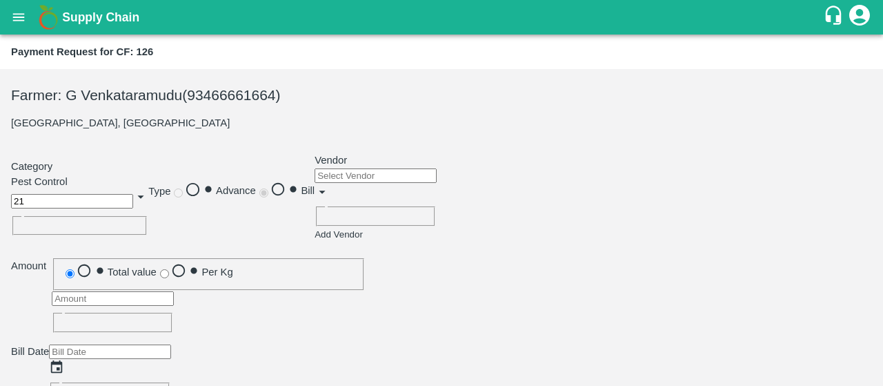
click at [315, 226] on div "​" at bounding box center [376, 197] width 122 height 58
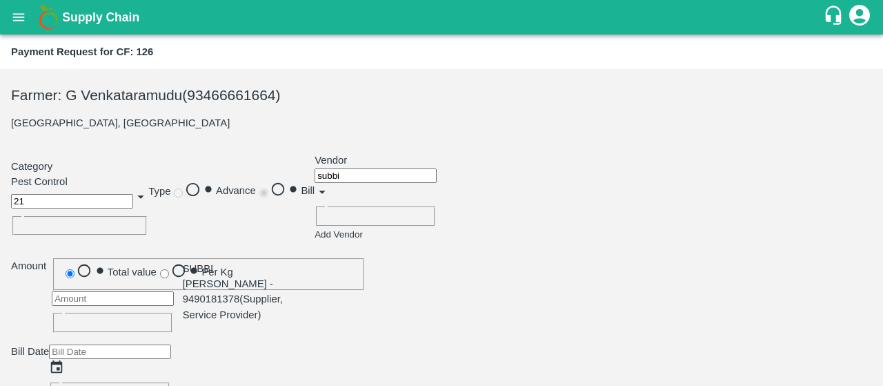
click at [205, 284] on div "SUBBI [PERSON_NAME] - 9490181378(Supplier, Service Provider)" at bounding box center [238, 291] width 111 height 61
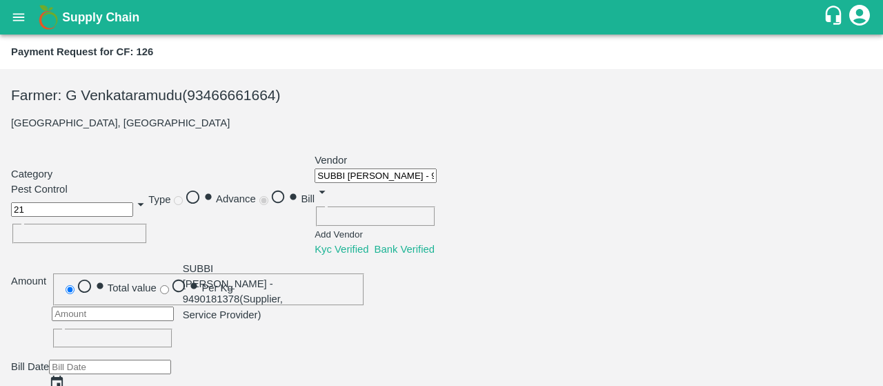
type input "SUBBI [PERSON_NAME] - 9490181378(Supplier, Service Provider)"
click at [359, 283] on div "Total value Per Kg" at bounding box center [209, 289] width 314 height 32
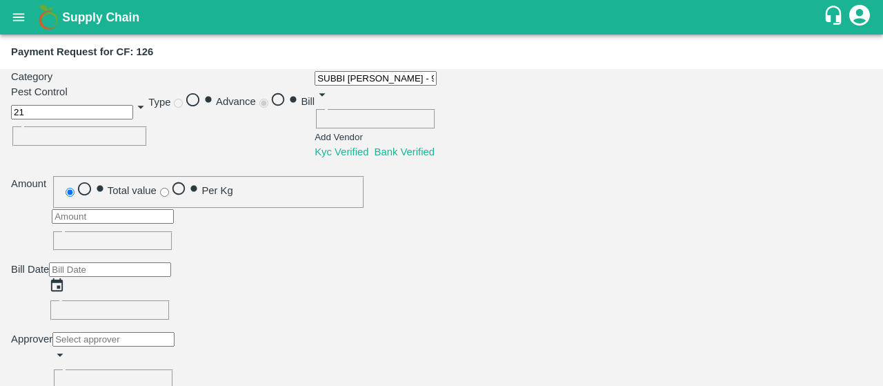
scroll to position [112, 0]
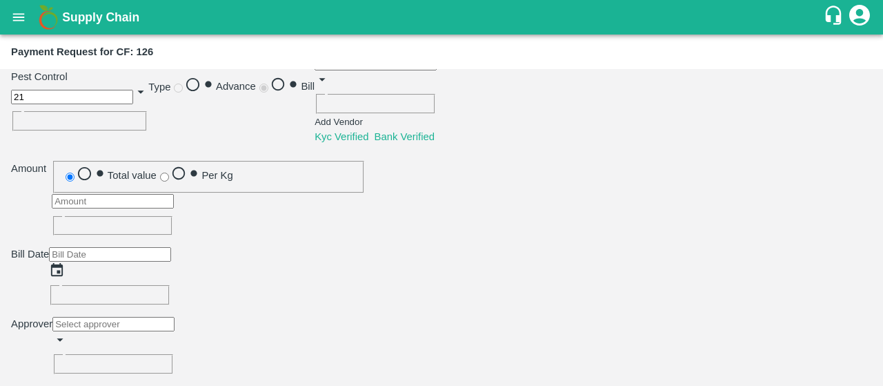
click at [174, 199] on input "number" at bounding box center [113, 201] width 122 height 14
type input "4400"
click at [349, 202] on div "4400 ​" at bounding box center [205, 212] width 319 height 48
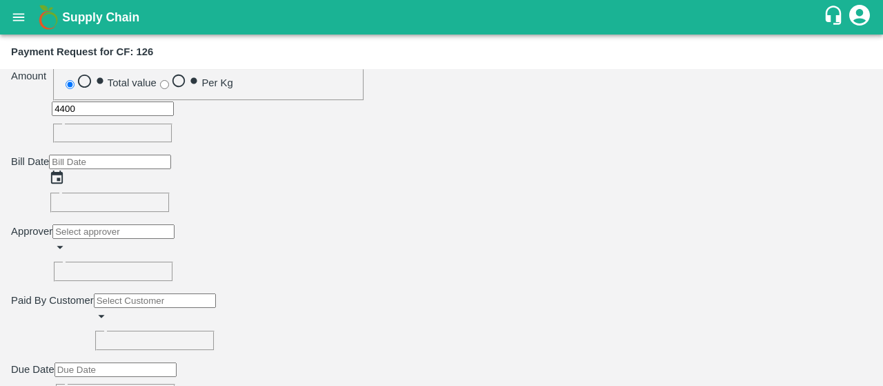
scroll to position [211, 0]
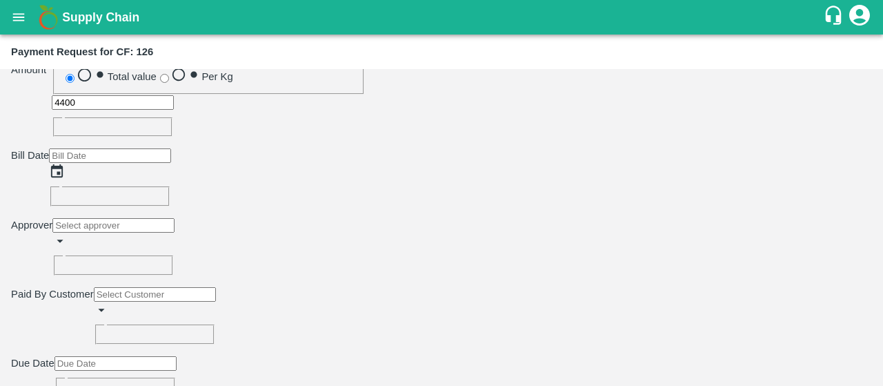
click at [64, 164] on icon "Choose date" at bounding box center [56, 171] width 15 height 15
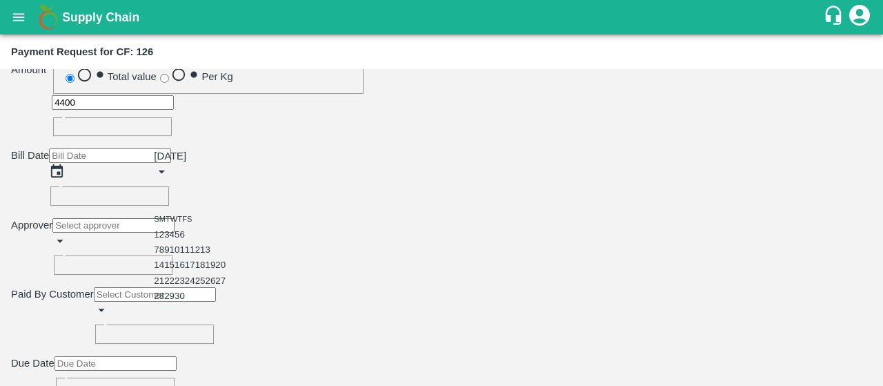
click at [206, 270] on button "18" at bounding box center [200, 264] width 10 height 10
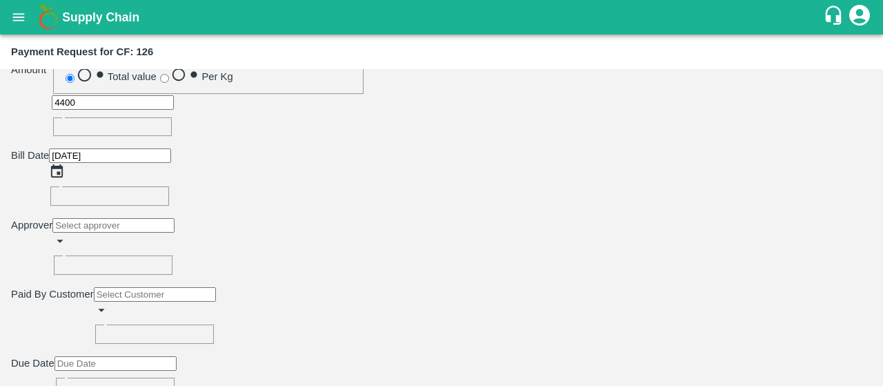
click at [64, 164] on icon "Choose date, selected date is Sep 18, 2025" at bounding box center [56, 171] width 15 height 15
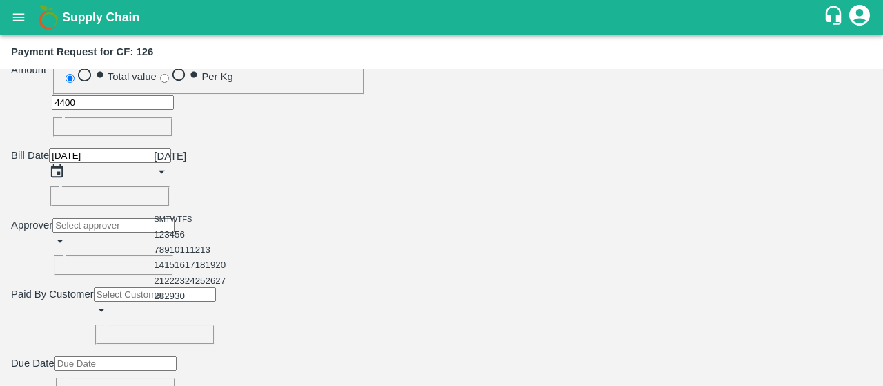
click at [154, 188] on icon "Previous month" at bounding box center [154, 188] width 0 height 0
click at [175, 285] on button "18" at bounding box center [169, 280] width 10 height 10
type input "[DATE]"
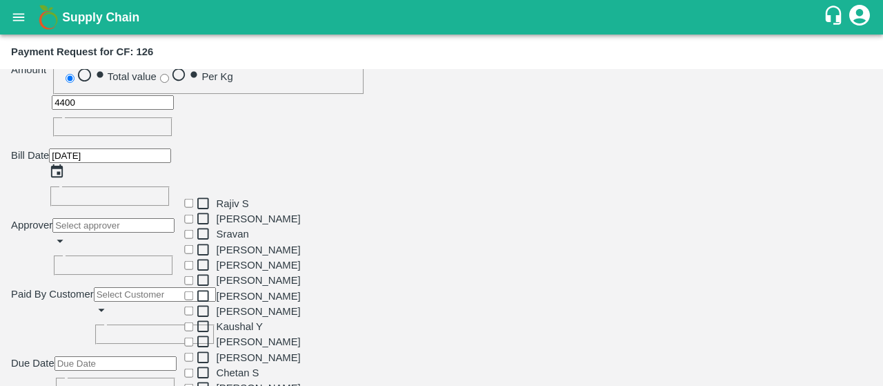
click at [175, 218] on input "input" at bounding box center [113, 225] width 122 height 14
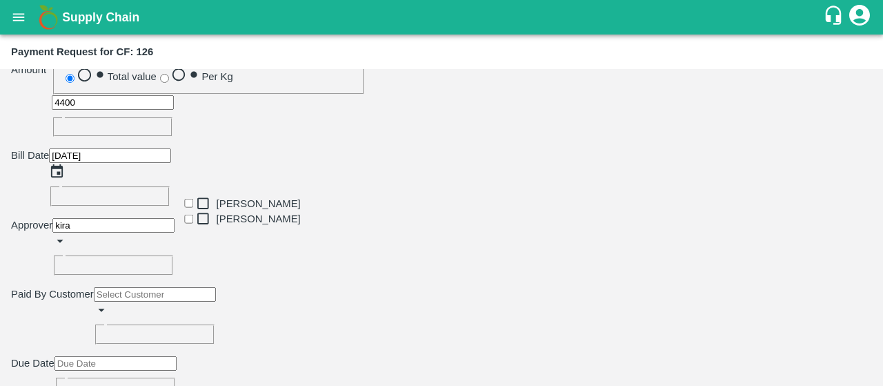
type input "kiran"
click at [184, 208] on input "checkbox" at bounding box center [188, 203] width 9 height 9
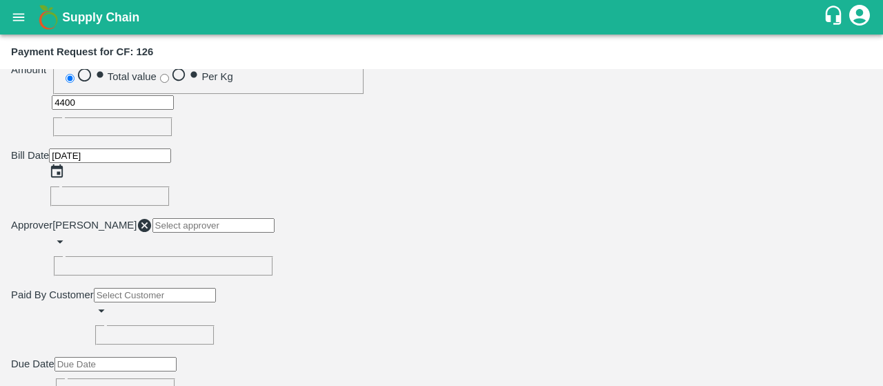
click at [402, 287] on div "Paid By Customer ​" at bounding box center [441, 316] width 861 height 58
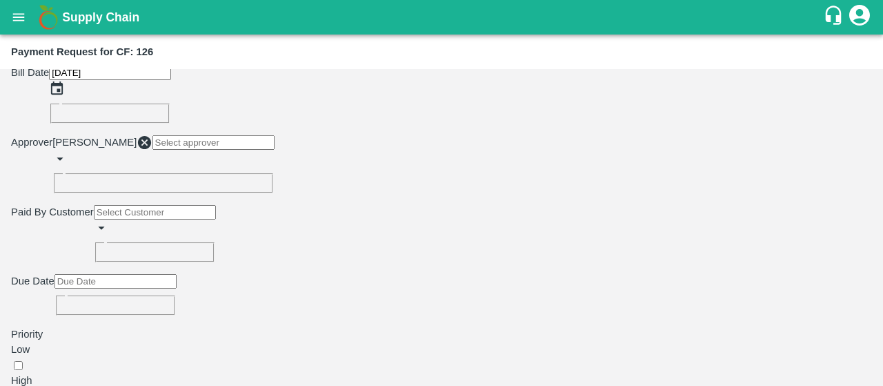
scroll to position [295, 0]
type input "DD/MM/YYYY hh:mm aa"
click at [177, 273] on input "DD/MM/YYYY hh:mm aa" at bounding box center [116, 280] width 122 height 14
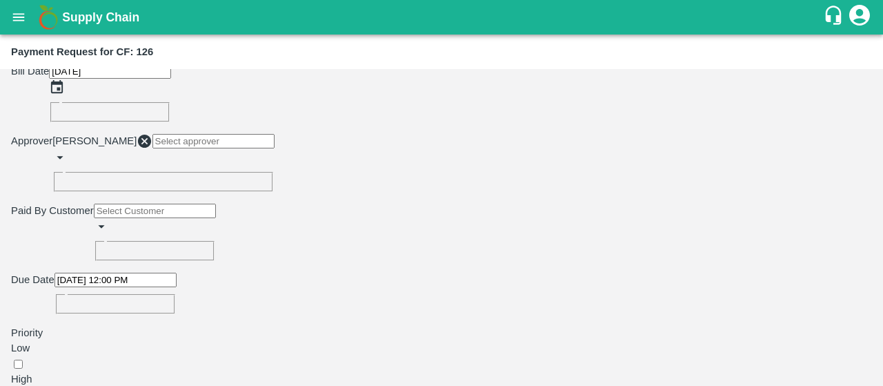
type input "[DATE] 06:00 PM"
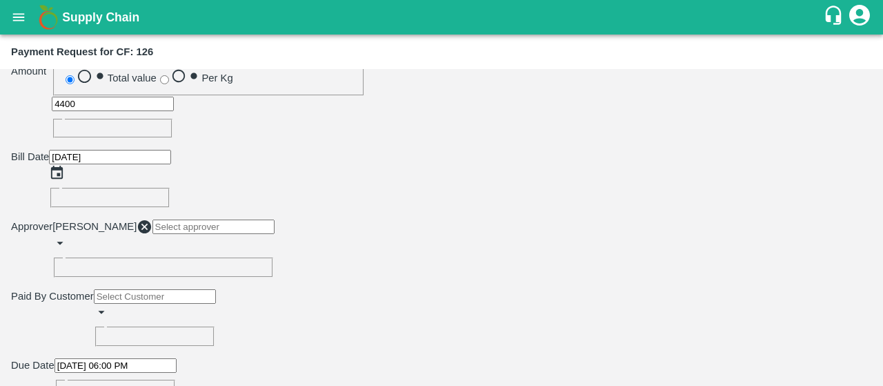
scroll to position [298, 0]
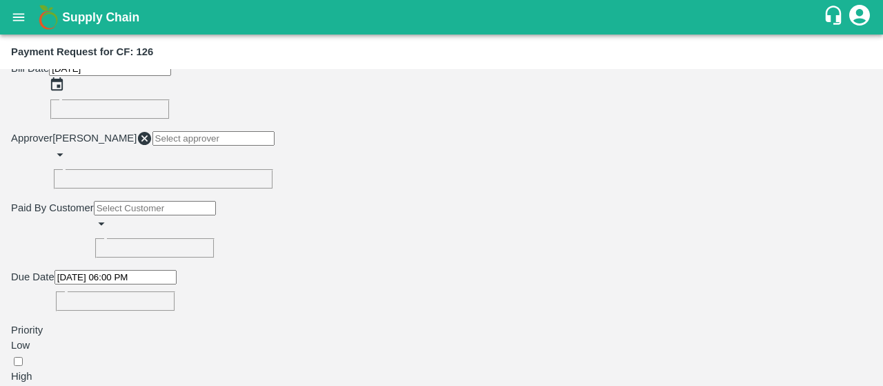
click at [23, 357] on input "checkbox" at bounding box center [18, 361] width 9 height 9
checkbox input "true"
type textarea "Local Input Purchase : Borax"
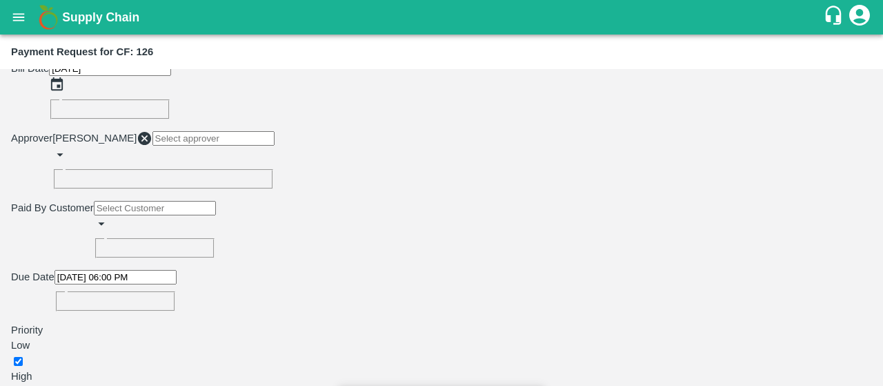
click at [0, 0] on input "Attach bill" at bounding box center [0, 0] width 0 height 0
type input "New-I00782"
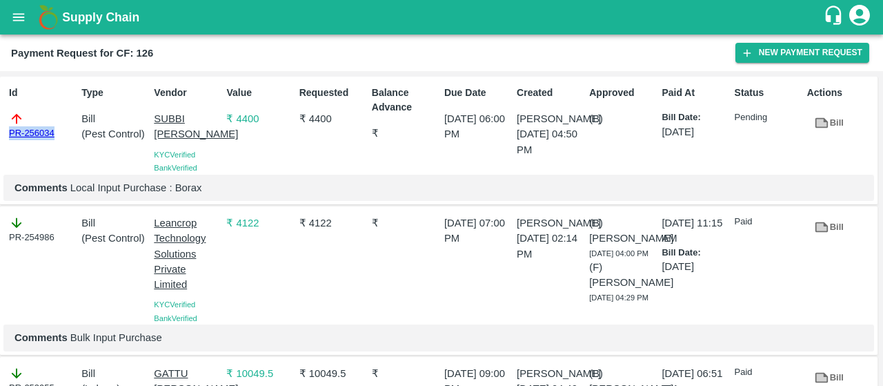
drag, startPoint x: 63, startPoint y: 133, endPoint x: 0, endPoint y: 128, distance: 63.7
click at [0, 128] on div "Id PR-256034 Type Bill ( Pest Control ) Vendor [PERSON_NAME] [PERSON_NAME] Veri…" at bounding box center [439, 141] width 878 height 128
copy link "PR-256034"
click at [6, 19] on button "open drawer" at bounding box center [19, 17] width 32 height 32
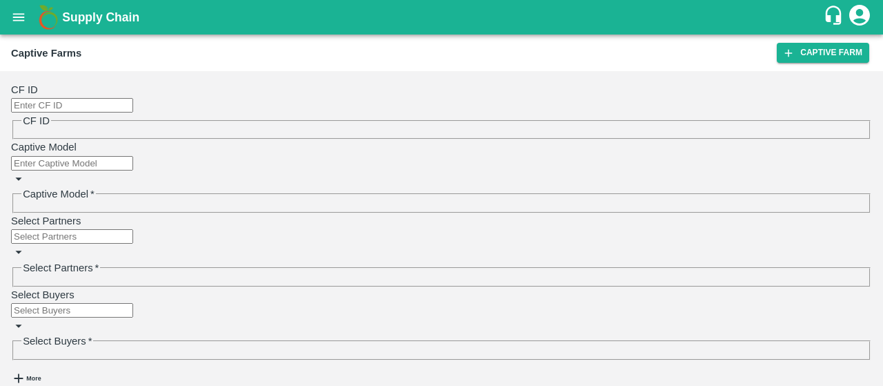
click at [66, 100] on input "CF ID" at bounding box center [72, 105] width 122 height 14
type input "125"
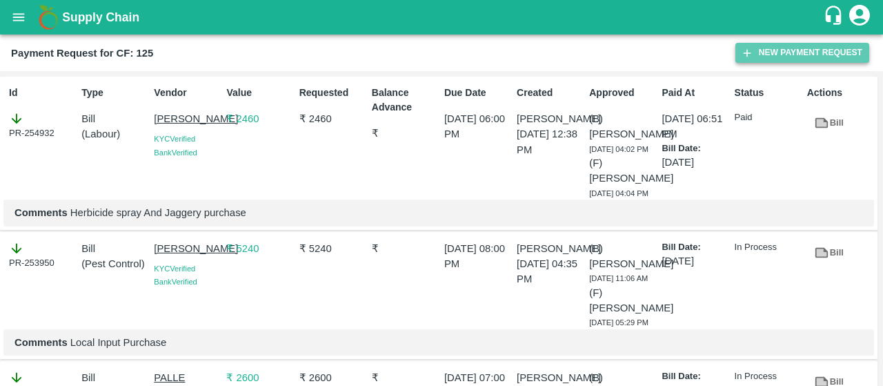
click at [753, 49] on icon "button" at bounding box center [747, 53] width 12 height 12
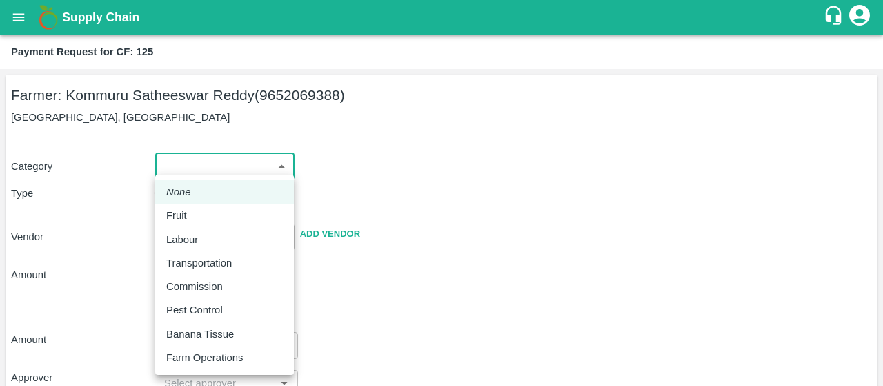
click at [199, 173] on body "Supply Chain Payment Request for CF: 125 Farmer: Kommuru Satheeswar Reddy (9652…" at bounding box center [441, 193] width 883 height 386
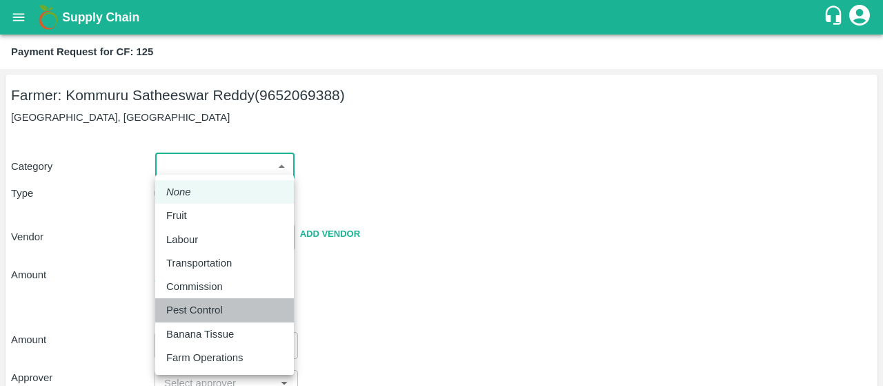
click at [177, 304] on p "Pest Control" at bounding box center [194, 309] width 57 height 15
type input "21"
radio input "false"
radio input "true"
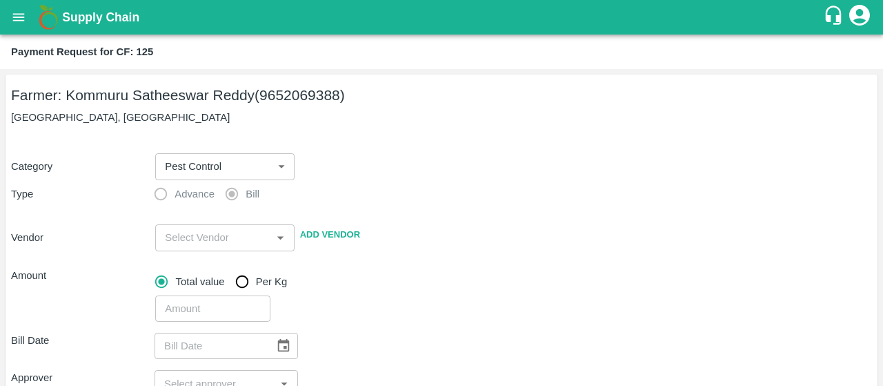
click at [404, 208] on div "Category Pest Control 21 ​ Type Advance Bill Vendor ​ Add Vendor Amount Total v…" at bounding box center [441, 230] width 861 height 186
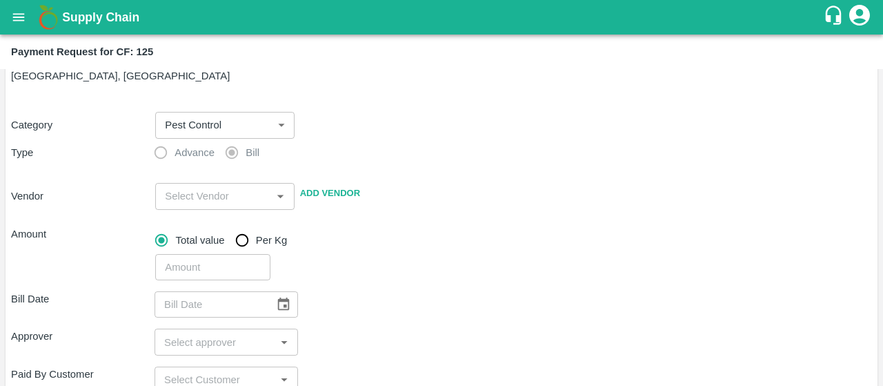
scroll to position [42, 0]
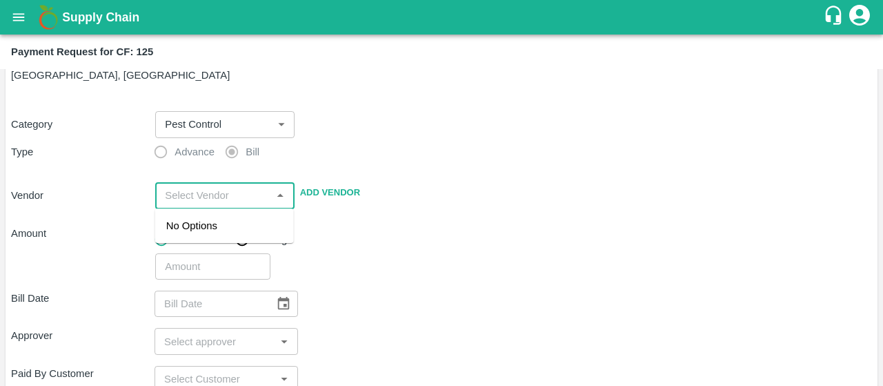
click at [193, 199] on input "input" at bounding box center [213, 195] width 108 height 18
click at [259, 244] on div "[PERSON_NAME] - 9849289412(Supplier, Service Provider)" at bounding box center [224, 241] width 117 height 46
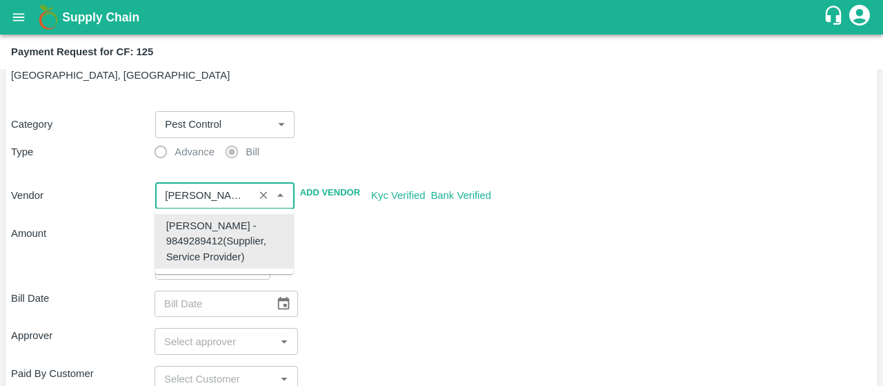
type input "[PERSON_NAME] - 9849289412(Supplier, Service Provider)"
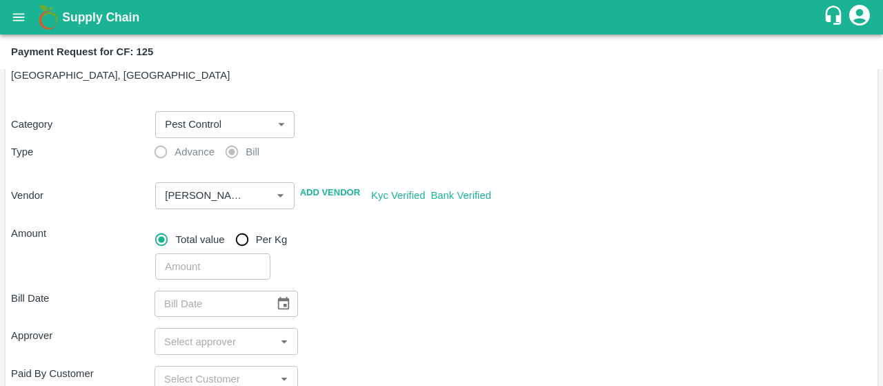
click at [386, 232] on div "Total value Per Kg" at bounding box center [513, 240] width 717 height 28
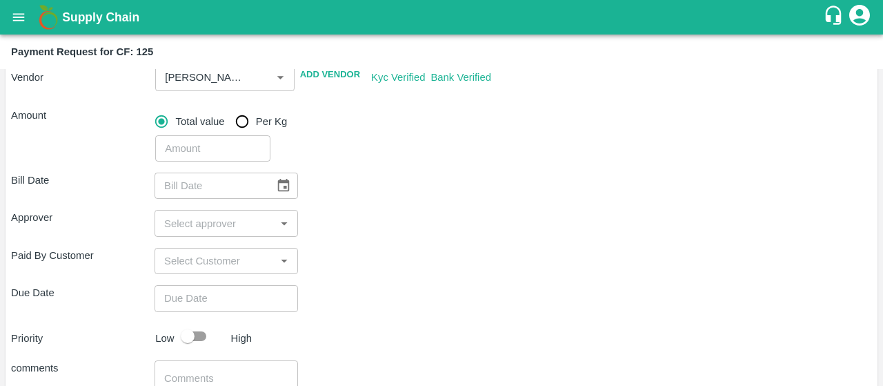
scroll to position [175, 0]
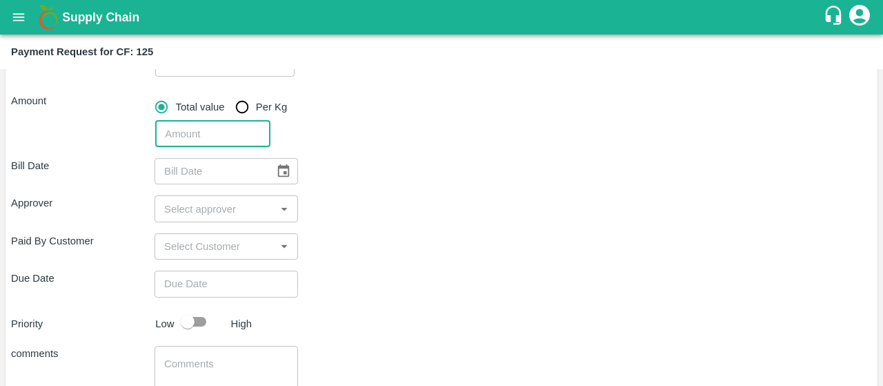
click at [214, 139] on input "number" at bounding box center [212, 134] width 115 height 26
type input "3375"
click at [381, 135] on div "3375 ​" at bounding box center [511, 131] width 722 height 32
click at [277, 162] on button "Choose date" at bounding box center [284, 171] width 26 height 26
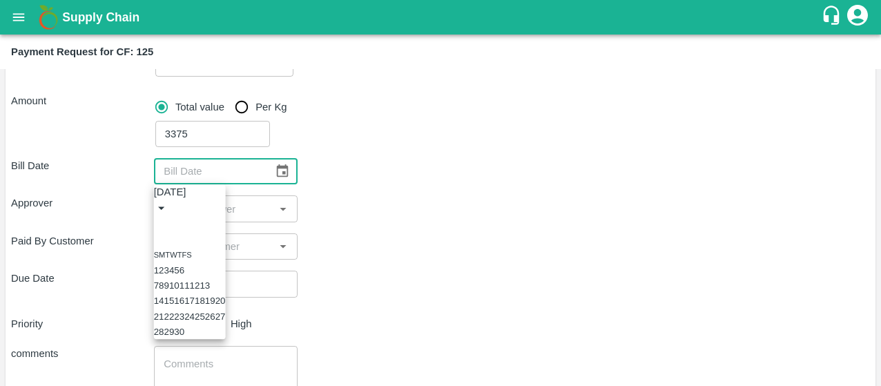
click at [159, 224] on icon "Previous month" at bounding box center [159, 224] width 0 height 0
click at [174, 322] on button "18" at bounding box center [169, 316] width 10 height 10
type input "[DATE]"
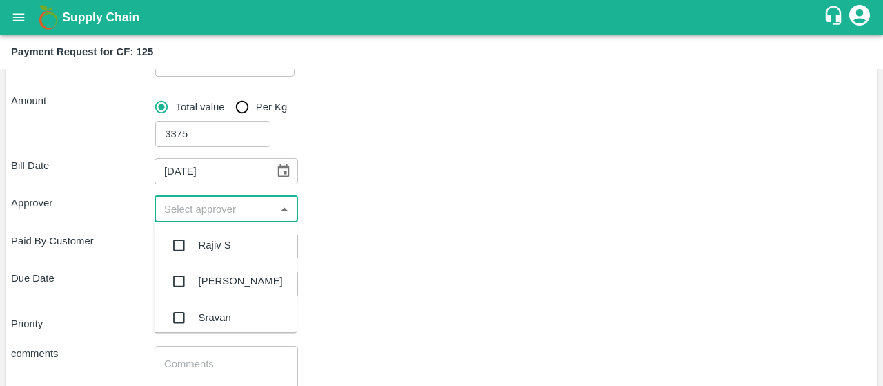
click at [219, 205] on input "input" at bounding box center [215, 208] width 112 height 18
type input "kira"
click at [185, 242] on input "checkbox" at bounding box center [179, 245] width 28 height 28
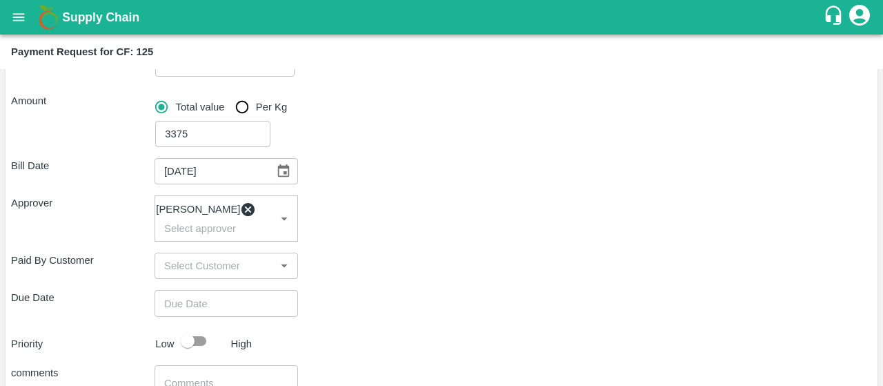
click at [368, 256] on div "Bill Date 18/08/2025 ​ Approver Kiran Naik ​ Paid By Customer ​ Due Date ​ Prio…" at bounding box center [441, 317] width 861 height 340
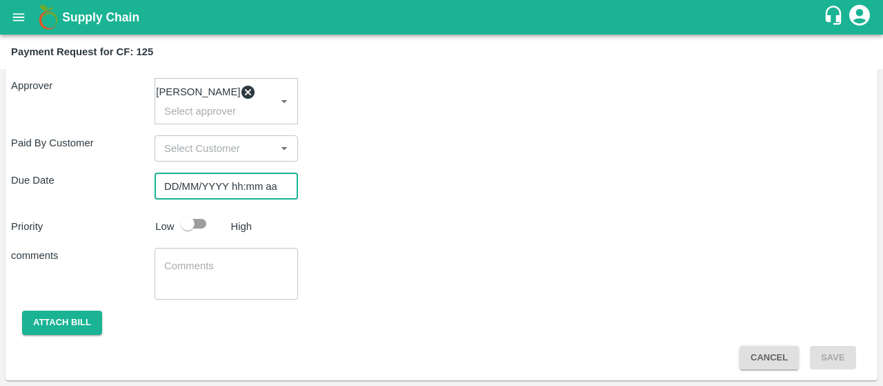
type input "DD/MM/YYYY hh:mm aa"
click at [253, 190] on input "DD/MM/YYYY hh:mm aa" at bounding box center [222, 186] width 134 height 26
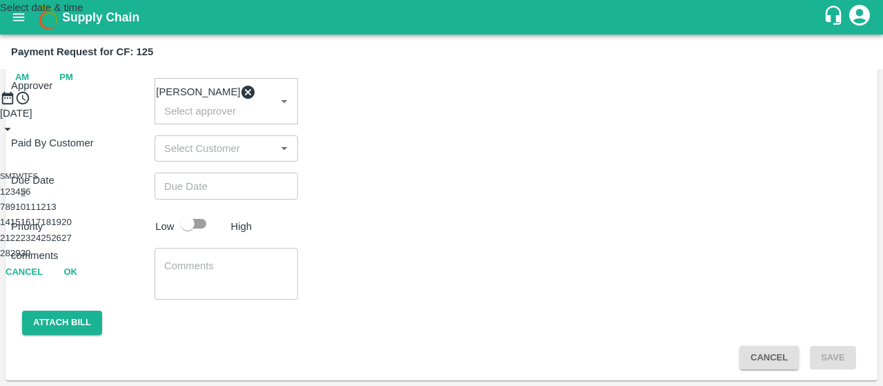
click at [26, 197] on button "5" at bounding box center [23, 191] width 5 height 10
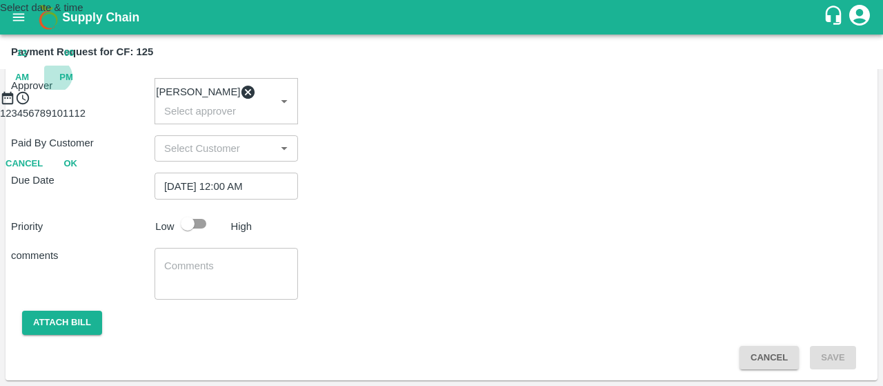
click at [73, 86] on span "PM" at bounding box center [66, 78] width 14 height 16
click at [414, 106] on div at bounding box center [441, 106] width 883 height 0
type input "[DATE] 07:00 PM"
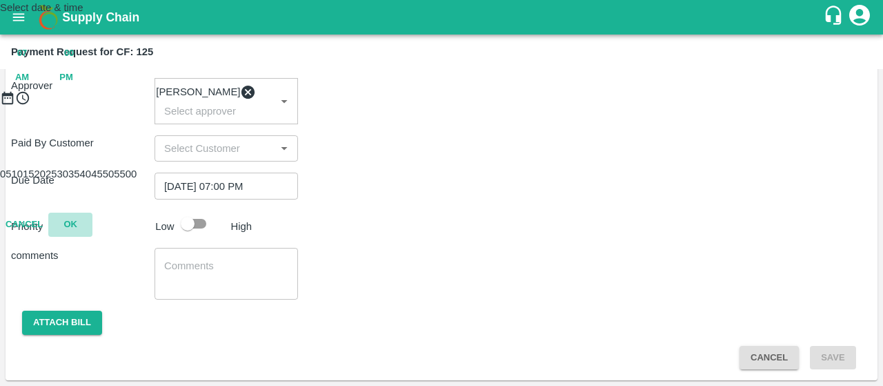
click at [92, 237] on button "OK" at bounding box center [70, 225] width 44 height 24
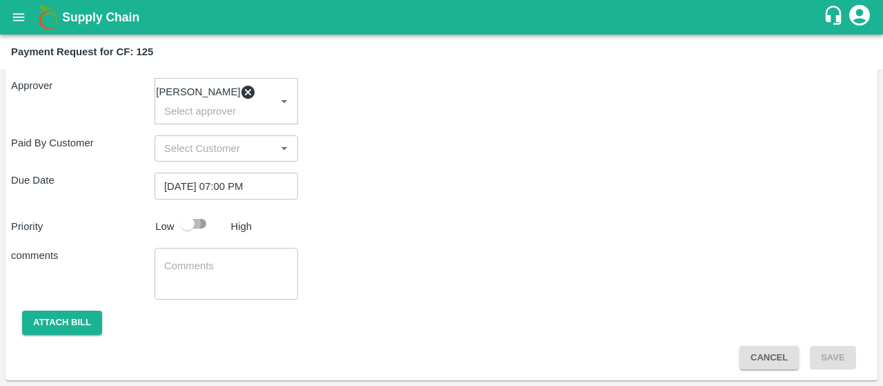
click at [199, 226] on input "checkbox" at bounding box center [187, 223] width 79 height 26
checkbox input "true"
click at [186, 262] on textarea at bounding box center [226, 273] width 124 height 29
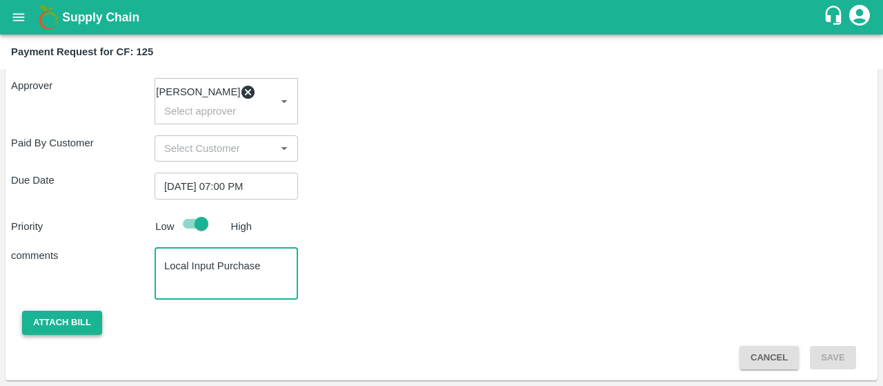
type textarea "Local Input Purchase"
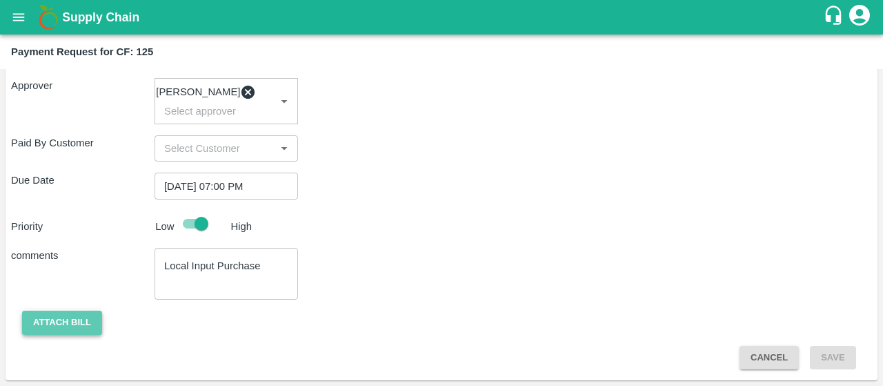
click at [71, 319] on button "Attach bill" at bounding box center [62, 323] width 80 height 24
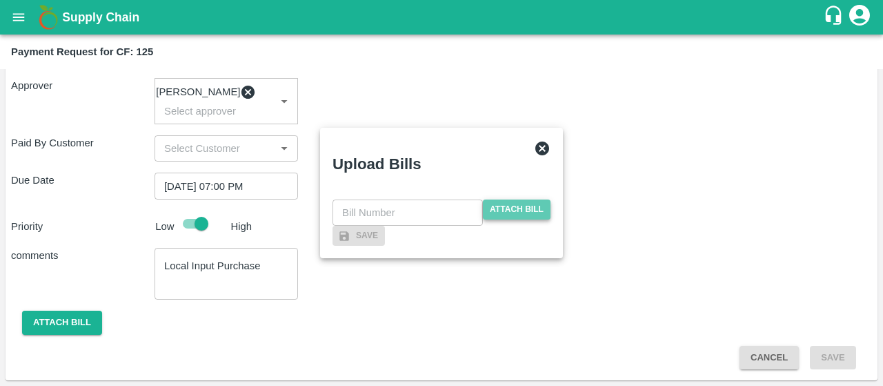
click at [511, 199] on span "Attach bill" at bounding box center [517, 209] width 68 height 20
click at [0, 0] on input "Attach bill" at bounding box center [0, 0] width 0 height 0
click at [514, 199] on span "Attach bill" at bounding box center [517, 209] width 68 height 20
click at [0, 0] on input "Attach bill" at bounding box center [0, 0] width 0 height 0
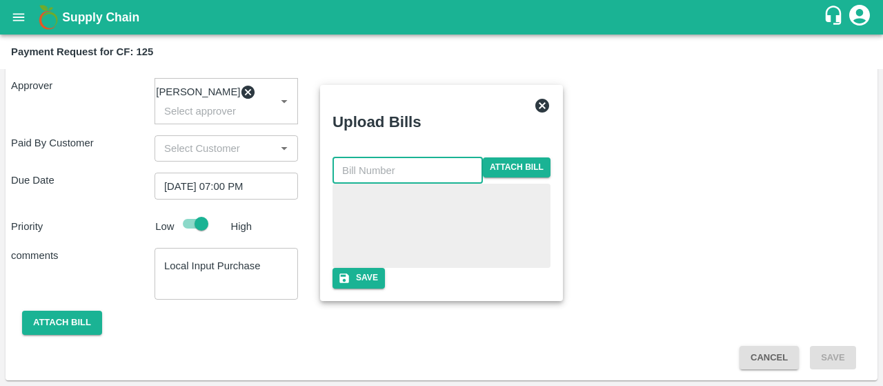
click at [389, 157] on input "text" at bounding box center [408, 170] width 150 height 26
type input "37"
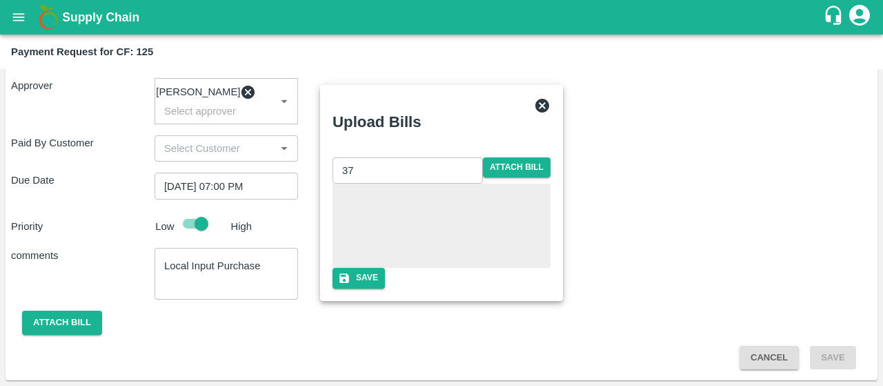
click at [471, 101] on div "Upload Bills" at bounding box center [425, 118] width 207 height 65
click at [385, 288] on button "Save" at bounding box center [359, 278] width 52 height 20
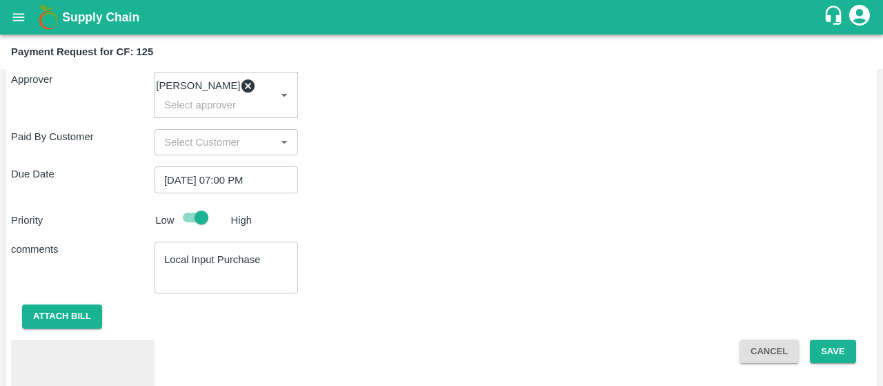
scroll to position [371, 0]
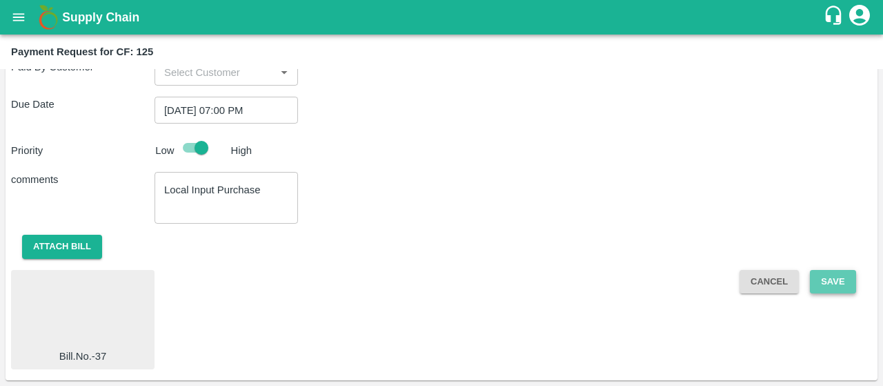
click at [834, 279] on button "Save" at bounding box center [833, 282] width 46 height 24
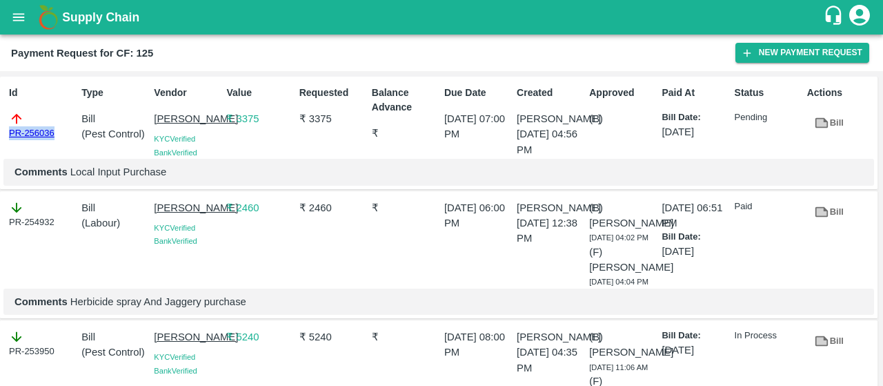
drag, startPoint x: 63, startPoint y: 137, endPoint x: 0, endPoint y: 115, distance: 67.0
click at [0, 115] on div "Id PR-256036 Type Bill ( Pest Control ) Vendor SIRIGUPPA JAGADESH KUMAR KYC Ver…" at bounding box center [439, 133] width 878 height 113
copy link "PR-256036"
click at [16, 22] on icon "open drawer" at bounding box center [18, 17] width 15 height 15
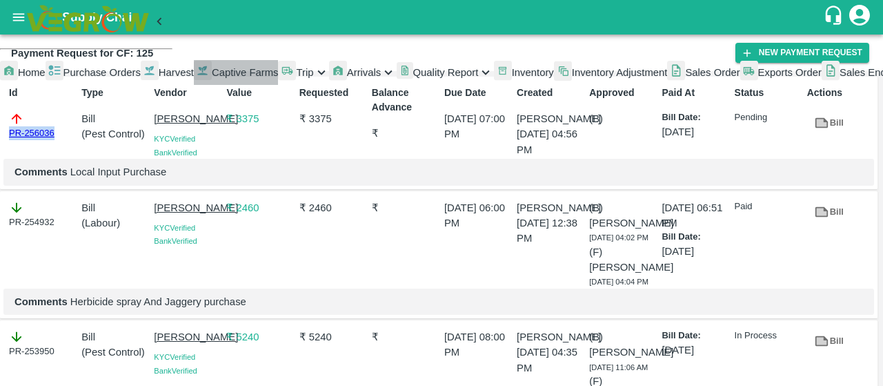
click at [212, 78] on span "Captive Farms" at bounding box center [245, 72] width 67 height 11
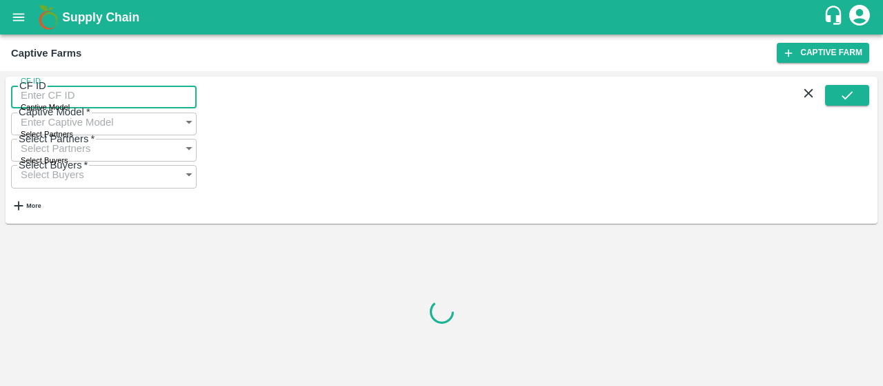
click at [70, 92] on input "CF ID" at bounding box center [104, 95] width 186 height 26
paste input "124"
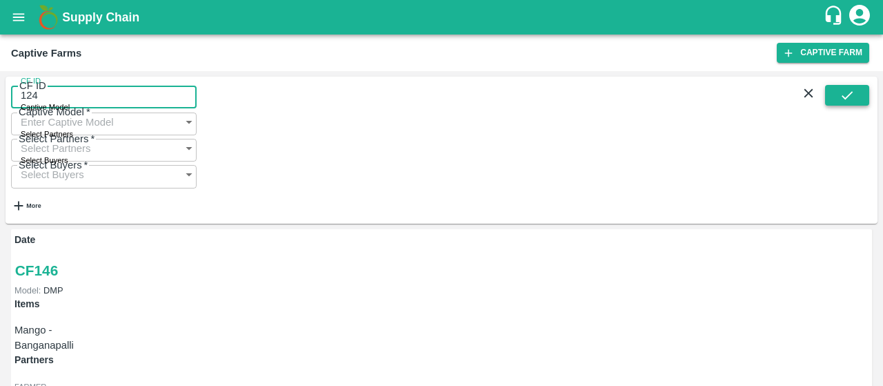
type input "124"
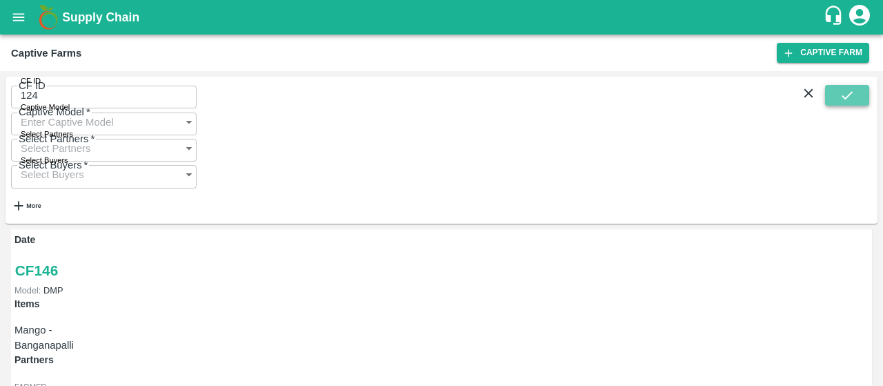
click at [835, 103] on button "submit" at bounding box center [847, 95] width 44 height 21
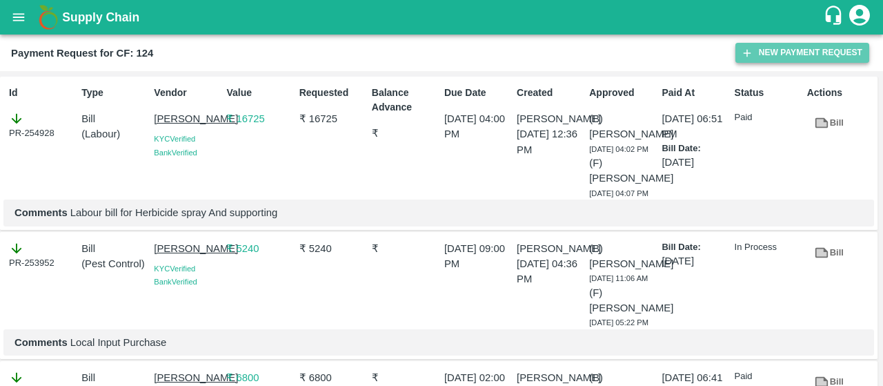
click at [772, 52] on button "New Payment Request" at bounding box center [803, 53] width 134 height 20
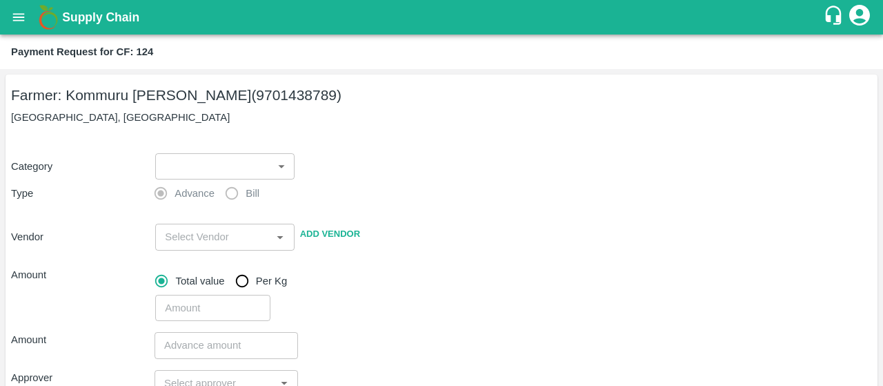
click at [272, 132] on div "Farmer: [PERSON_NAME] (9701438789) [GEOGRAPHIC_DATA] Category ​ ​ Type Advance …" at bounding box center [442, 345] width 872 height 540
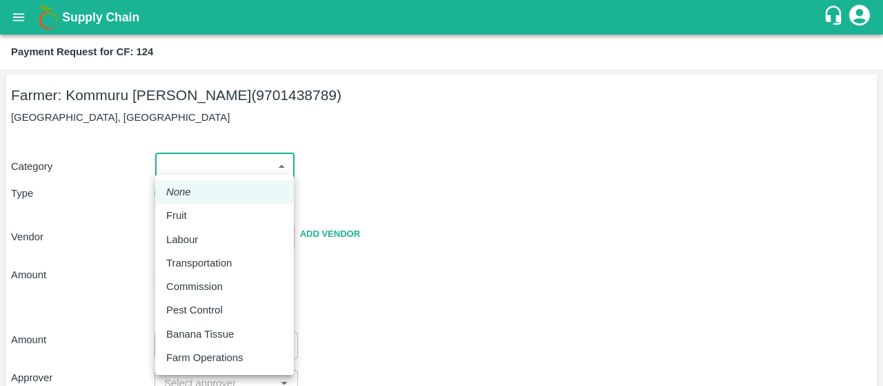
click at [229, 173] on body "Supply Chain Payment Request for CF: 124 Farmer: Kommuru [PERSON_NAME] (9701438…" at bounding box center [441, 193] width 883 height 386
click at [207, 305] on p "Pest Control" at bounding box center [194, 309] width 57 height 15
type input "21"
radio input "false"
radio input "true"
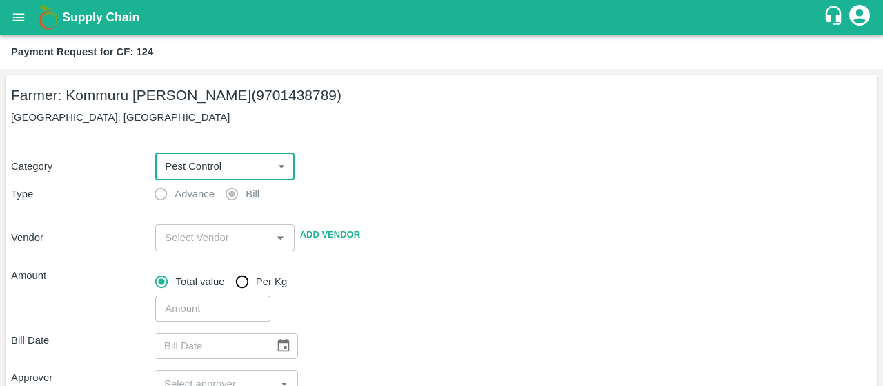
click at [471, 196] on div "Category Pest Control 21 ​ Type Advance Bill Vendor ​ Add Vendor Amount Total v…" at bounding box center [441, 230] width 861 height 186
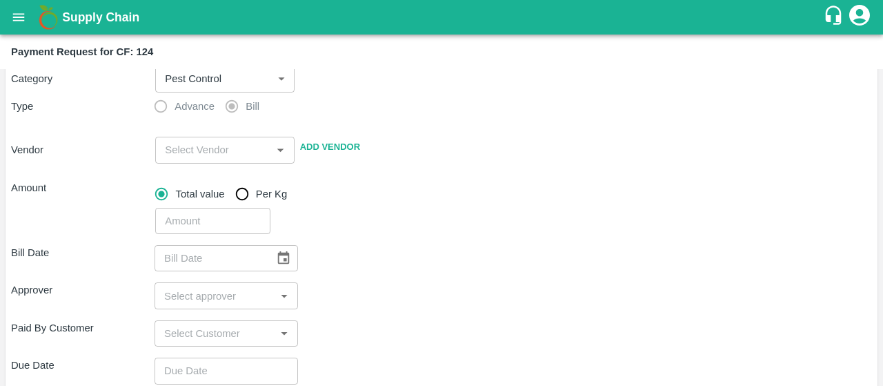
scroll to position [87, 0]
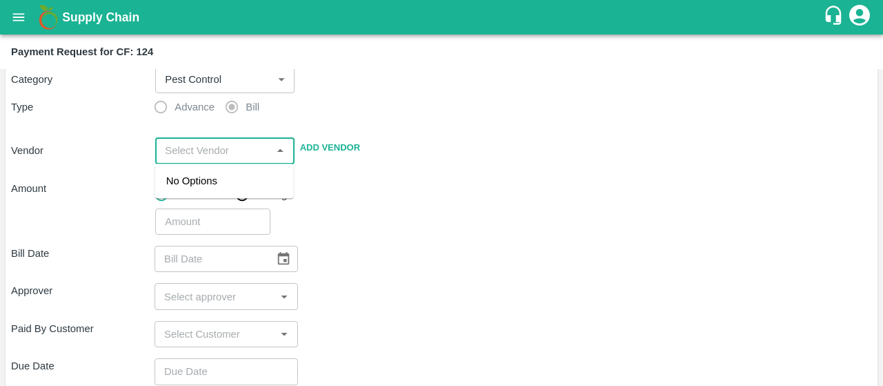
click at [236, 155] on input "input" at bounding box center [213, 150] width 108 height 18
click at [213, 201] on div "SIRIGUPPA JAGADESH KUMAR - 9849289412(Supplier, Service Provider)" at bounding box center [224, 196] width 117 height 46
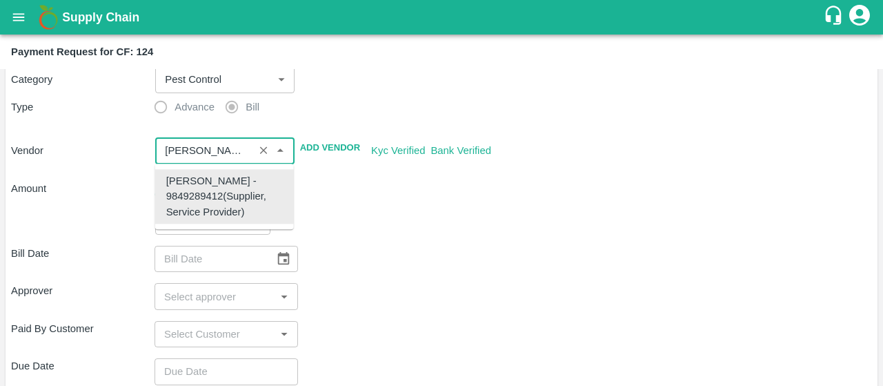
type input "SIRIGUPPA JAGADESH KUMAR - 9849289412(Supplier, Service Provider)"
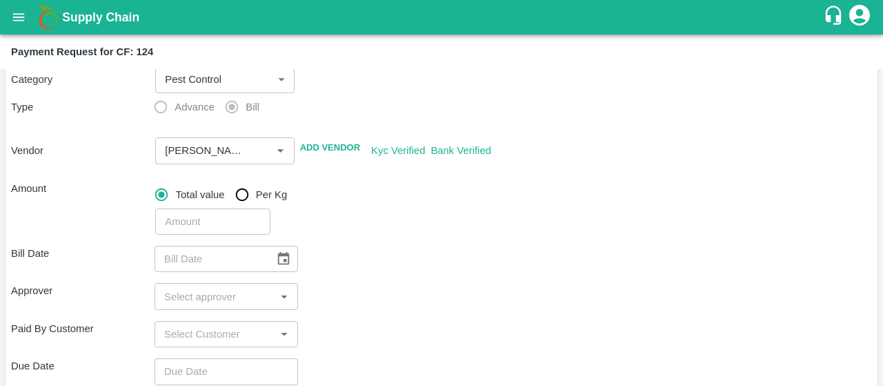
click at [382, 199] on div "Total value Per Kg" at bounding box center [513, 195] width 717 height 28
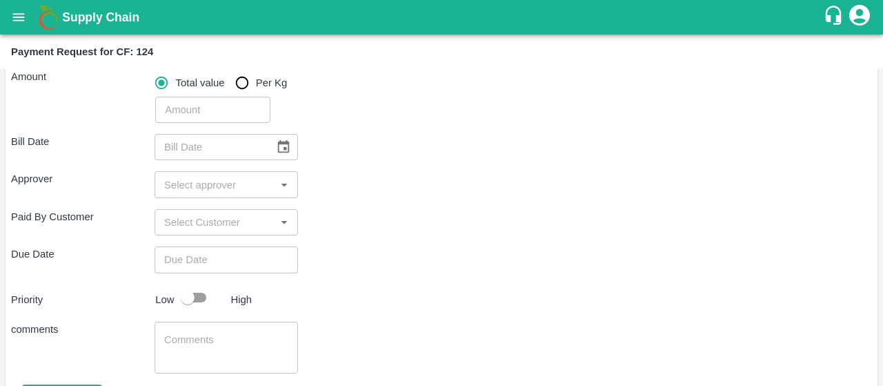
scroll to position [206, 0]
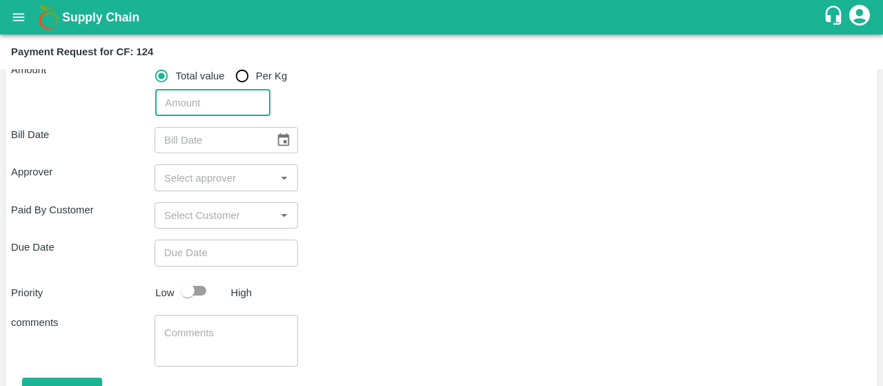
click at [195, 95] on input "number" at bounding box center [212, 103] width 115 height 26
type input "3375"
click at [404, 136] on div "Bill Date ​" at bounding box center [441, 140] width 861 height 26
click at [278, 143] on icon "Choose date" at bounding box center [284, 139] width 12 height 13
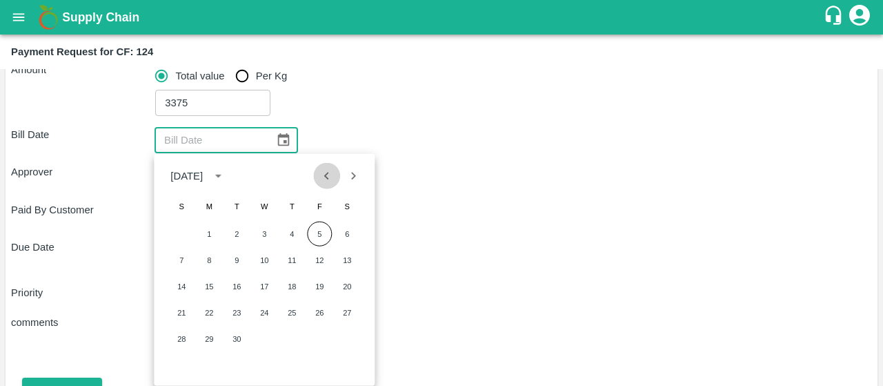
click at [326, 170] on icon "Previous month" at bounding box center [326, 175] width 15 height 15
click at [217, 308] on button "18" at bounding box center [209, 312] width 25 height 25
type input "18/08/2025"
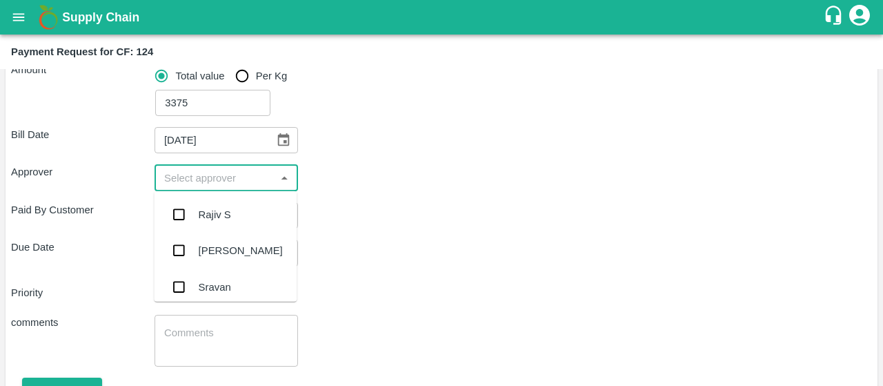
click at [228, 176] on input "input" at bounding box center [215, 177] width 112 height 18
type input "kira"
click at [177, 219] on input "checkbox" at bounding box center [179, 215] width 28 height 28
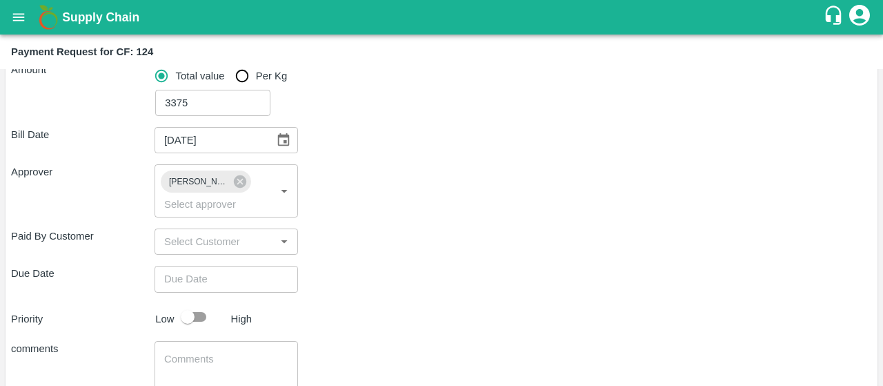
click at [404, 231] on div "Paid By Customer ​" at bounding box center [441, 241] width 861 height 26
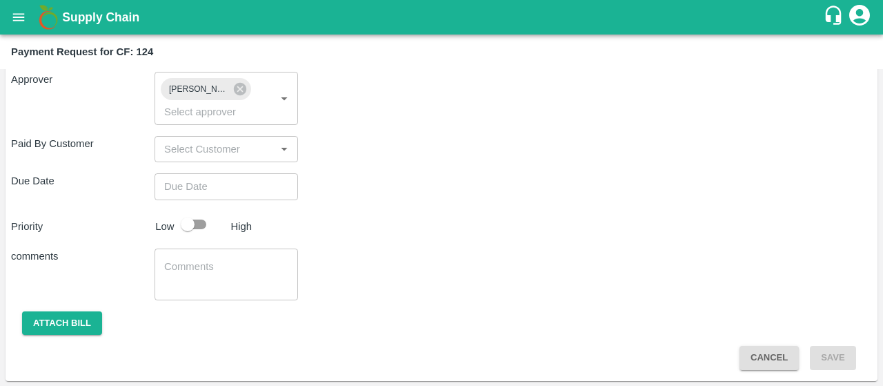
type input "DD/MM/YYYY hh:mm aa"
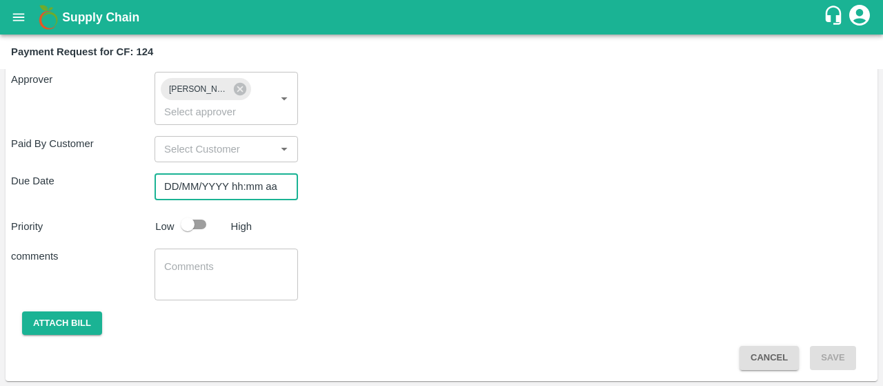
click at [215, 180] on input "DD/MM/YYYY hh:mm aa" at bounding box center [222, 186] width 134 height 26
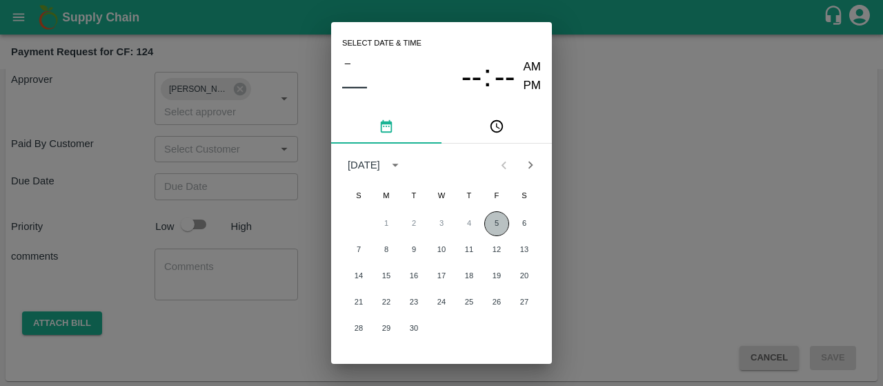
click at [491, 222] on button "5" at bounding box center [496, 223] width 25 height 25
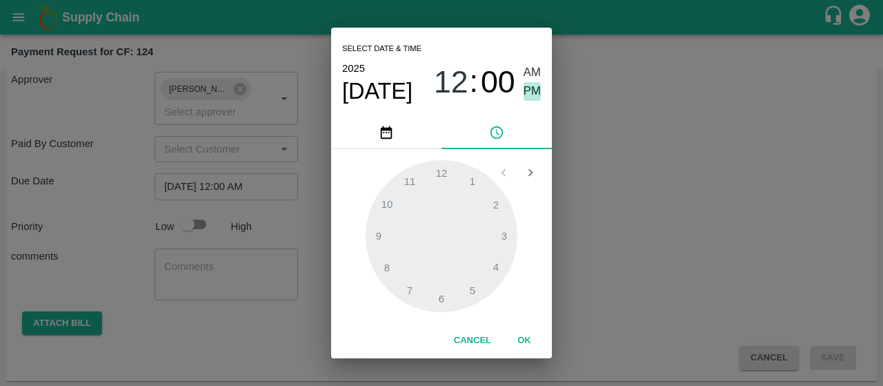
click at [530, 83] on span "PM" at bounding box center [533, 91] width 18 height 19
click at [411, 282] on div at bounding box center [442, 236] width 152 height 152
type input "05/09/2025 07:00 PM"
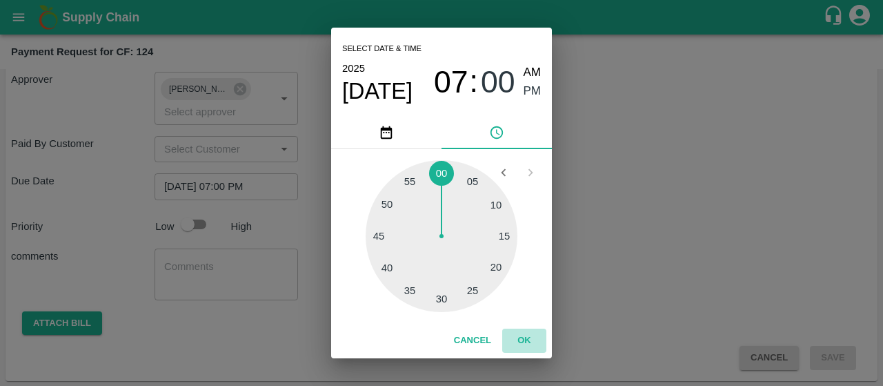
click at [530, 335] on button "OK" at bounding box center [524, 340] width 44 height 24
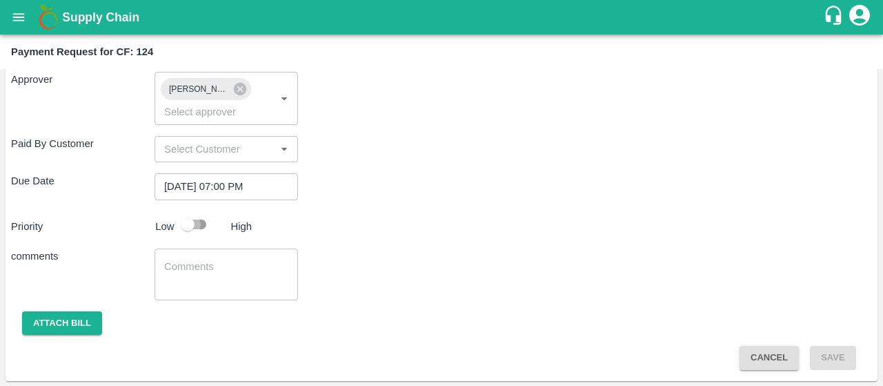
click at [191, 226] on input "checkbox" at bounding box center [187, 224] width 79 height 26
checkbox input "true"
click at [194, 271] on textarea at bounding box center [226, 273] width 124 height 29
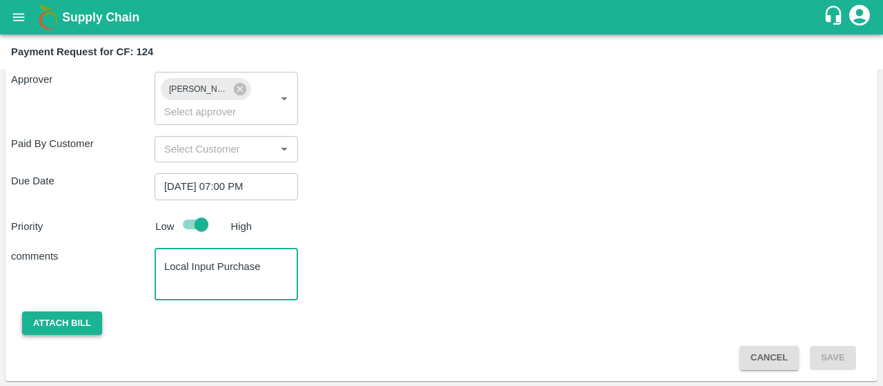
type textarea "Local Input Purchase"
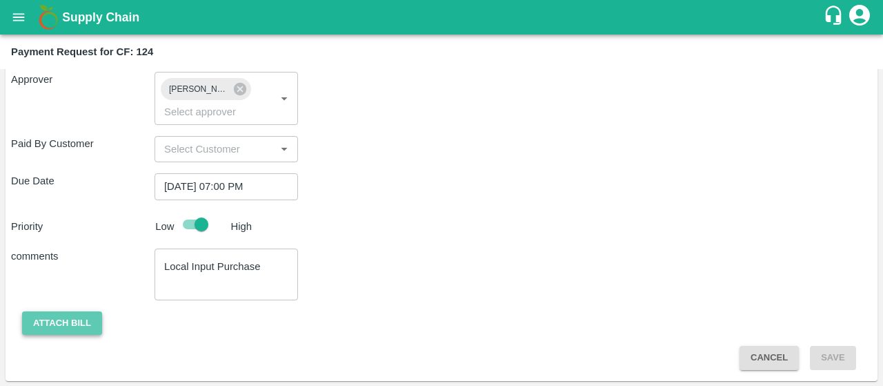
click at [76, 326] on button "Attach bill" at bounding box center [62, 323] width 80 height 24
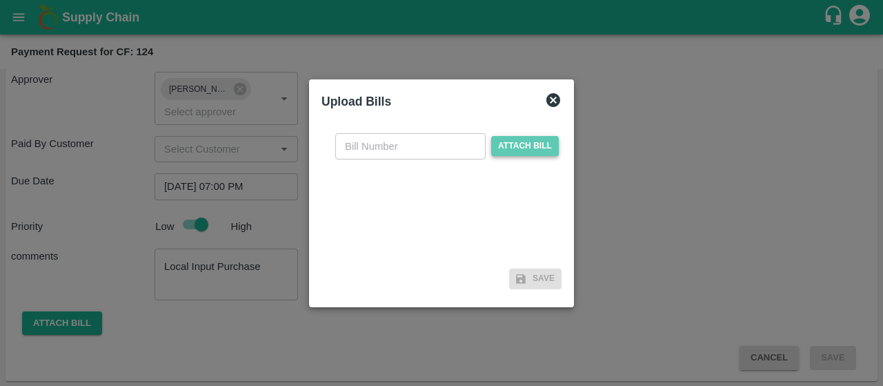
click at [520, 137] on span "Attach bill" at bounding box center [525, 146] width 68 height 20
click at [0, 0] on input "Attach bill" at bounding box center [0, 0] width 0 height 0
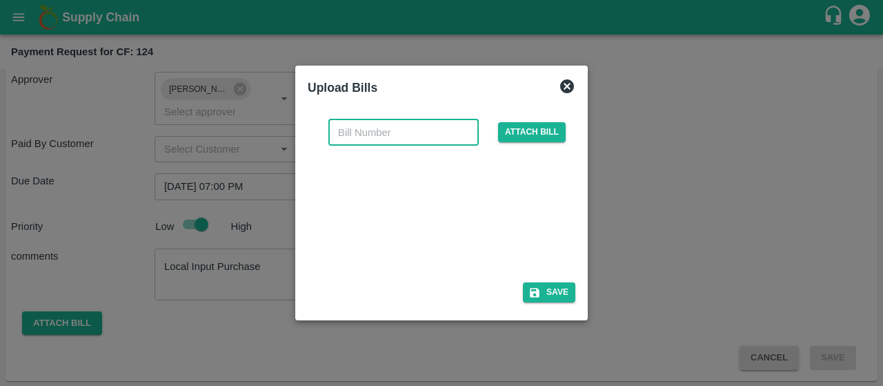
click at [420, 126] on input "text" at bounding box center [403, 132] width 150 height 26
type input "36"
click at [413, 260] on div at bounding box center [447, 211] width 257 height 109
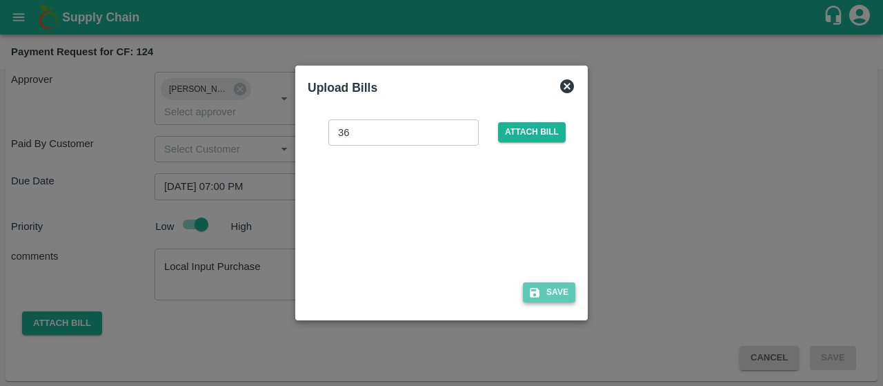
click at [559, 292] on button "Save" at bounding box center [549, 292] width 52 height 20
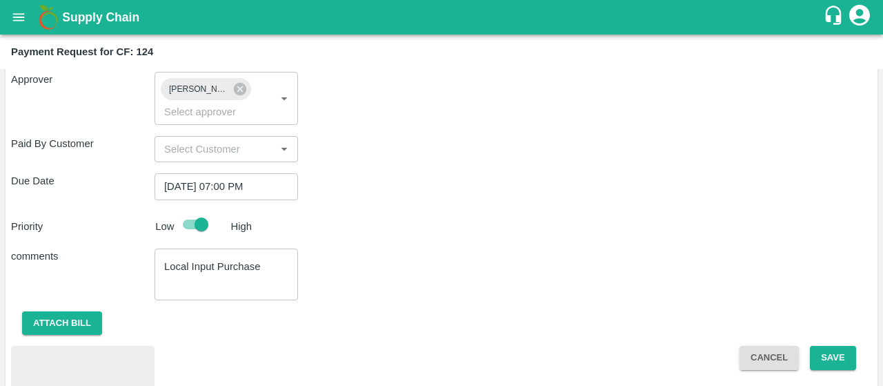
scroll to position [371, 0]
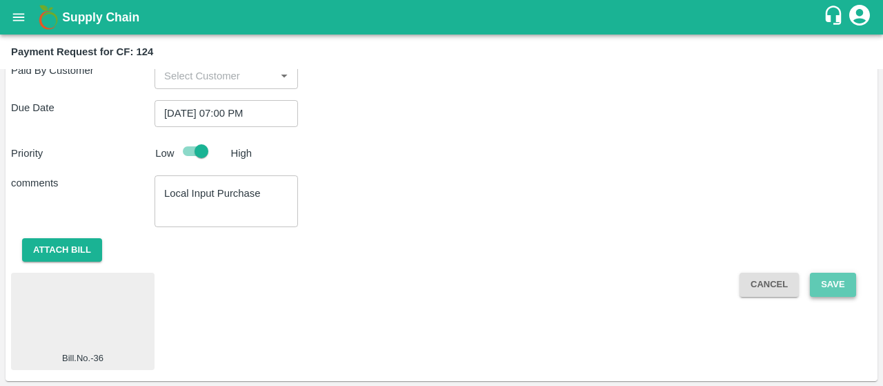
click at [834, 288] on button "Save" at bounding box center [833, 285] width 46 height 24
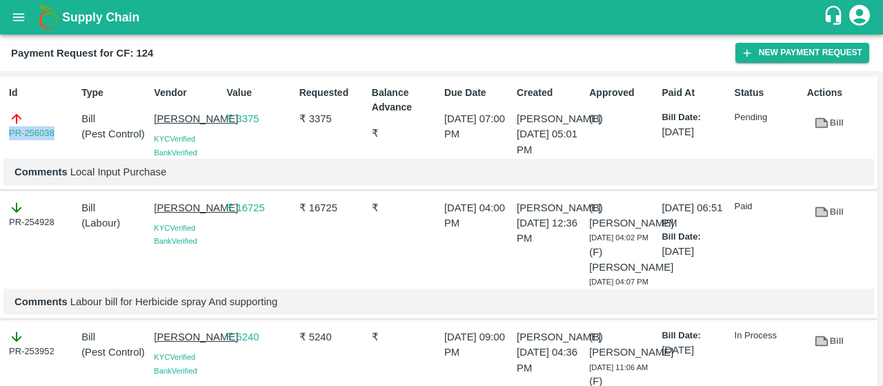
drag, startPoint x: 59, startPoint y: 131, endPoint x: 0, endPoint y: 133, distance: 59.4
click at [0, 133] on div "Id PR-256038 Type Bill ( Pest Control ) Vendor SIRIGUPPA JAGADESH KUMAR KYC Ver…" at bounding box center [439, 133] width 878 height 113
copy link "PR-256038"
click at [758, 44] on button "New Payment Request" at bounding box center [803, 53] width 134 height 20
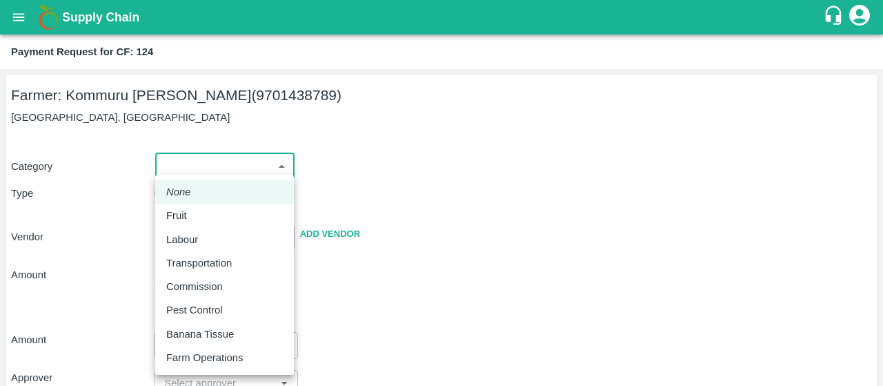
click at [225, 165] on body "Supply Chain Payment Request for CF: 124 Farmer: Kommuru Amarnath Reddy (970143…" at bounding box center [441, 193] width 883 height 386
click at [183, 234] on p "Labour" at bounding box center [182, 239] width 32 height 15
type input "2"
radio input "false"
radio input "true"
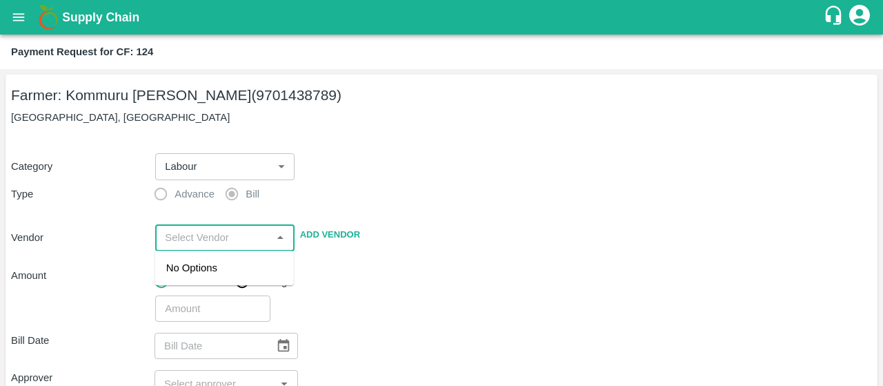
click at [187, 237] on input "input" at bounding box center [213, 237] width 108 height 18
click at [215, 271] on div "[PERSON_NAME] - 9912197696(Service Provider)" at bounding box center [224, 283] width 117 height 46
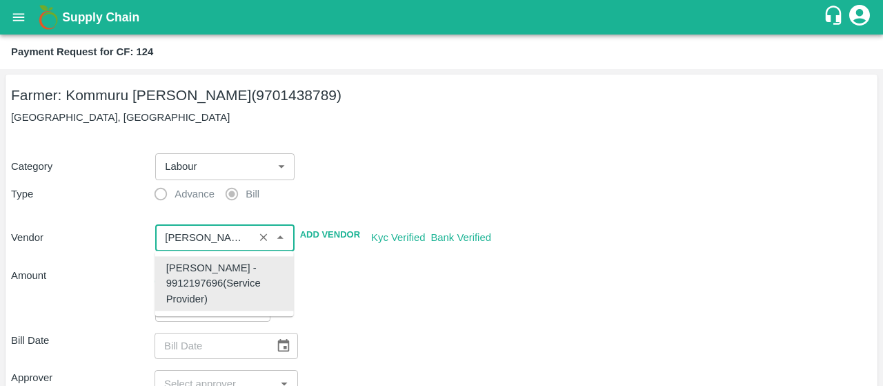
type input "[PERSON_NAME] - 9912197696(Service Provider)"
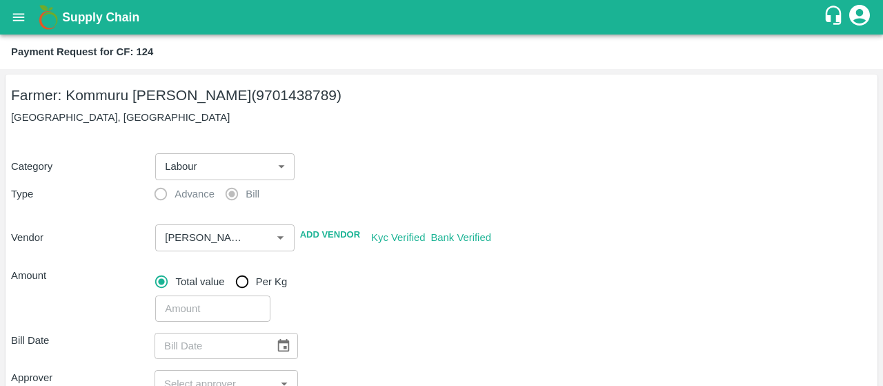
click at [358, 274] on div "Total value Per Kg" at bounding box center [513, 282] width 717 height 28
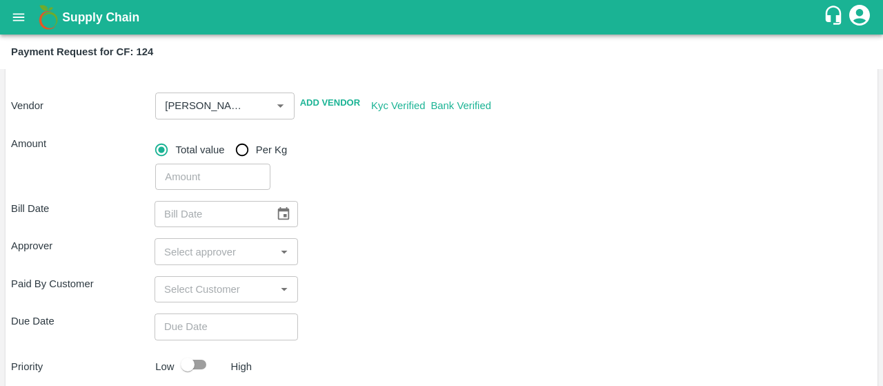
scroll to position [134, 0]
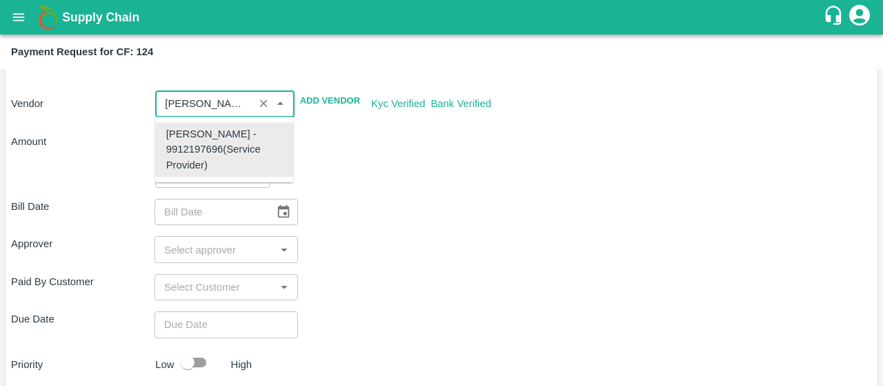
click at [220, 106] on input "input" at bounding box center [204, 104] width 90 height 18
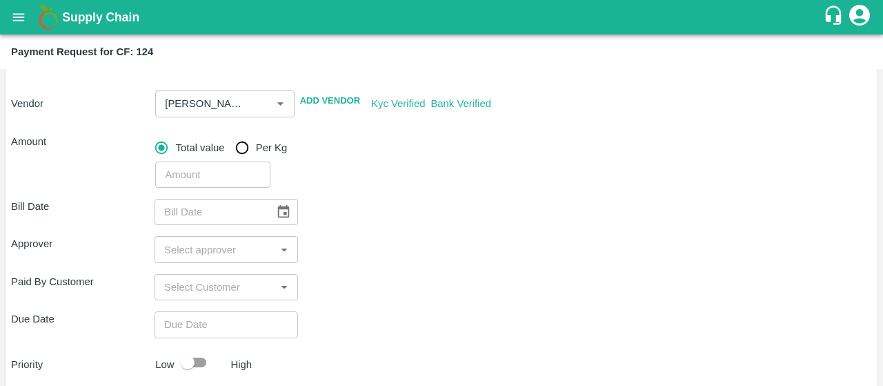
click at [357, 194] on div "Bill Date ​ Approver ​ Paid By Customer ​ Due Date ​ Priority Low High comments…" at bounding box center [441, 348] width 861 height 320
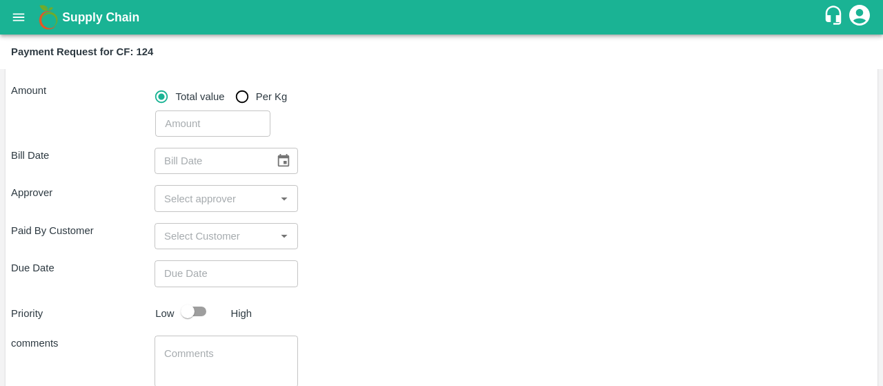
scroll to position [186, 0]
click at [235, 129] on input "number" at bounding box center [212, 123] width 115 height 26
type input "3535"
click at [333, 139] on div "Bill Date ​ Approver ​ Paid By Customer ​ Due Date ​ Priority Low High comments…" at bounding box center [441, 296] width 861 height 320
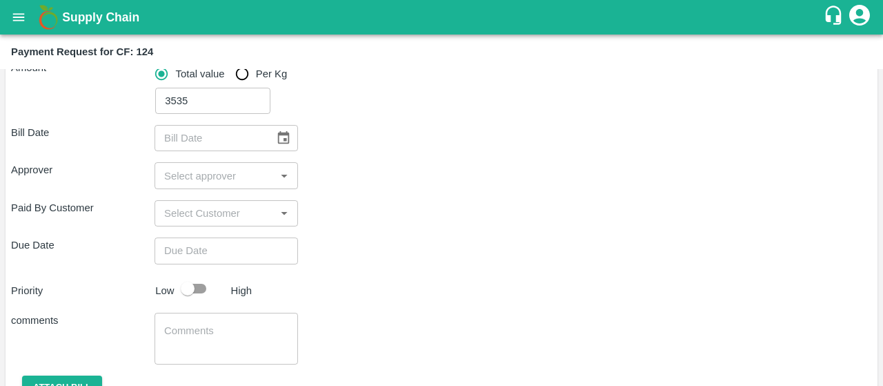
scroll to position [207, 0]
click at [283, 126] on button "Choose date" at bounding box center [284, 139] width 26 height 26
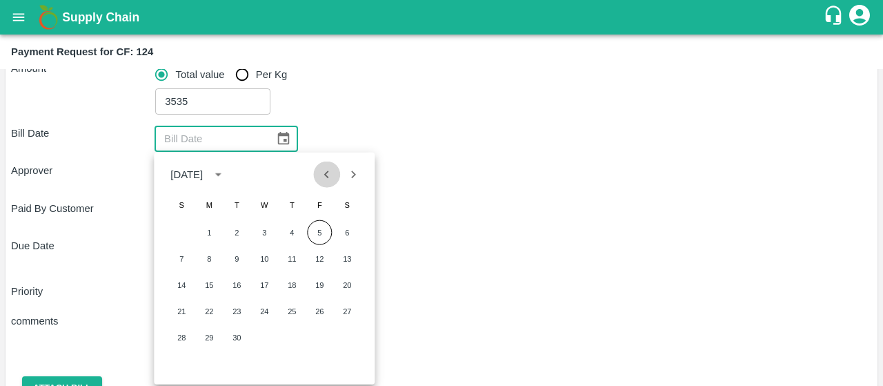
click at [331, 173] on icon "Previous month" at bounding box center [326, 174] width 15 height 15
click at [186, 366] on button "31" at bounding box center [181, 363] width 25 height 25
type input "31/08/2025"
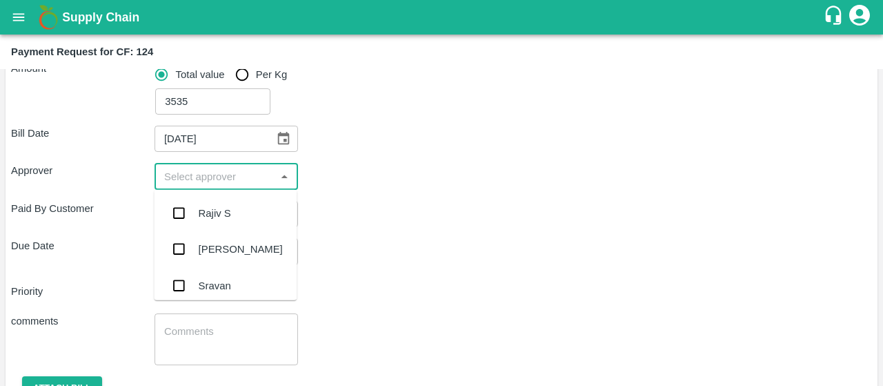
click at [181, 175] on input "input" at bounding box center [215, 176] width 112 height 18
type input "kir"
click at [179, 209] on input "checkbox" at bounding box center [179, 213] width 28 height 28
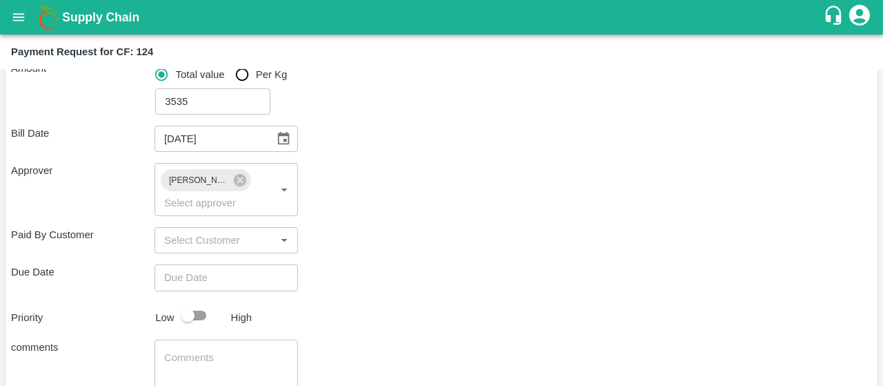
click at [410, 293] on div "Bill Date 31/08/2025 ​ Approver Kiran Naik ​ Paid By Customer ​ Due Date ​ Prio…" at bounding box center [441, 288] width 861 height 346
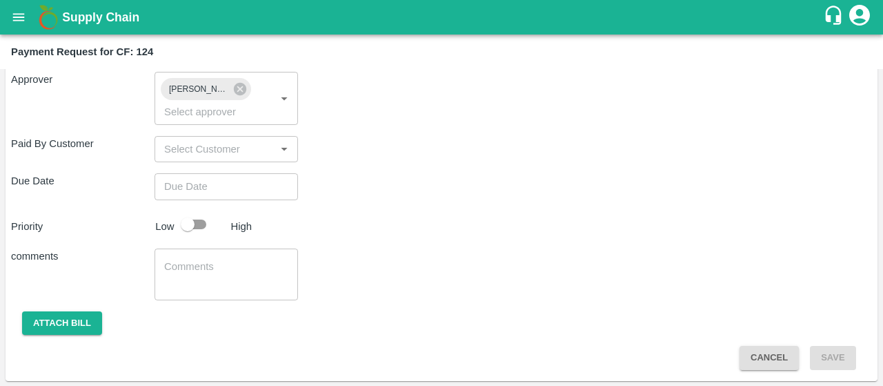
type input "DD/MM/YYYY hh:mm aa"
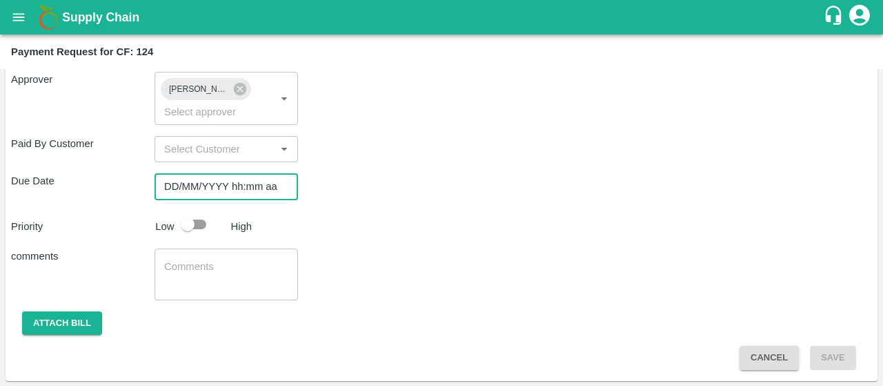
click at [268, 190] on input "DD/MM/YYYY hh:mm aa" at bounding box center [222, 186] width 134 height 26
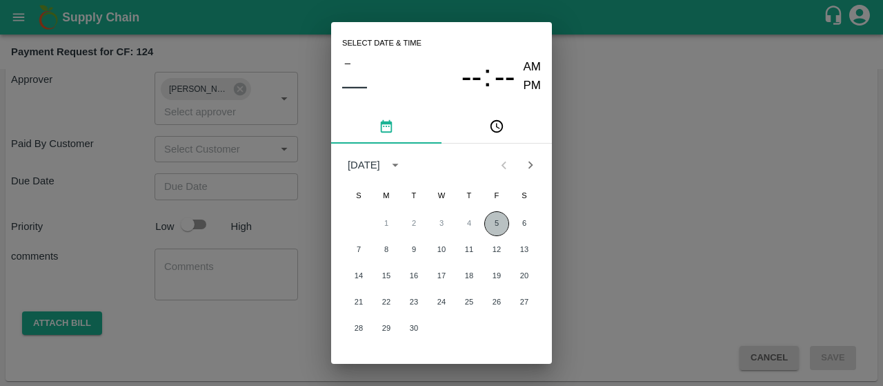
click at [486, 217] on button "5" at bounding box center [496, 223] width 25 height 25
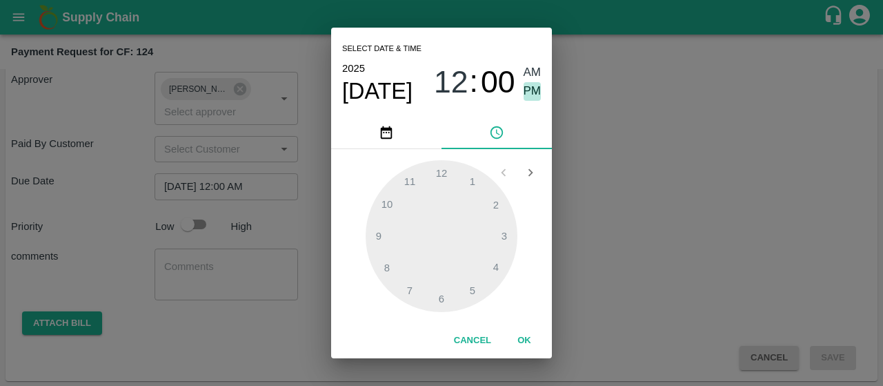
click at [535, 84] on span "PM" at bounding box center [533, 91] width 18 height 19
click at [442, 295] on div at bounding box center [442, 236] width 152 height 152
type input "[DATE] 06:00 PM"
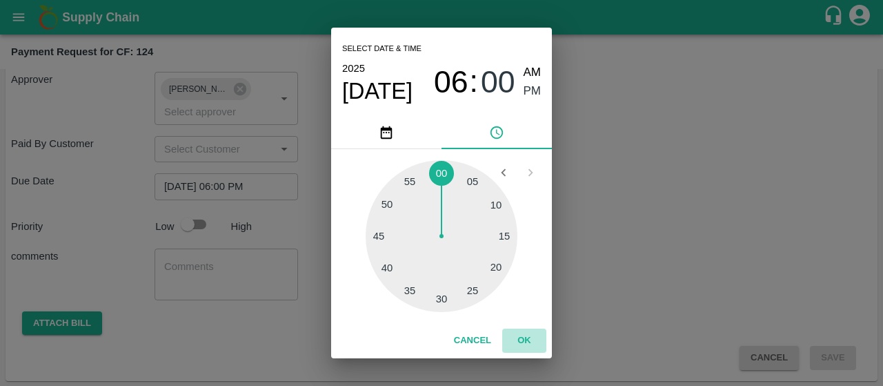
click at [519, 340] on button "OK" at bounding box center [524, 340] width 44 height 24
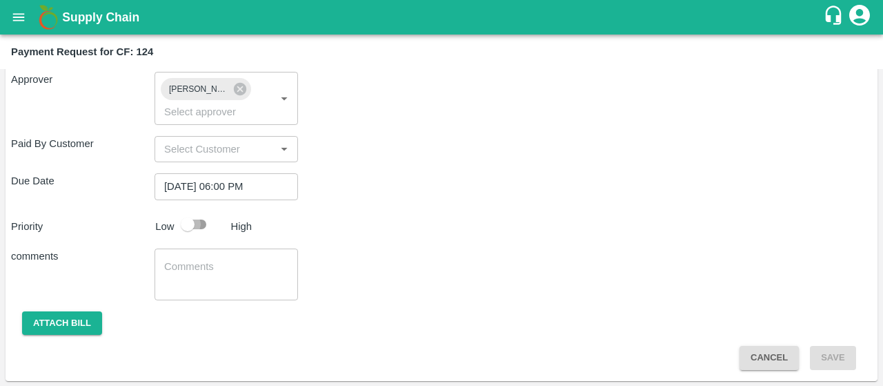
click at [199, 227] on input "checkbox" at bounding box center [187, 224] width 79 height 26
checkbox input "true"
click at [357, 228] on div "Priority Low High" at bounding box center [439, 224] width 867 height 26
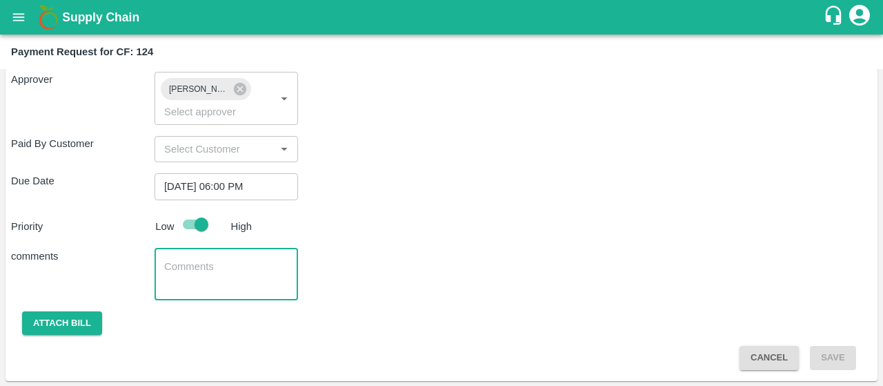
click at [171, 275] on textarea at bounding box center [226, 273] width 124 height 29
paste textarea "Activity bill of Spraying"
type textarea "Activity bill of Spraying"
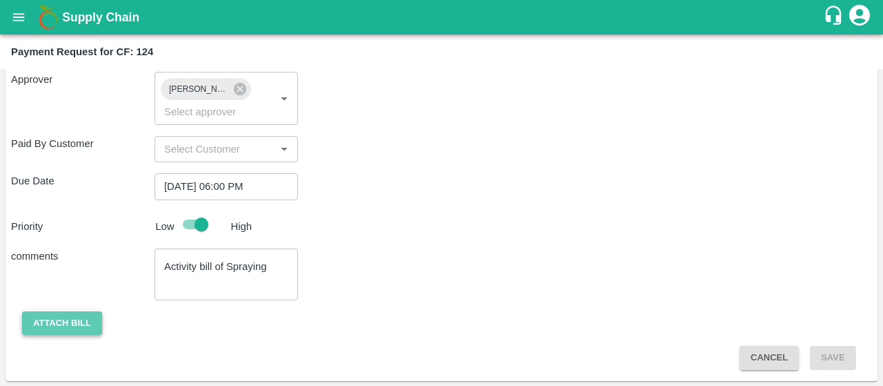
click at [66, 324] on button "Attach bill" at bounding box center [62, 323] width 80 height 24
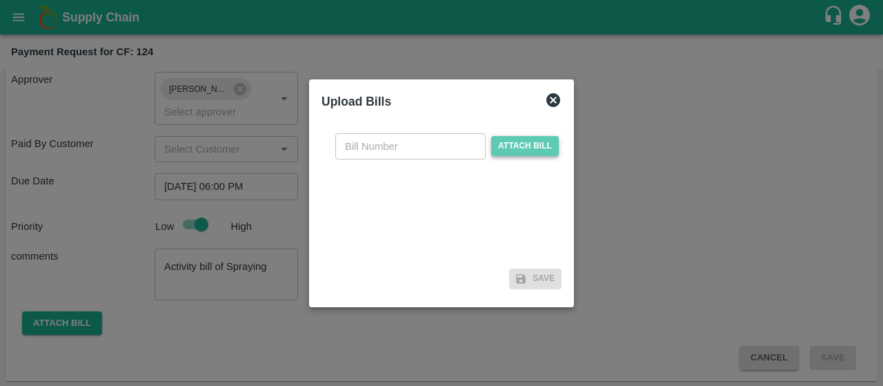
click at [538, 152] on span "Attach bill" at bounding box center [525, 146] width 68 height 20
click at [0, 0] on input "Attach bill" at bounding box center [0, 0] width 0 height 0
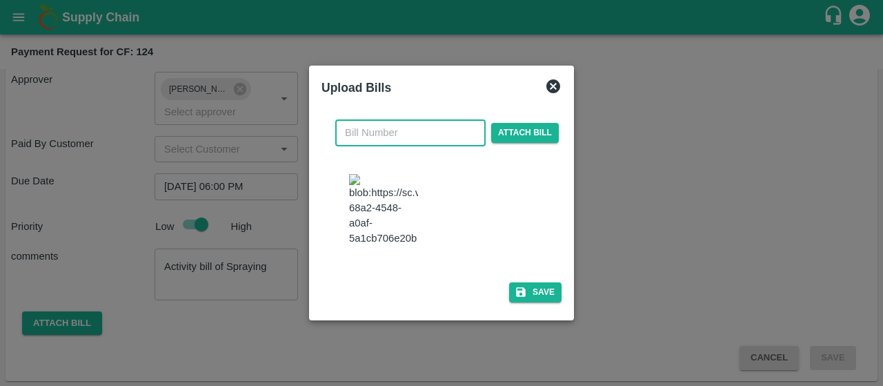
click at [397, 146] on input "text" at bounding box center [410, 132] width 150 height 26
type input "42"
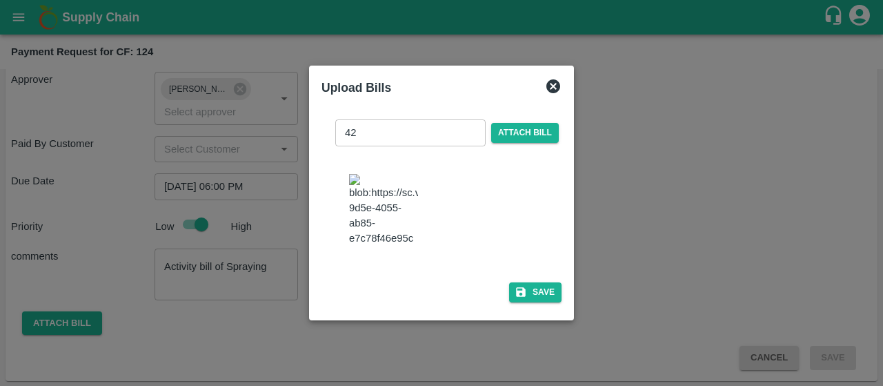
click at [480, 122] on div "42 ​ Attach bill" at bounding box center [442, 192] width 240 height 168
click at [545, 283] on button "Save" at bounding box center [535, 292] width 52 height 20
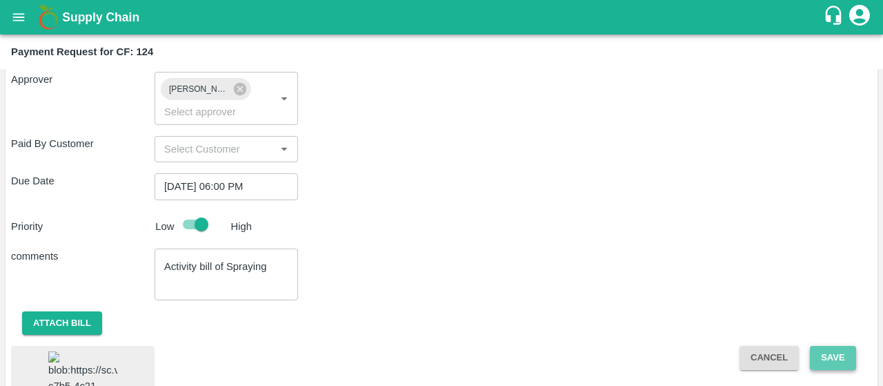
click at [830, 354] on button "Save" at bounding box center [833, 358] width 46 height 24
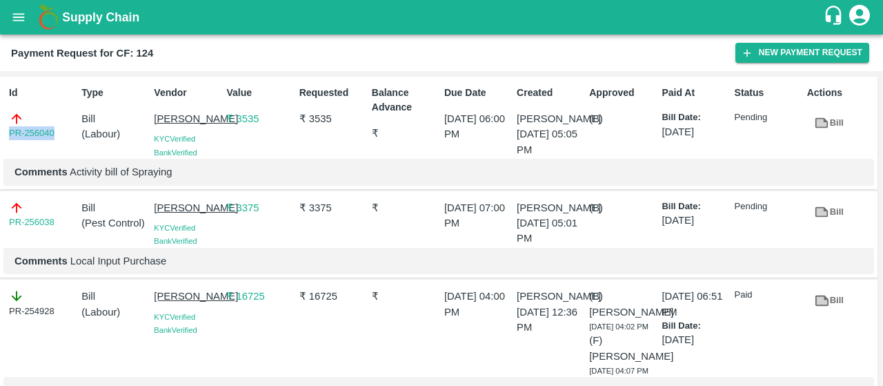
drag, startPoint x: 61, startPoint y: 128, endPoint x: 0, endPoint y: 137, distance: 61.5
click at [0, 137] on div "Id PR-256040 Type Bill ( Labour ) Vendor MALYALA NAGABHUSHANA KYC Verified Bank…" at bounding box center [439, 133] width 878 height 113
copy link "PR-256040"
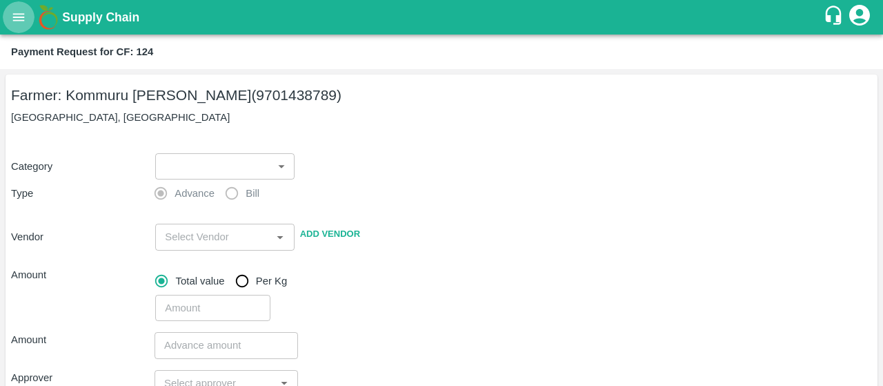
click at [23, 21] on icon "open drawer" at bounding box center [18, 17] width 15 height 15
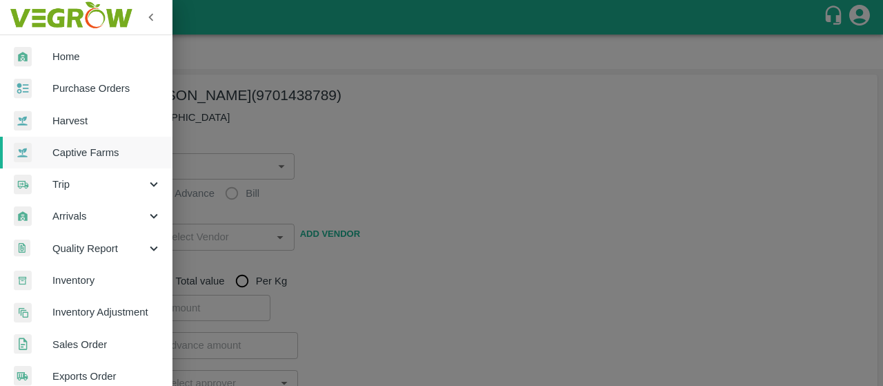
click at [91, 153] on span "Captive Farms" at bounding box center [106, 152] width 109 height 15
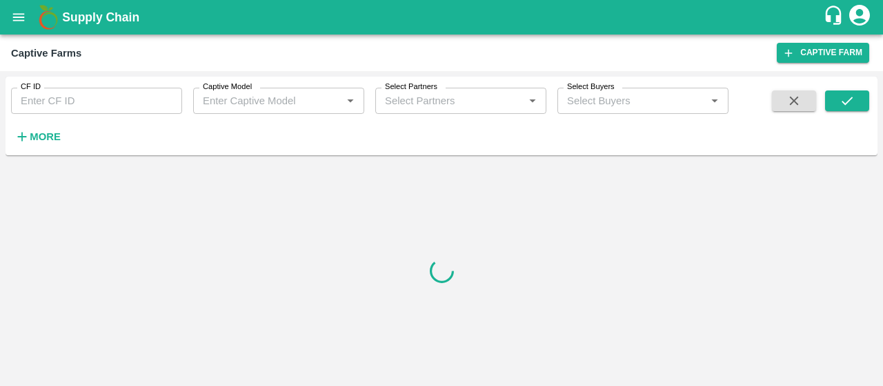
click at [112, 99] on input "CF ID" at bounding box center [96, 101] width 171 height 26
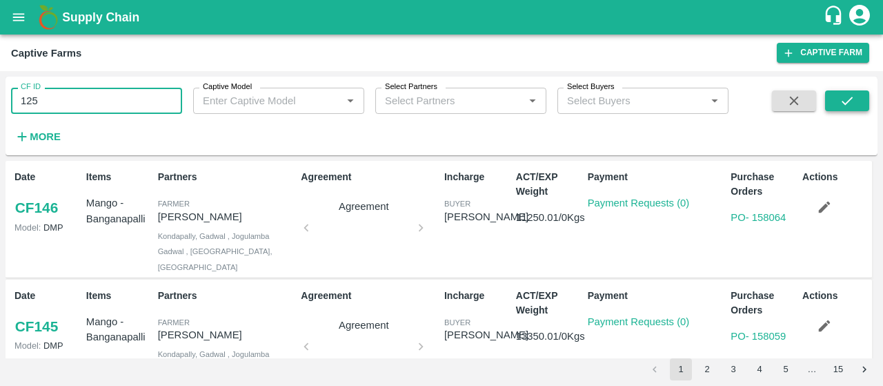
type input "125"
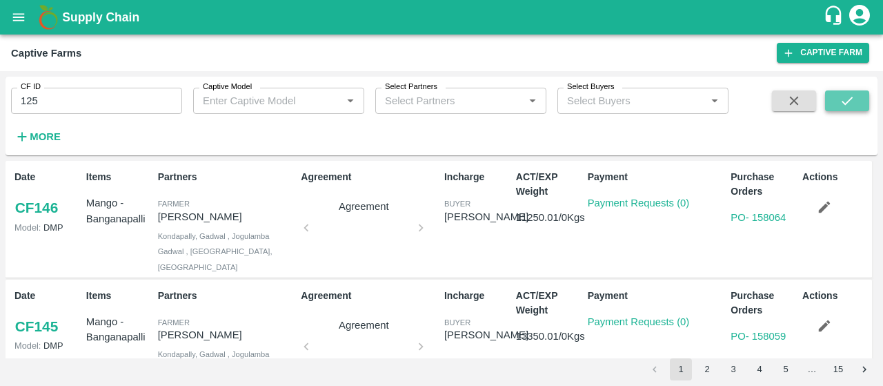
click at [853, 103] on icon "submit" at bounding box center [847, 100] width 15 height 15
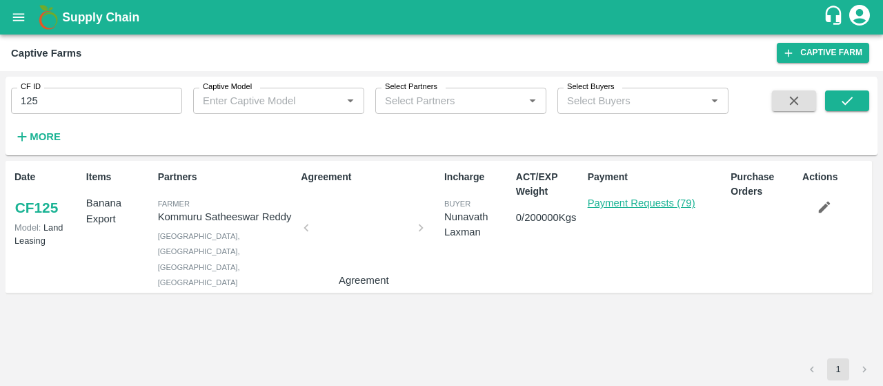
click at [613, 204] on link "Payment Requests (79)" at bounding box center [642, 202] width 108 height 11
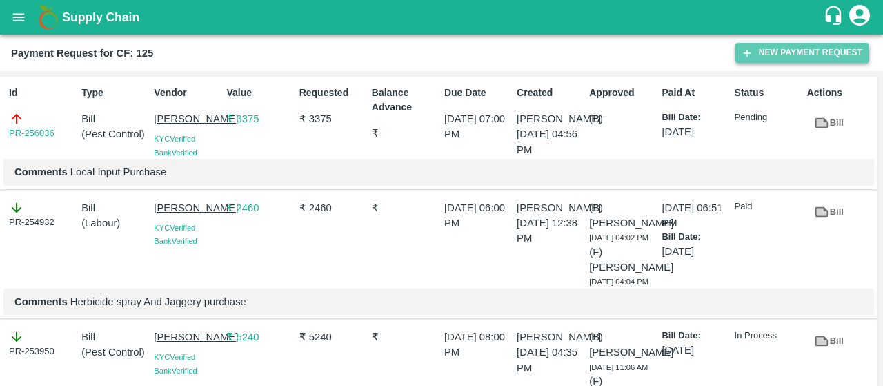
click at [754, 55] on button "New Payment Request" at bounding box center [803, 53] width 134 height 20
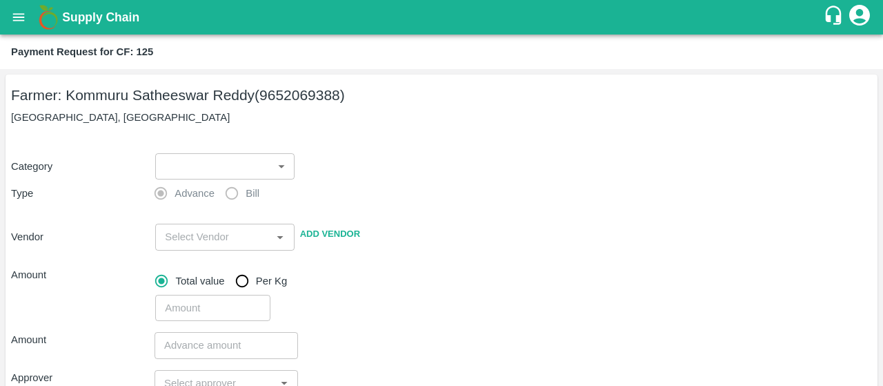
click at [243, 117] on p "[GEOGRAPHIC_DATA], [GEOGRAPHIC_DATA]" at bounding box center [441, 117] width 861 height 15
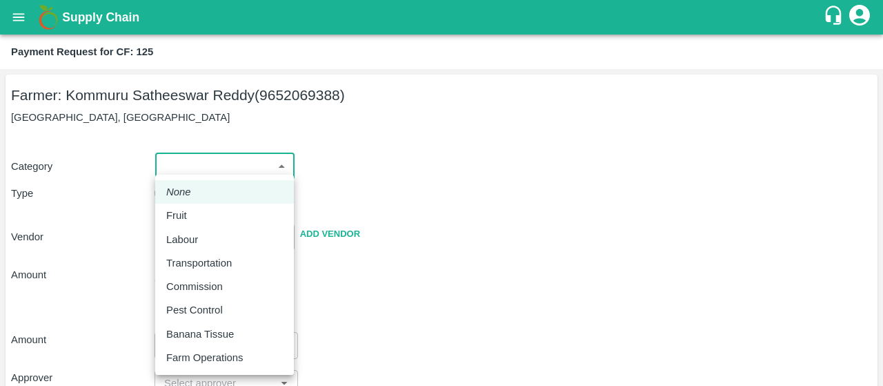
click at [203, 165] on body "Supply Chain Payment Request for CF: 125 Farmer: Kommuru Satheeswar Reddy (9652…" at bounding box center [441, 193] width 883 height 386
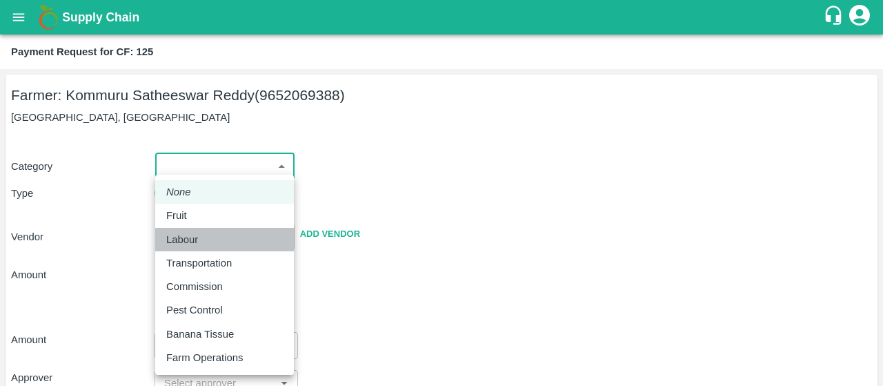
click at [168, 235] on p "Labour" at bounding box center [182, 239] width 32 height 15
type input "2"
radio input "false"
radio input "true"
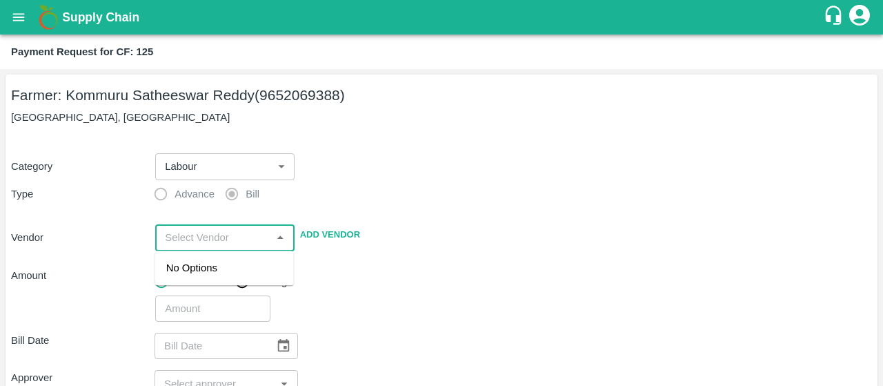
click at [185, 231] on input "input" at bounding box center [213, 237] width 108 height 18
click at [205, 286] on div "[PERSON_NAME] - 9912197696(Service Provider)" at bounding box center [224, 283] width 117 height 46
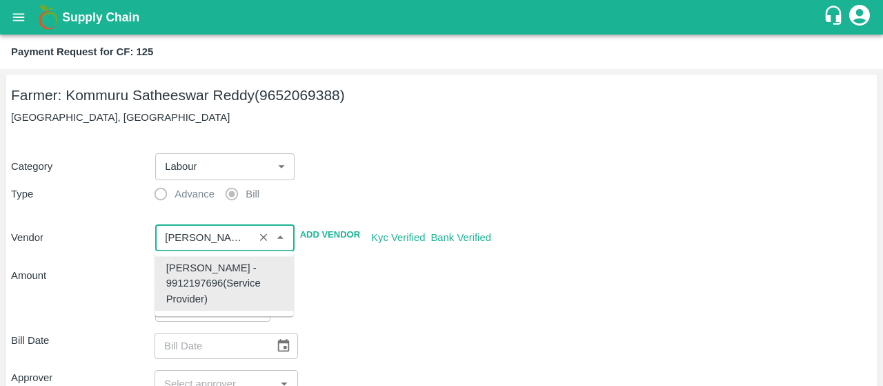
type input "[PERSON_NAME] - 9912197696(Service Provider)"
click at [204, 244] on input "input" at bounding box center [204, 237] width 90 height 18
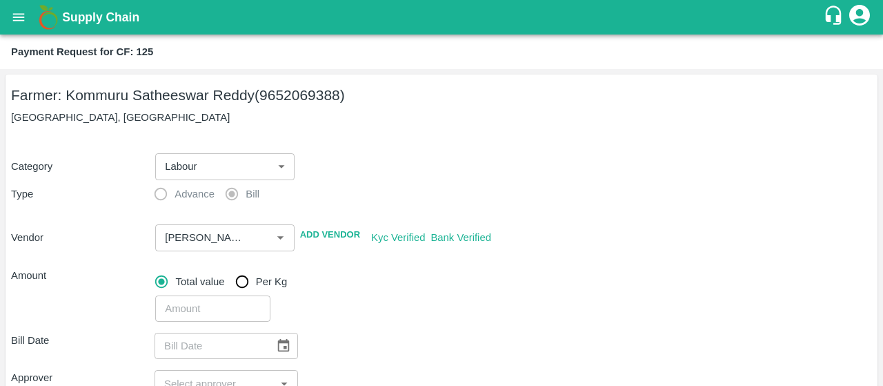
click at [387, 293] on div "​" at bounding box center [511, 306] width 722 height 32
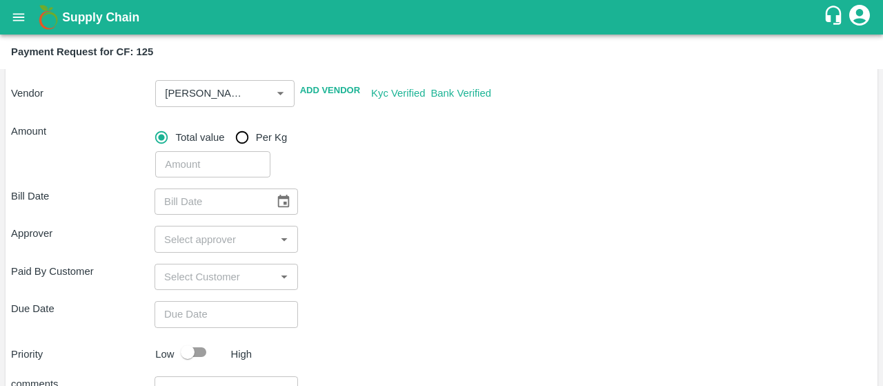
scroll to position [153, 0]
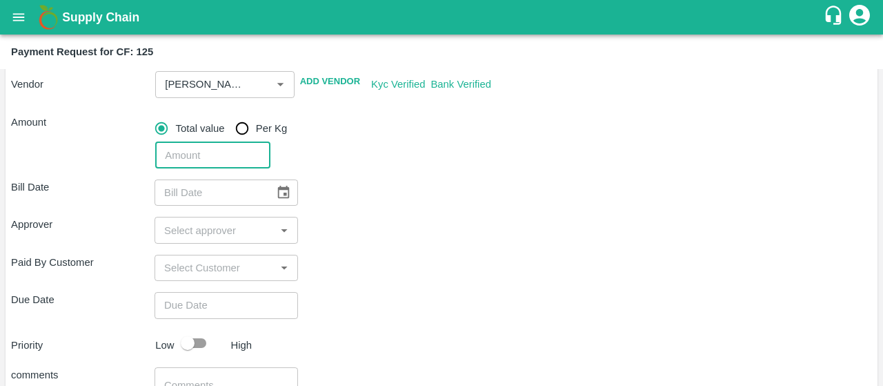
click at [188, 157] on input "number" at bounding box center [212, 155] width 115 height 26
type input "3434"
click at [377, 192] on div "Bill Date ​" at bounding box center [441, 192] width 861 height 26
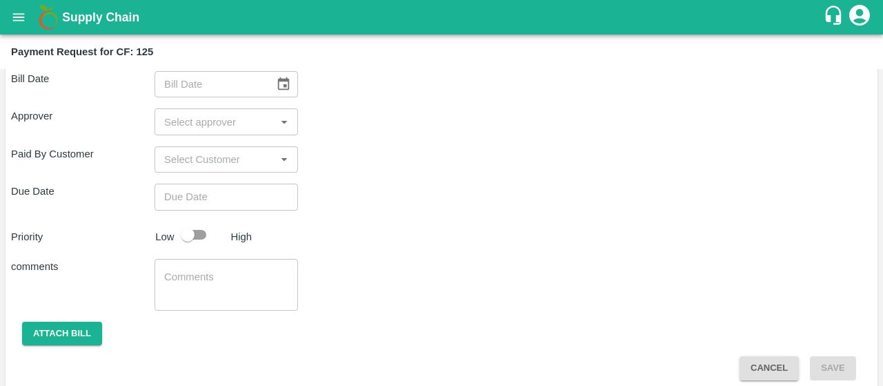
scroll to position [262, 0]
click at [280, 81] on icon "Choose date" at bounding box center [283, 83] width 15 height 15
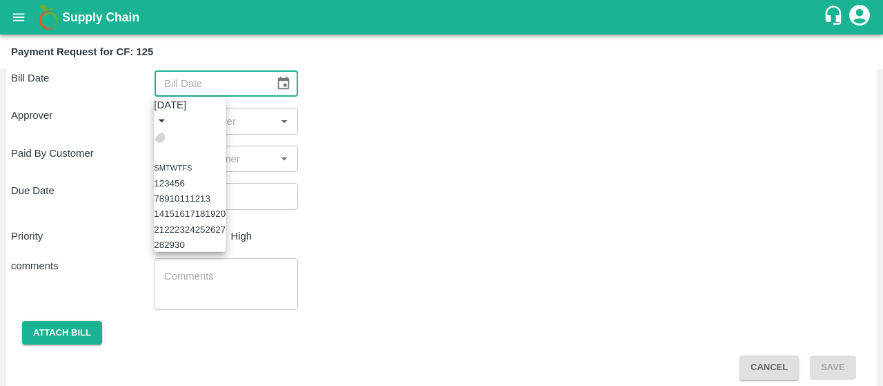
click at [159, 137] on icon "Previous month" at bounding box center [159, 137] width 0 height 0
click at [215, 250] on button "29" at bounding box center [210, 244] width 10 height 10
type input "[DATE]"
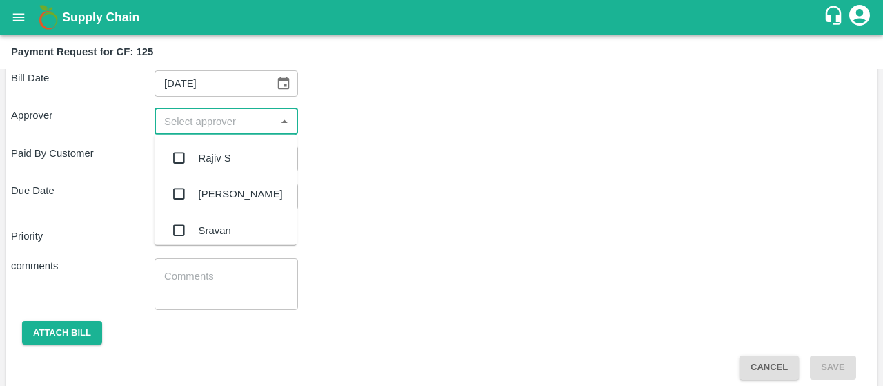
click at [189, 124] on input "input" at bounding box center [215, 121] width 112 height 18
type input "kir"
click at [174, 158] on input "checkbox" at bounding box center [179, 158] width 28 height 28
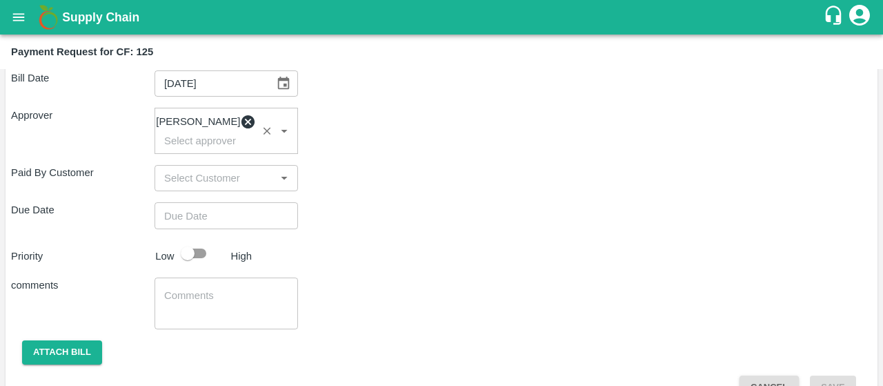
type input "DD/MM/YYYY hh:mm aa"
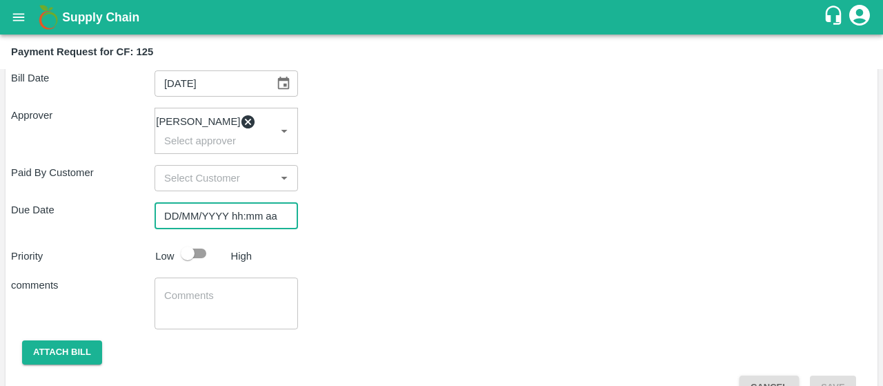
click at [188, 223] on input "DD/MM/YYYY hh:mm aa" at bounding box center [222, 215] width 134 height 26
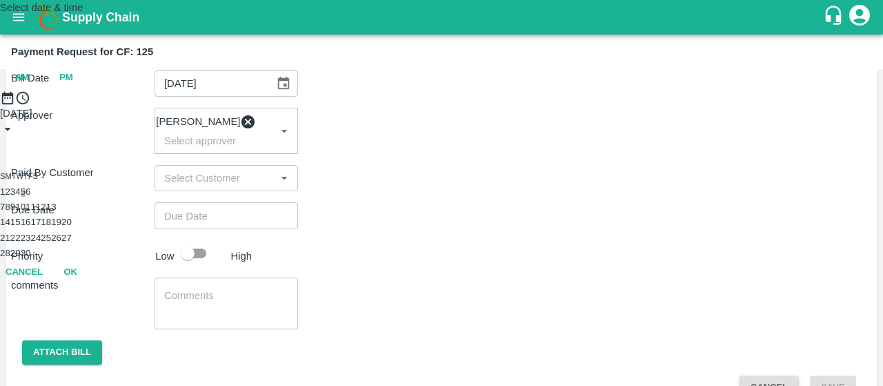
click at [26, 197] on button "5" at bounding box center [23, 191] width 5 height 10
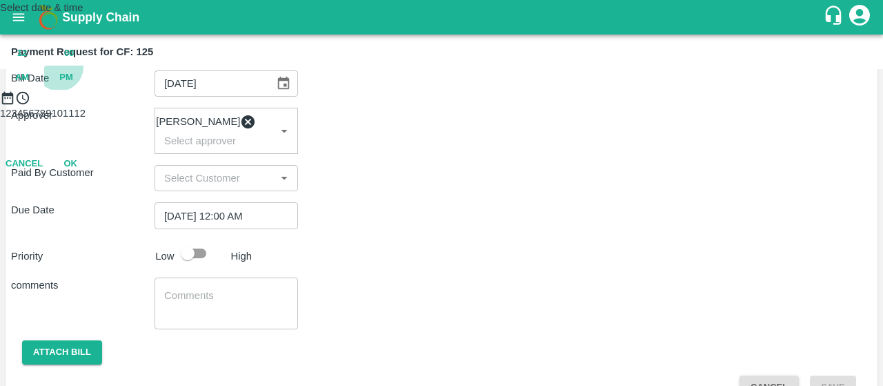
click at [73, 83] on span "PM" at bounding box center [66, 78] width 14 height 16
click at [439, 106] on div at bounding box center [441, 106] width 883 height 0
type input "[DATE] 06:00 PM"
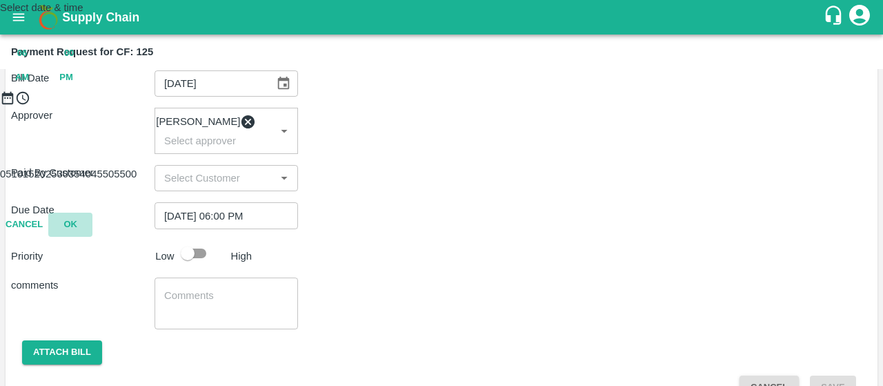
click at [92, 237] on button "OK" at bounding box center [70, 225] width 44 height 24
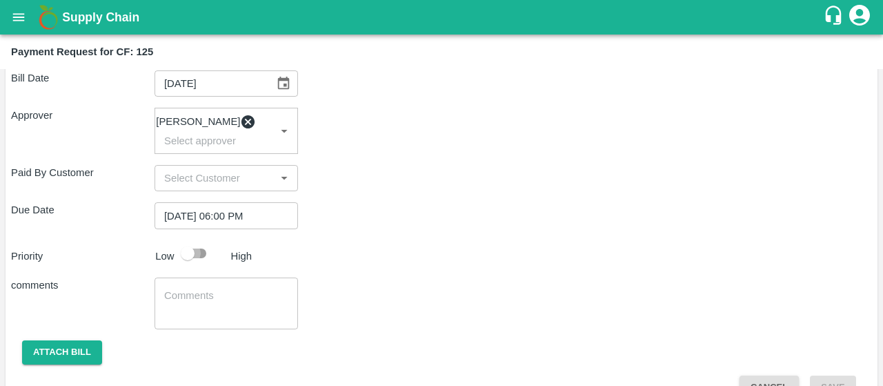
click at [192, 257] on input "checkbox" at bounding box center [187, 253] width 79 height 26
checkbox input "true"
click at [239, 293] on div "x ​" at bounding box center [227, 303] width 144 height 52
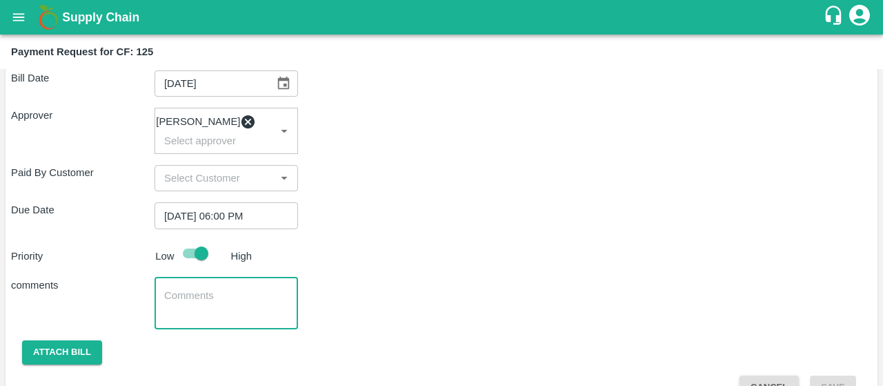
paste textarea "Activity Bill of spray"
type textarea "Activity Bill of spraying"
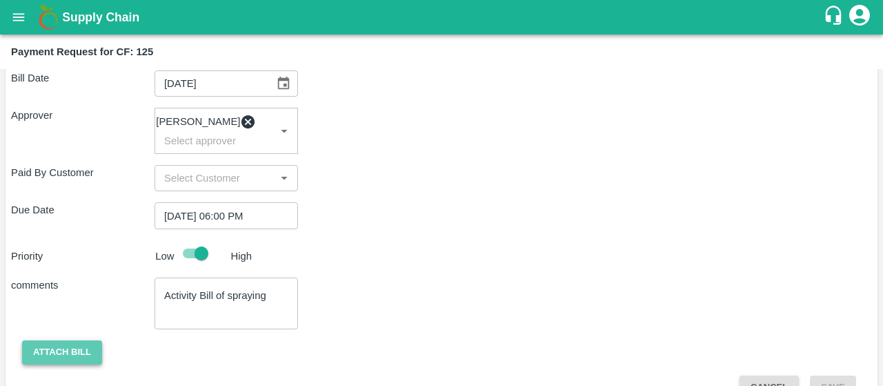
click at [53, 361] on button "Attach bill" at bounding box center [62, 352] width 80 height 24
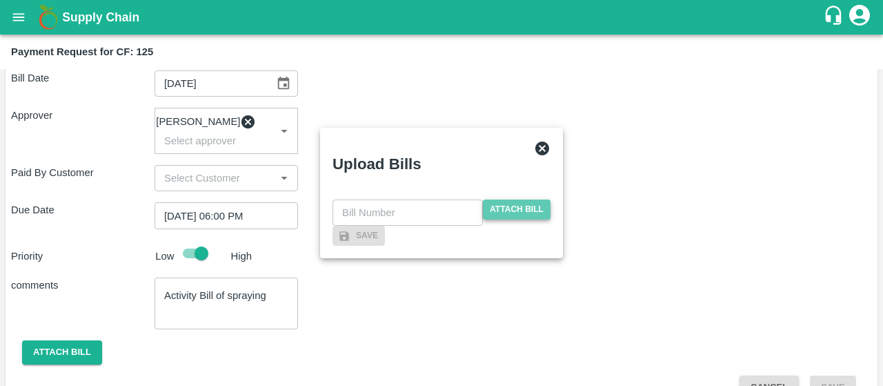
click at [537, 199] on span "Attach bill" at bounding box center [517, 209] width 68 height 20
click at [0, 0] on input "Attach bill" at bounding box center [0, 0] width 0 height 0
click at [523, 199] on span "Attach bill" at bounding box center [517, 209] width 68 height 20
click at [0, 0] on input "Attach bill" at bounding box center [0, 0] width 0 height 0
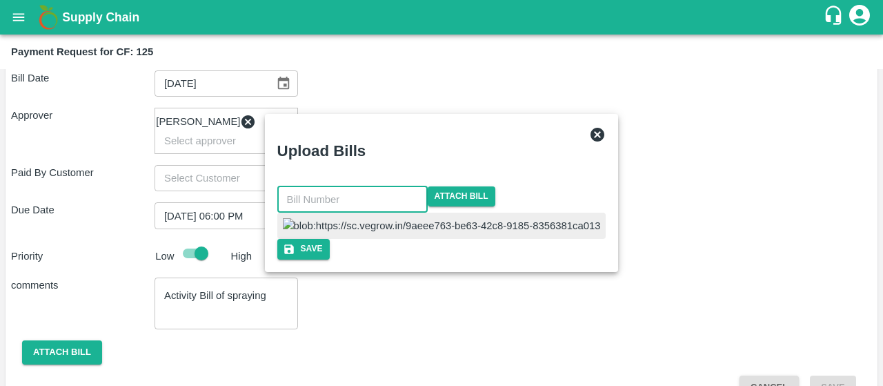
click at [428, 186] on input "text" at bounding box center [352, 199] width 150 height 26
type input "41"
click at [544, 213] on div at bounding box center [441, 226] width 321 height 26
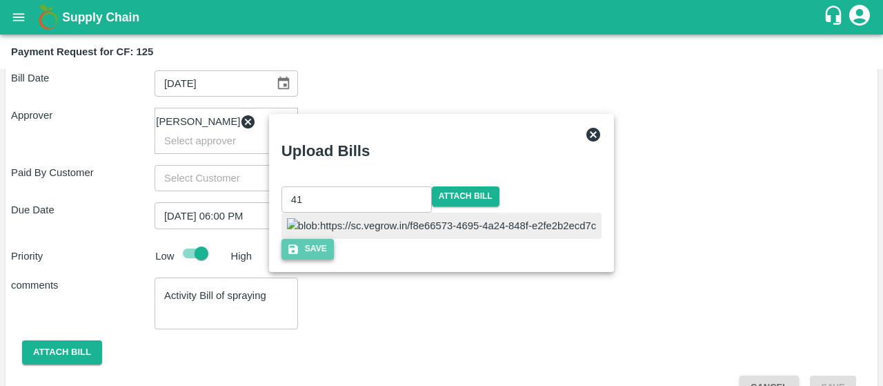
click at [334, 259] on button "Save" at bounding box center [308, 249] width 52 height 20
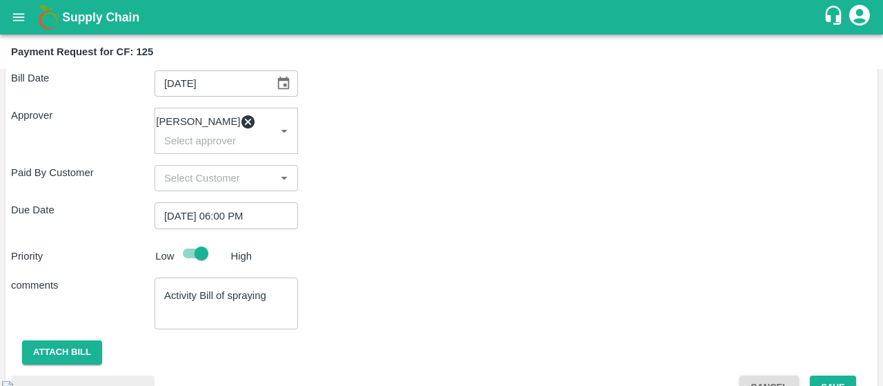
scroll to position [329, 0]
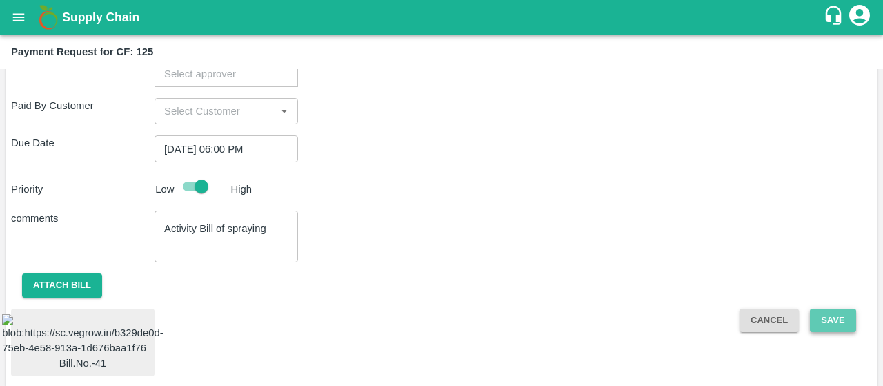
click at [816, 322] on button "Save" at bounding box center [833, 320] width 46 height 24
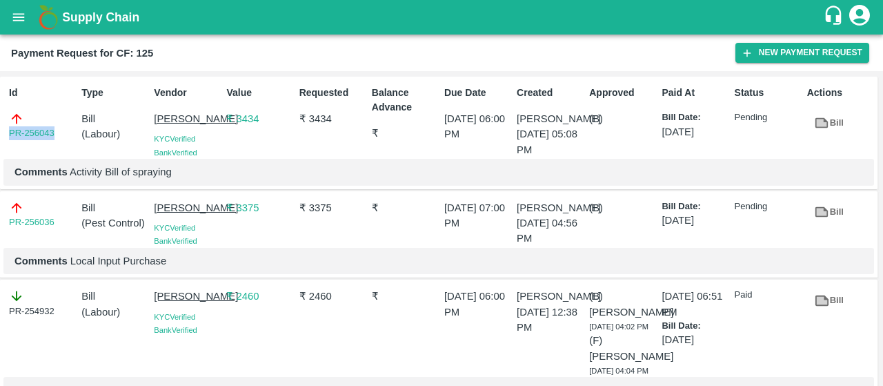
drag, startPoint x: 62, startPoint y: 131, endPoint x: 0, endPoint y: 146, distance: 63.8
click at [0, 146] on div "Id PR-256043 Type Bill ( Labour ) Vendor [PERSON_NAME] [GEOGRAPHIC_DATA] Verifi…" at bounding box center [439, 133] width 878 height 113
copy link "PR-256043"
click at [22, 12] on icon "open drawer" at bounding box center [18, 17] width 15 height 15
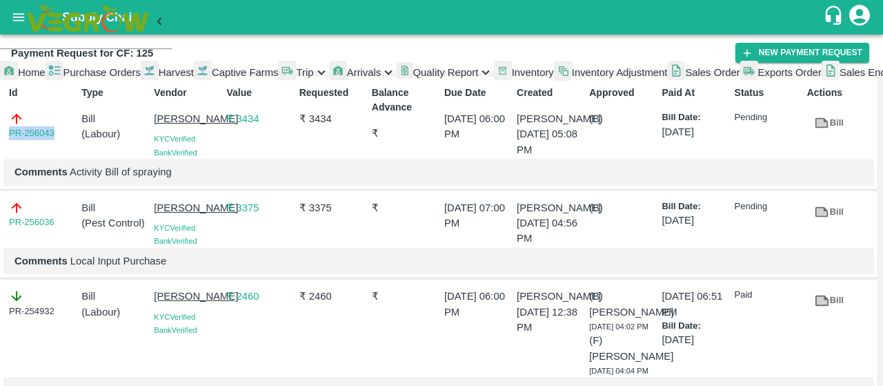
scroll to position [400, 0]
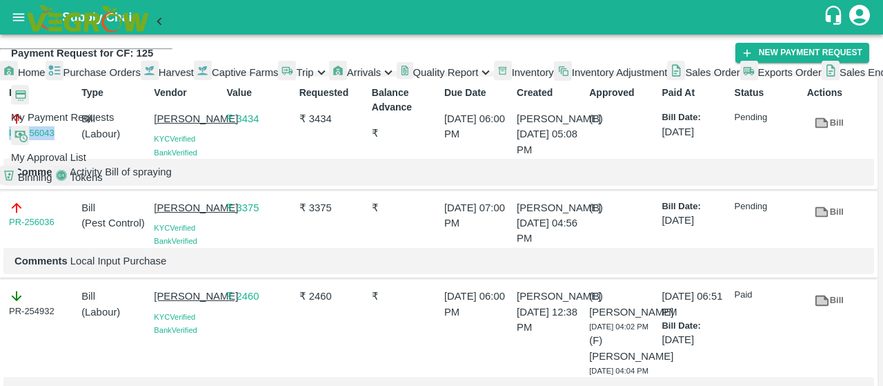
click at [80, 123] on span "My Payment Requests" at bounding box center [62, 117] width 103 height 11
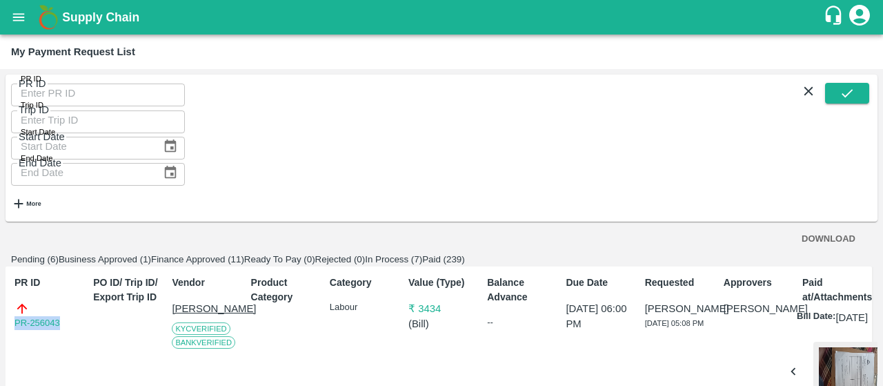
drag, startPoint x: 65, startPoint y: 279, endPoint x: 0, endPoint y: 275, distance: 65.0
click at [0, 275] on div "PR ID PR ID Trip ID Trip ID Start Date Start Date End Date End Date More DOWNLO…" at bounding box center [441, 227] width 883 height 317
copy link "PR-256043"
drag, startPoint x: 75, startPoint y: 270, endPoint x: 0, endPoint y: 271, distance: 75.2
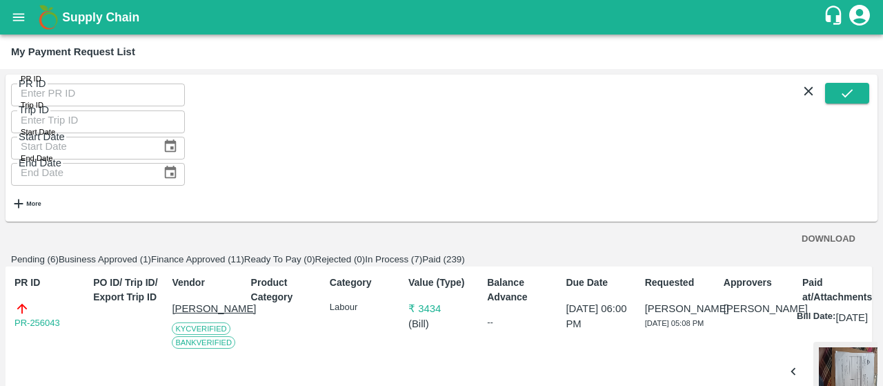
click at [0, 271] on div "PR ID PR ID Trip ID Trip ID Start Date Start Date End Date End Date More DOWNLO…" at bounding box center [441, 227] width 883 height 317
copy link "PR-256040"
drag, startPoint x: 72, startPoint y: 273, endPoint x: 0, endPoint y: 275, distance: 72.5
click at [0, 275] on div "PR ID PR ID Trip ID Trip ID Start Date Start Date End Date End Date More DOWNLO…" at bounding box center [441, 227] width 883 height 317
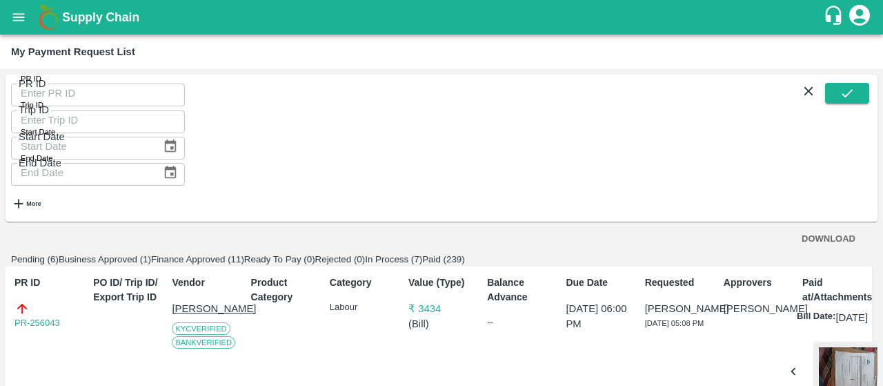
copy link "PR-256038"
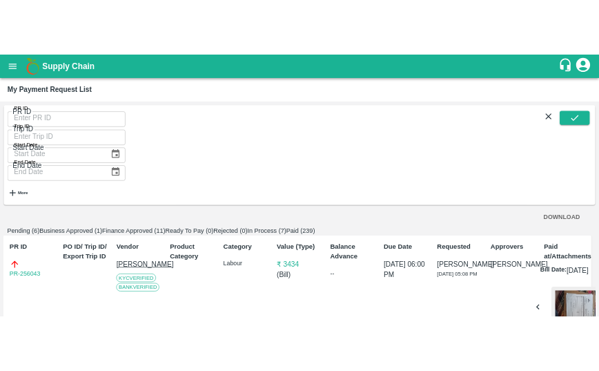
scroll to position [520, 0]
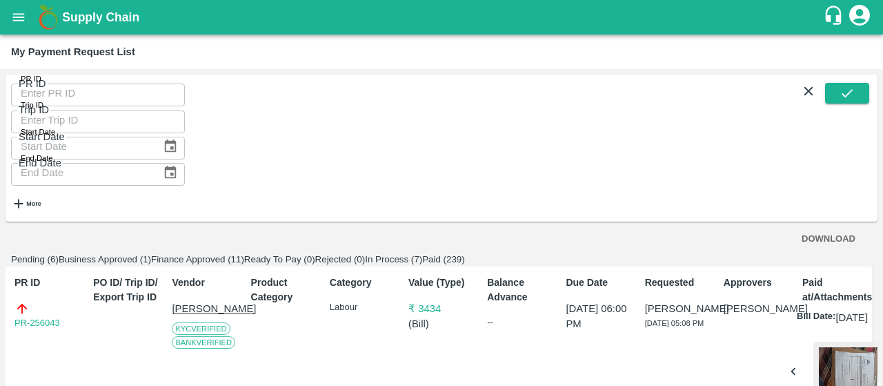
drag, startPoint x: 68, startPoint y: 296, endPoint x: 0, endPoint y: 285, distance: 69.2
click at [0, 285] on div "PR ID PR ID Trip ID Trip ID Start Date Start Date End Date End Date More DOWNLO…" at bounding box center [441, 227] width 883 height 317
copy link "PR-256036"
drag, startPoint x: 70, startPoint y: 237, endPoint x: 0, endPoint y: 222, distance: 72.2
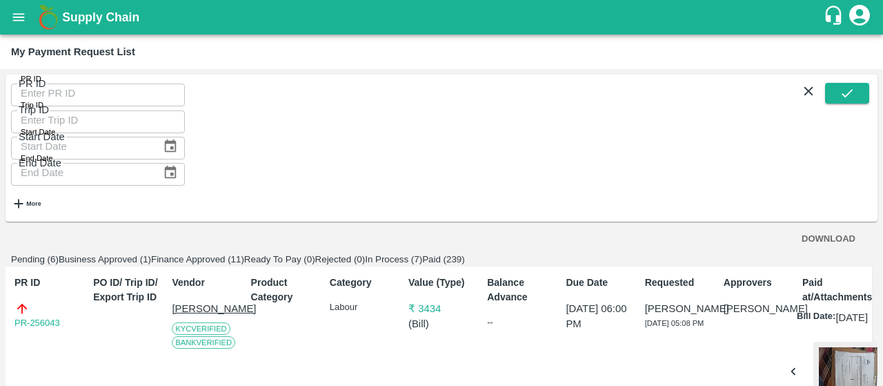
click at [0, 222] on div "PR ID PR ID Trip ID Trip ID Start Date Start Date End Date End Date More DOWNLO…" at bounding box center [441, 227] width 883 height 317
copy link "PR-256034"
drag, startPoint x: 68, startPoint y: 218, endPoint x: 0, endPoint y: 231, distance: 69.6
click at [0, 231] on div "PR ID PR ID Trip ID Trip ID Start Date Start Date End Date End Date More DOWNLO…" at bounding box center [441, 227] width 883 height 317
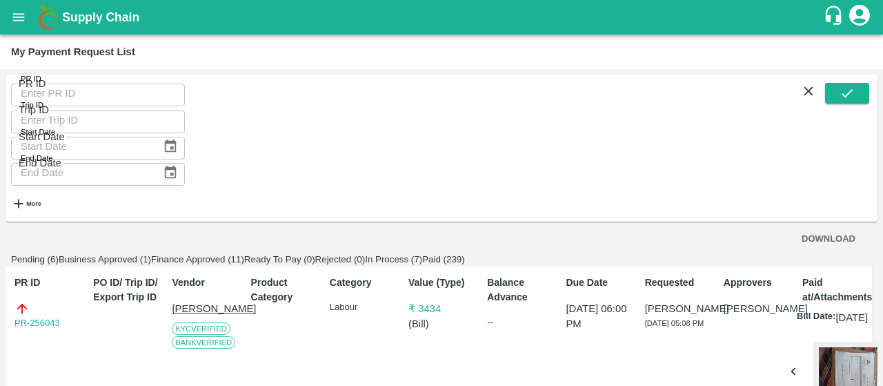
copy link "PR-256031"
drag, startPoint x: 76, startPoint y: 342, endPoint x: 466, endPoint y: 353, distance: 390.7
copy p "Activity bill of manual weeding , Desuckering and Labour Transport"
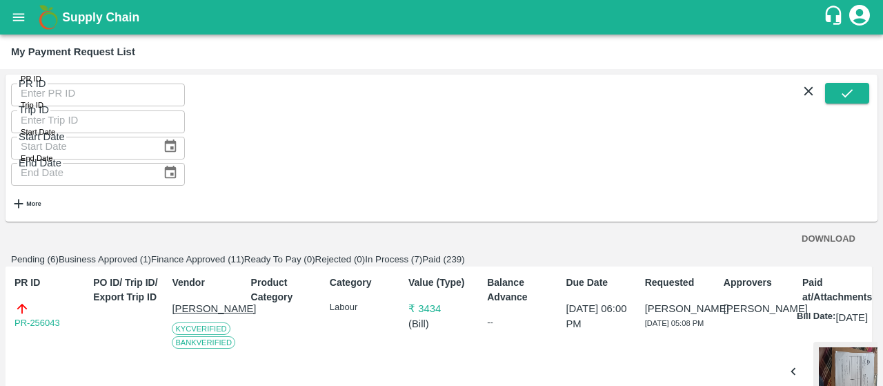
drag, startPoint x: 73, startPoint y: 317, endPoint x: 253, endPoint y: 326, distance: 180.4
copy p "Local Input Purchase : Borax"
drag, startPoint x: 73, startPoint y: 311, endPoint x: 221, endPoint y: 311, distance: 147.7
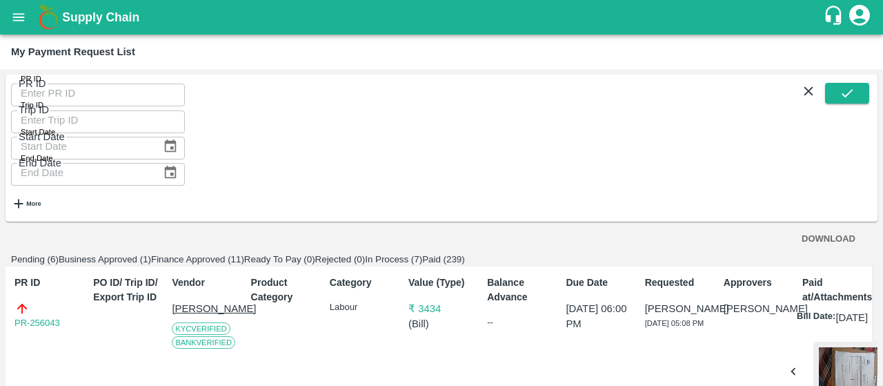
copy p "Local Input Purchase"
drag, startPoint x: 75, startPoint y: 326, endPoint x: 229, endPoint y: 320, distance: 154.0
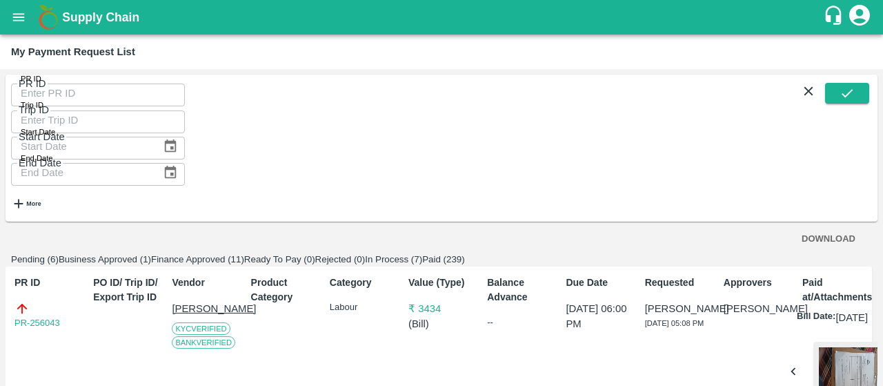
scroll to position [315, 0]
drag, startPoint x: 73, startPoint y: 273, endPoint x: 251, endPoint y: 280, distance: 178.2
